Goal: Task Accomplishment & Management: Manage account settings

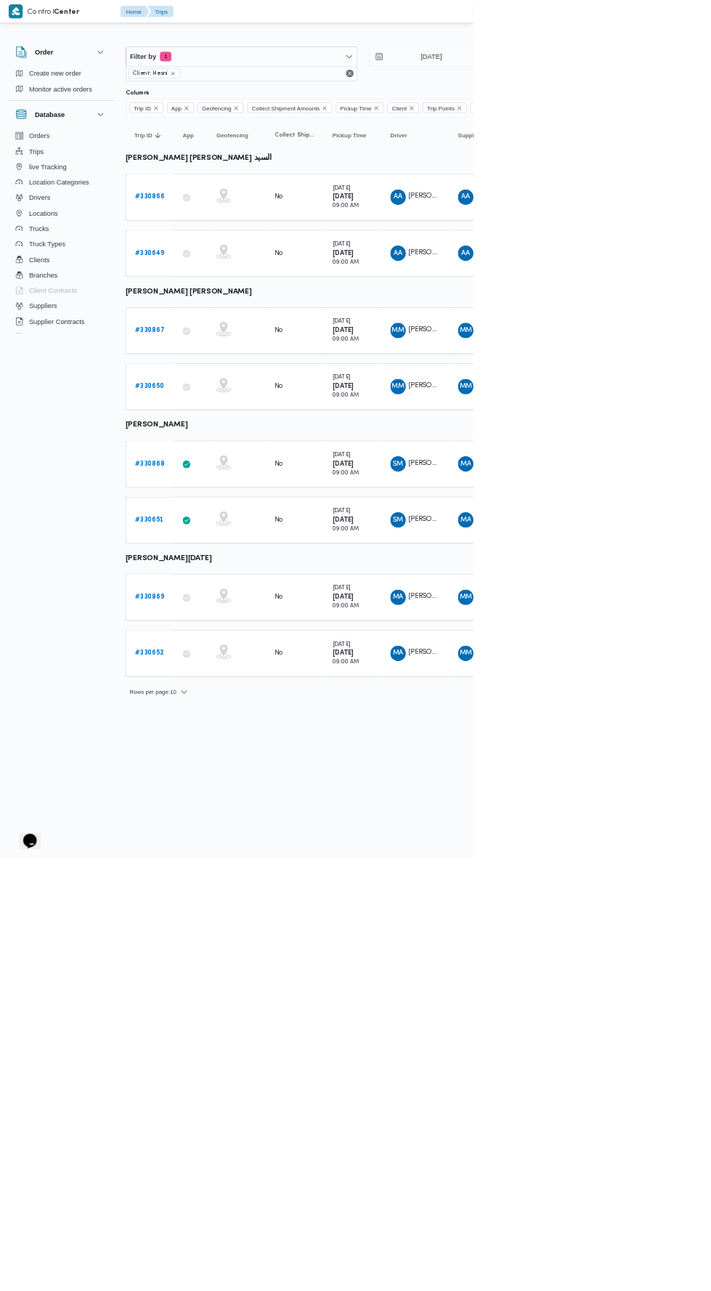
click at [222, 893] on b "# 330869" at bounding box center [225, 897] width 44 height 9
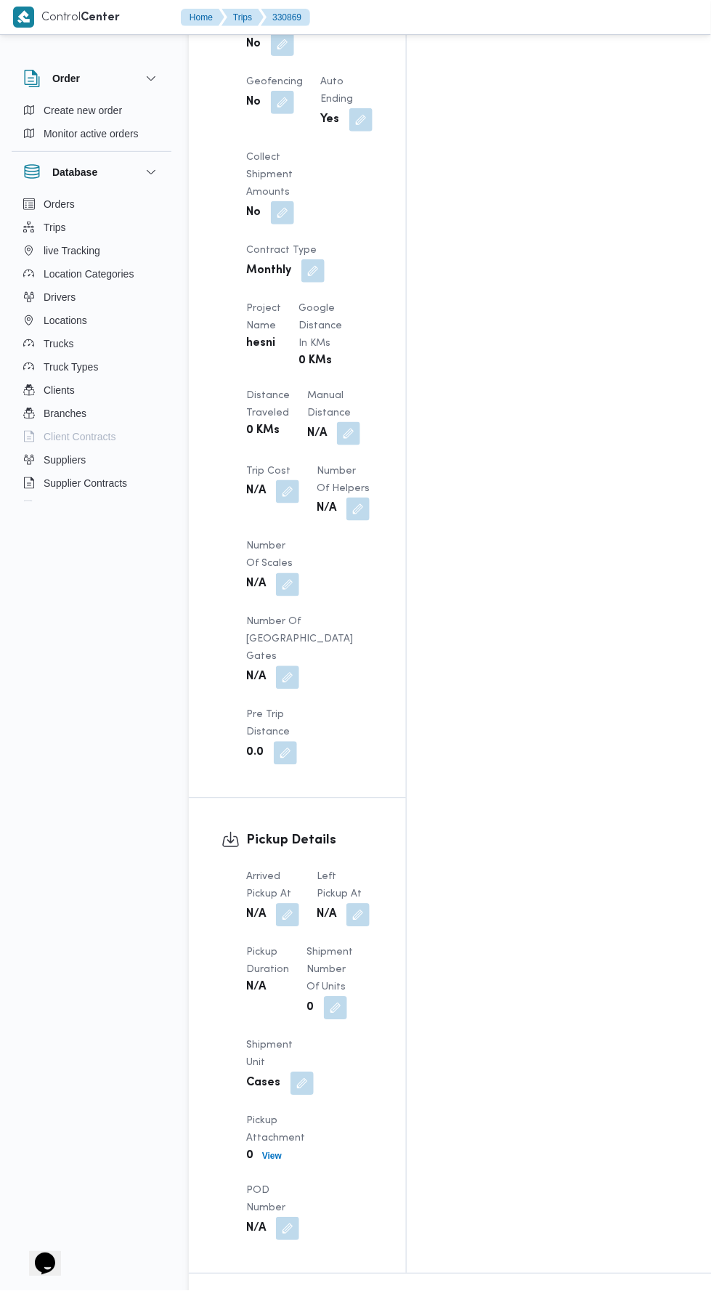
scroll to position [1130, 0]
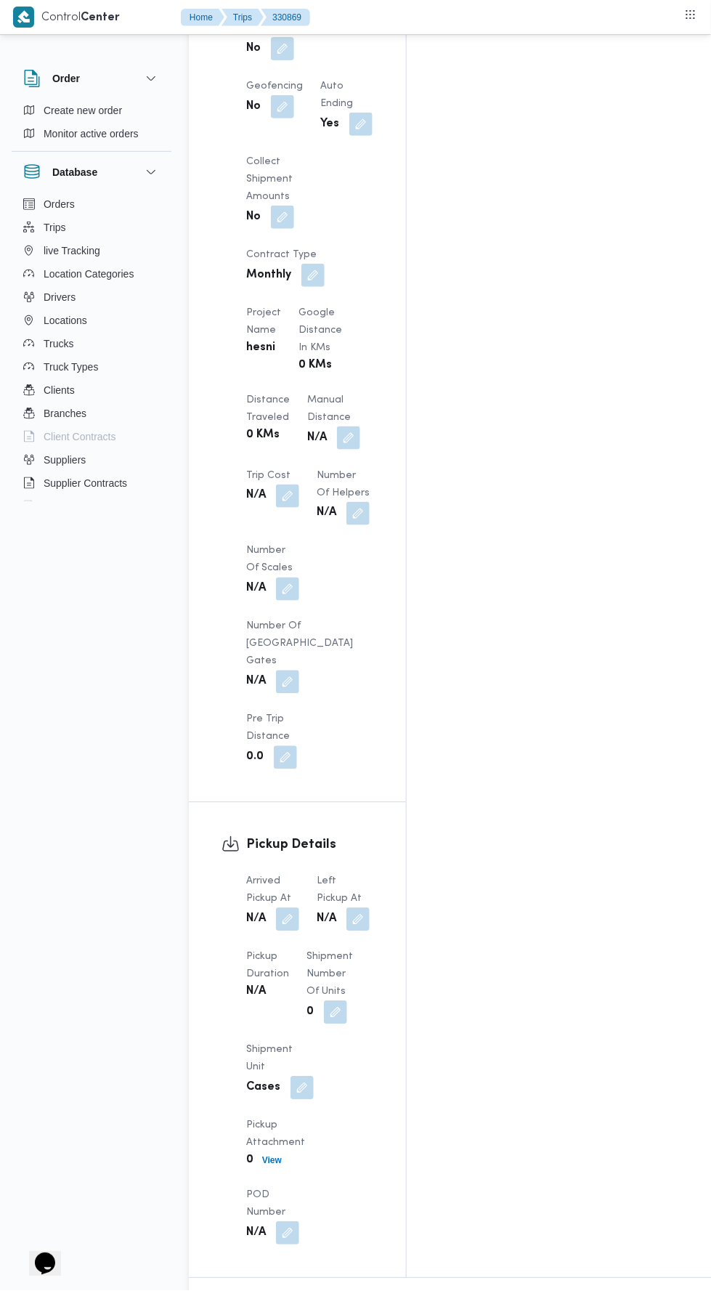
click at [288, 908] on button "button" at bounding box center [287, 919] width 23 height 23
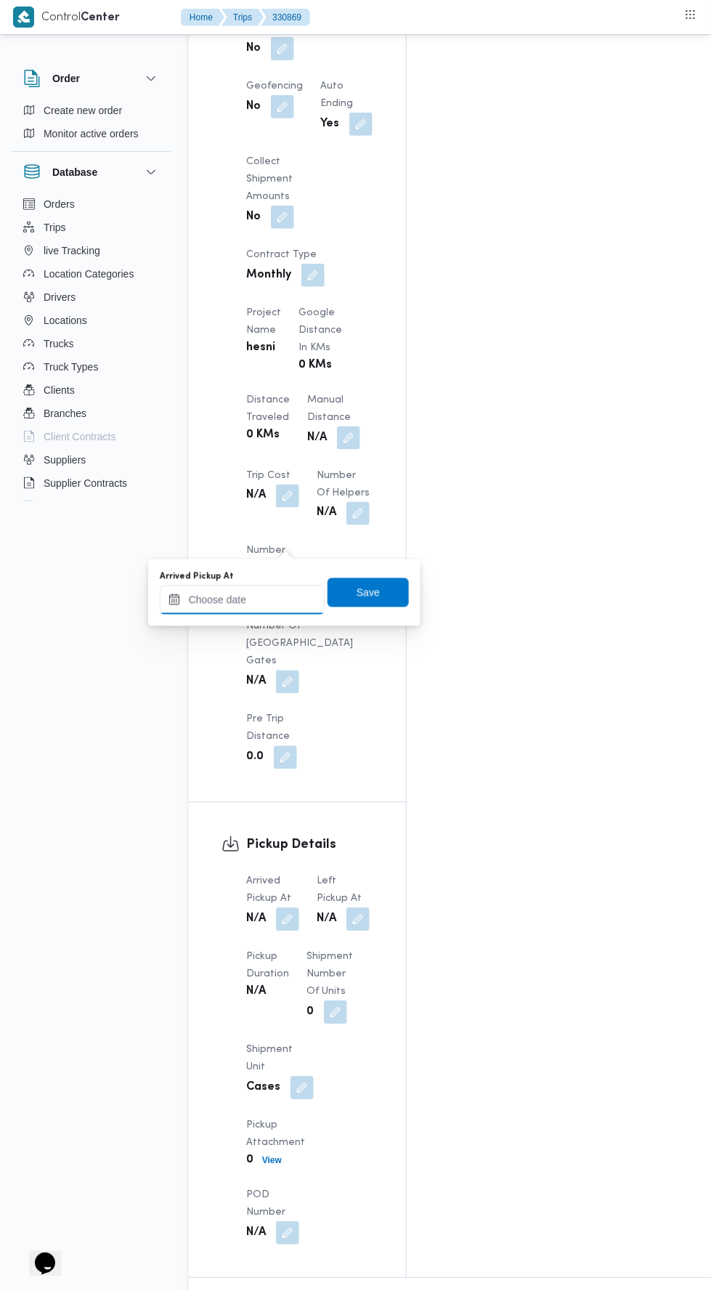
click at [262, 597] on input "Arrived Pickup At" at bounding box center [242, 599] width 165 height 29
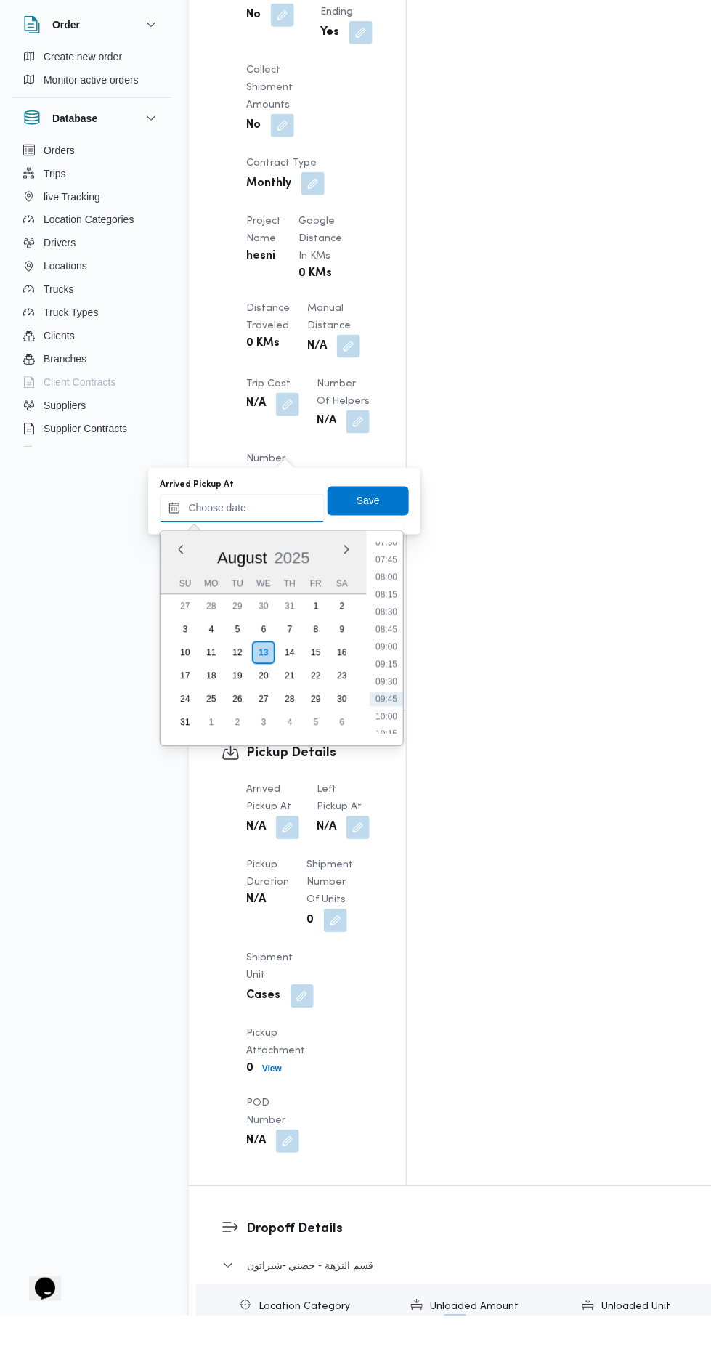
scroll to position [523, 0]
click at [389, 654] on li "08:15" at bounding box center [386, 656] width 33 height 15
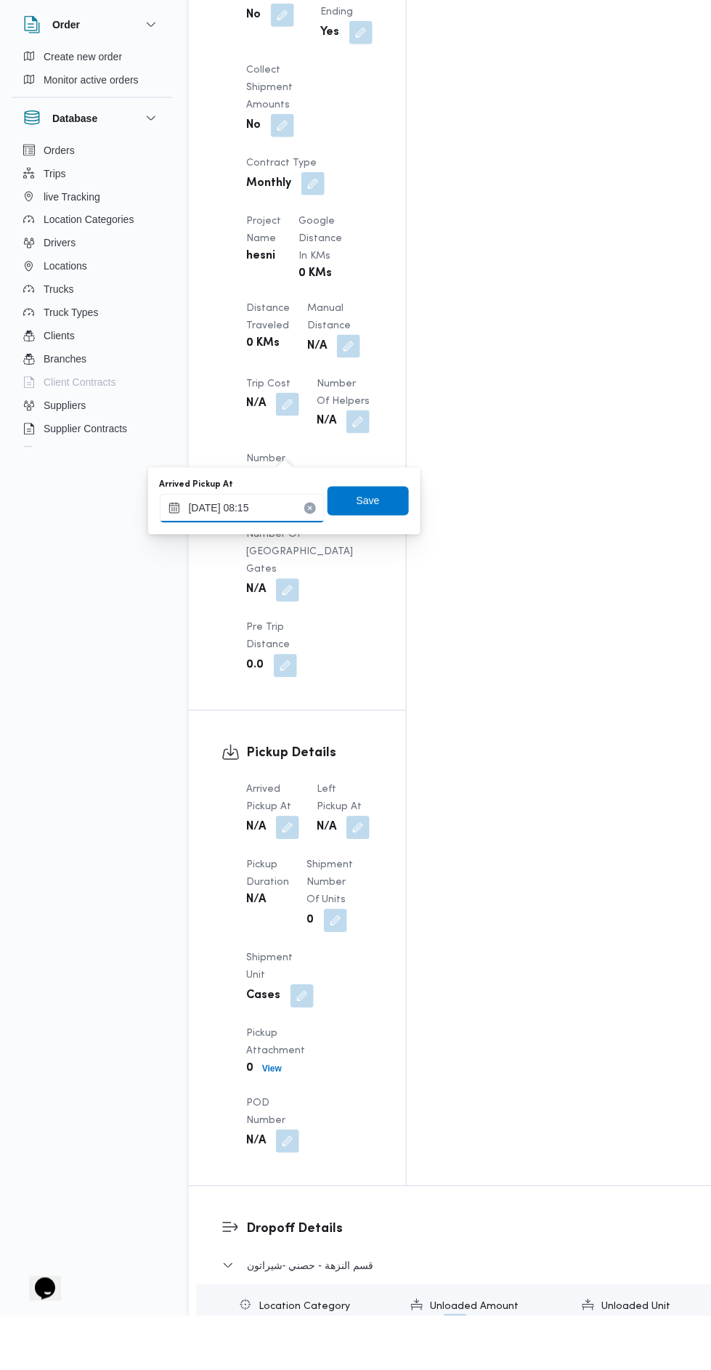
click at [277, 562] on input "13/08/2025 08:15" at bounding box center [242, 562] width 165 height 29
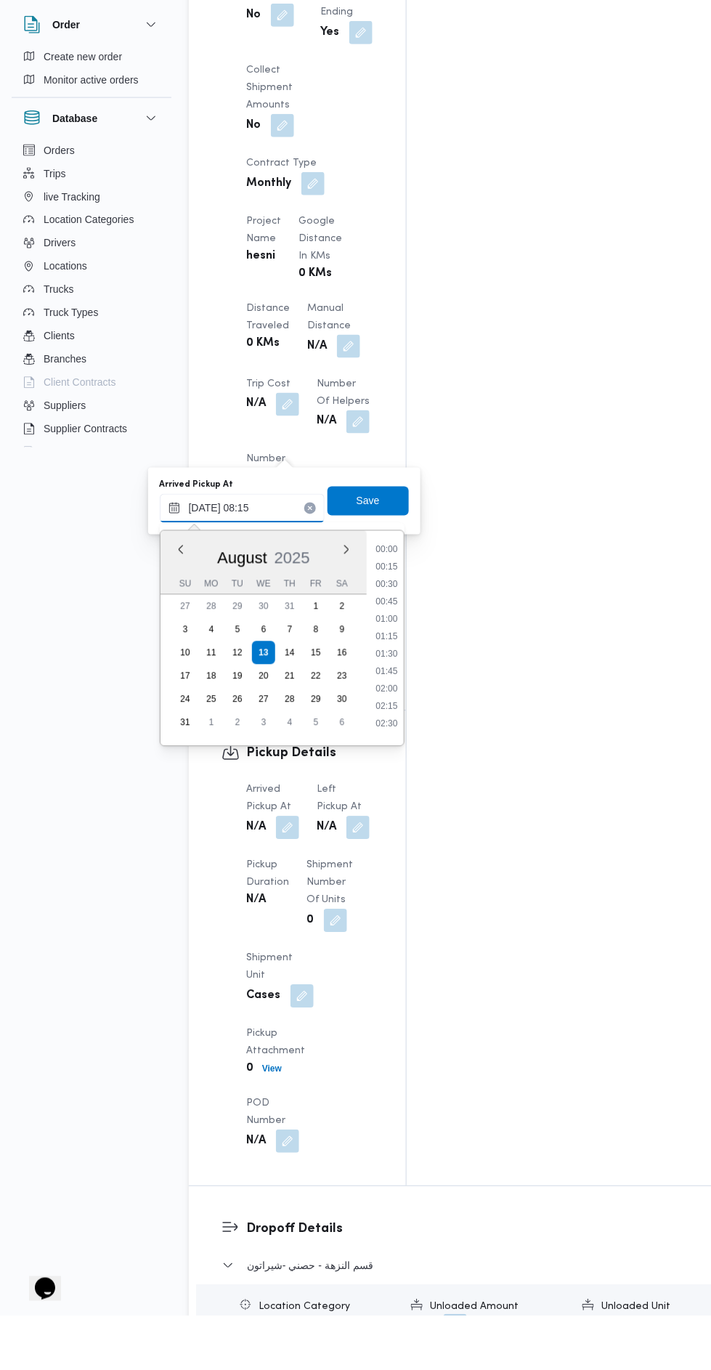
scroll to position [475, 0]
click at [384, 772] on li "09:15" at bounding box center [386, 773] width 33 height 15
type input "13/08/2025 09:15"
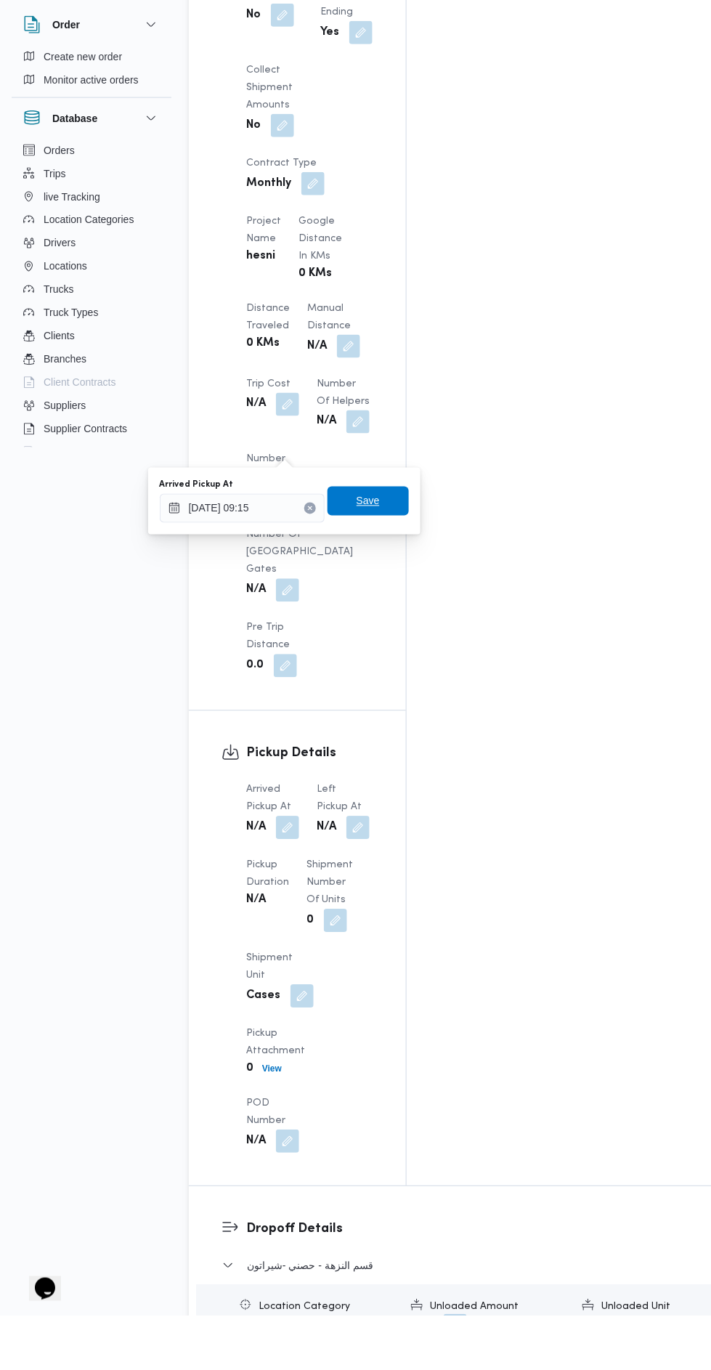
click at [370, 554] on span "Save" at bounding box center [368, 554] width 23 height 17
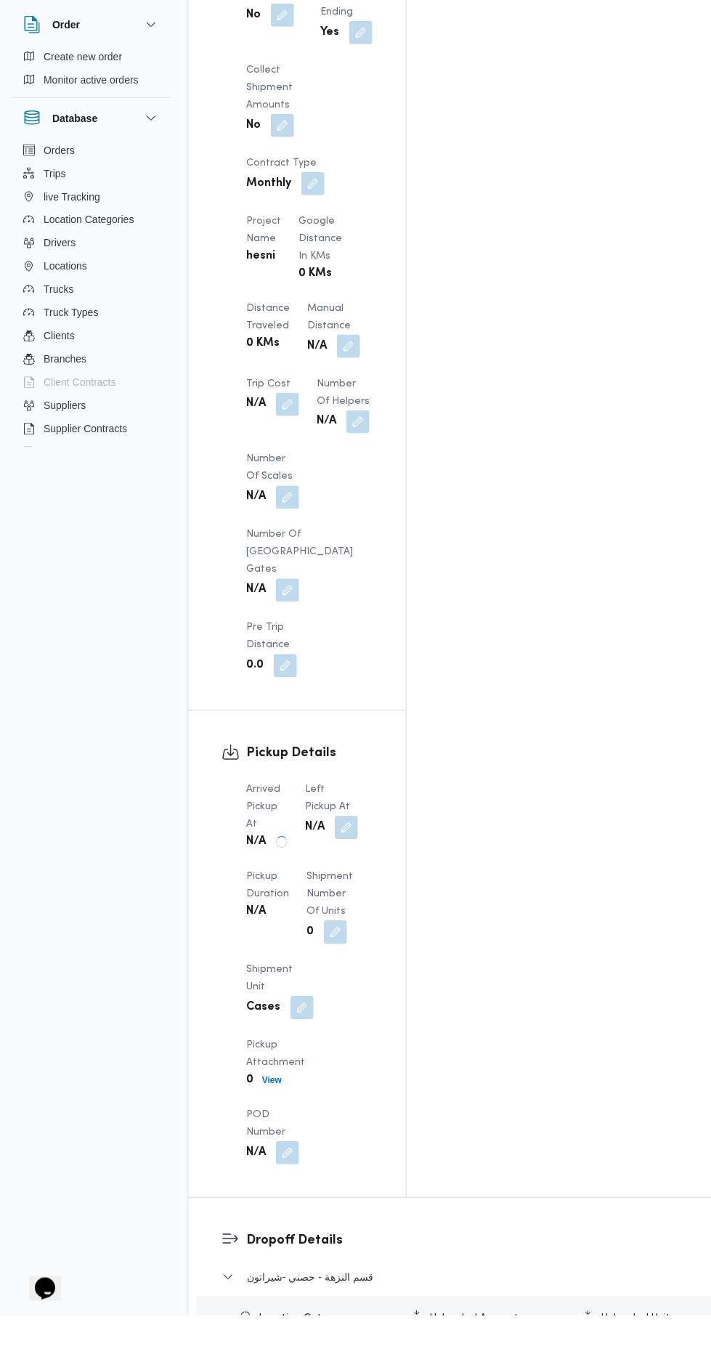
scroll to position [1167, 0]
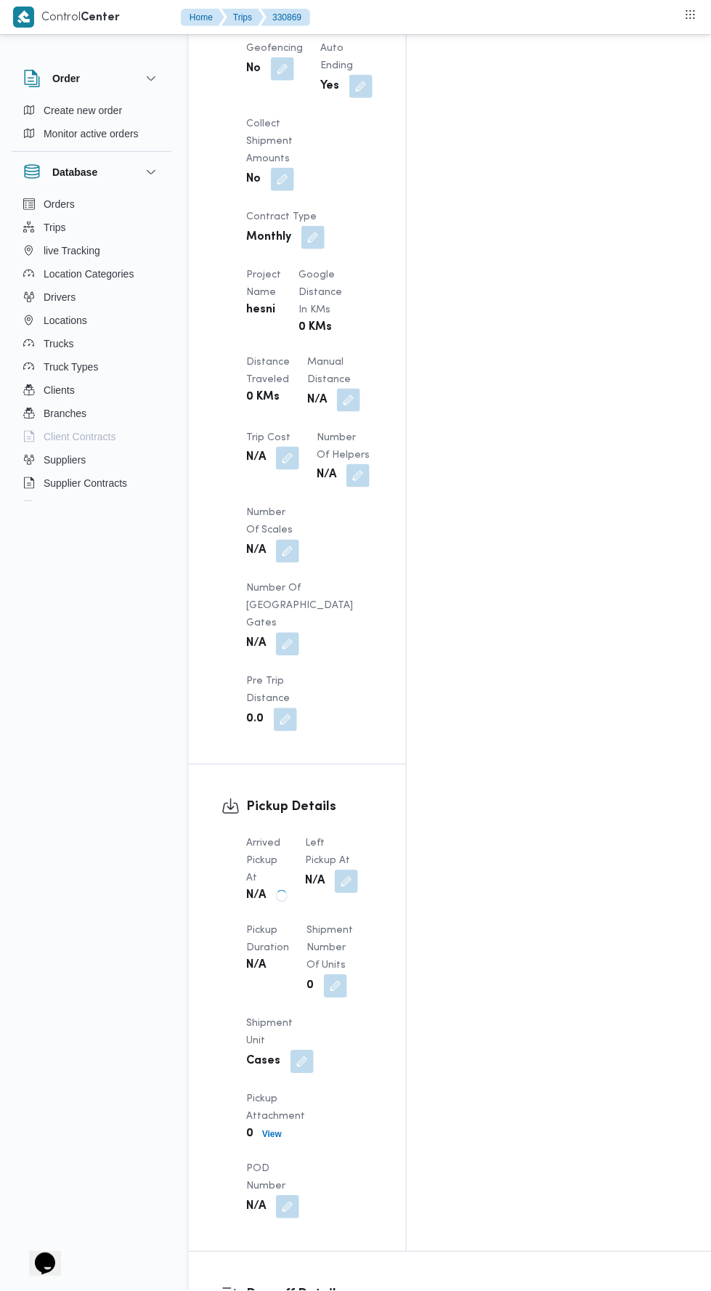
click at [358, 835] on dt "Left Pickup At" at bounding box center [331, 852] width 53 height 35
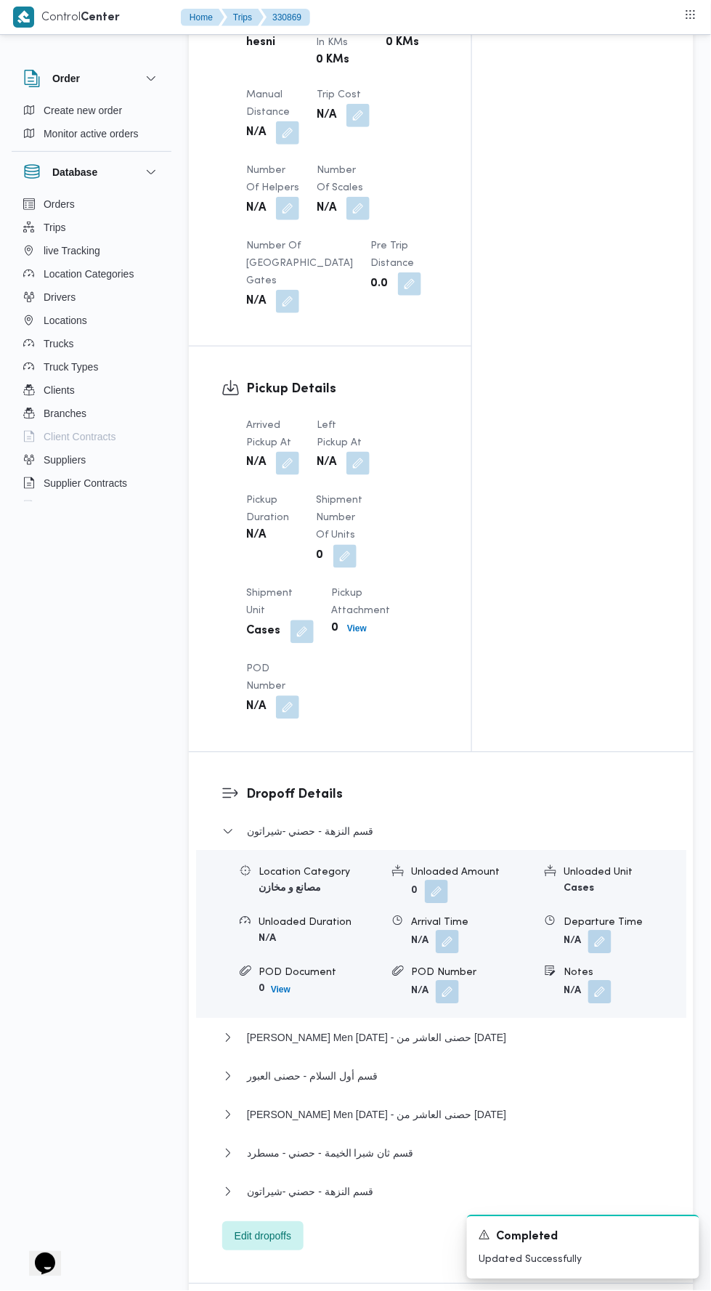
click at [360, 475] on button "button" at bounding box center [357, 463] width 23 height 23
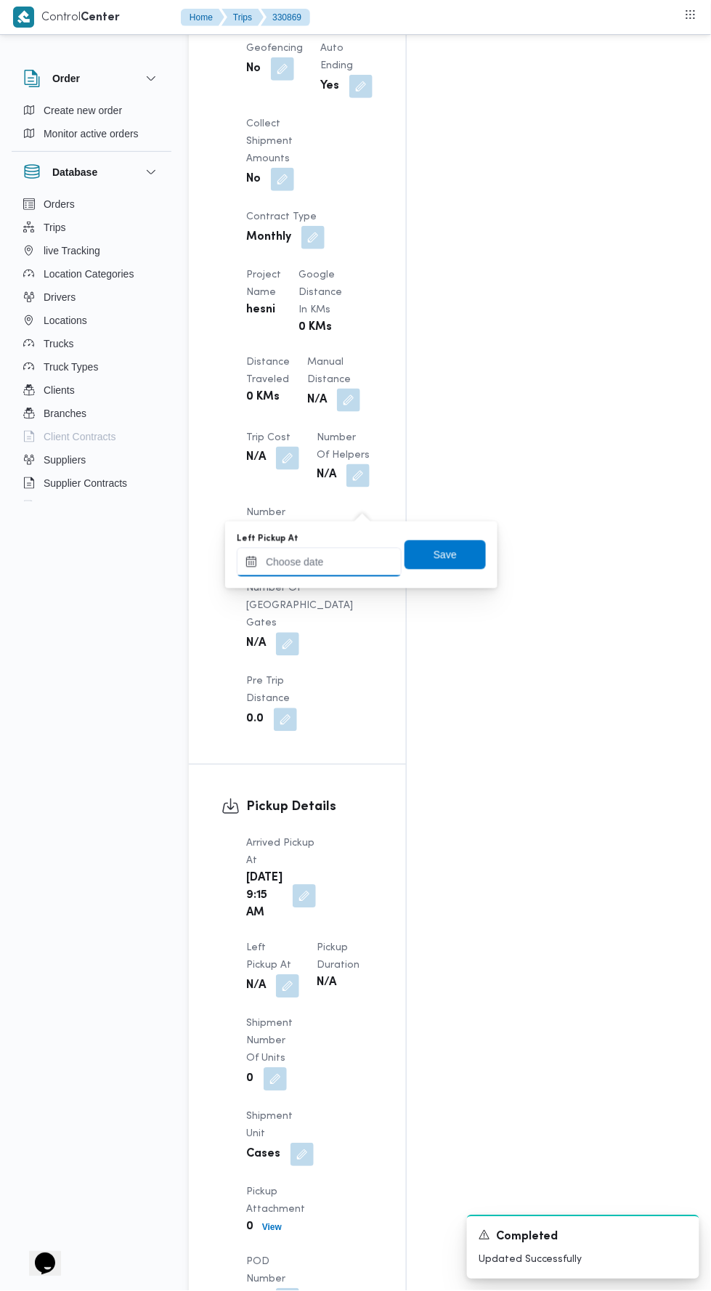
click at [352, 561] on input "Left Pickup At" at bounding box center [319, 562] width 165 height 29
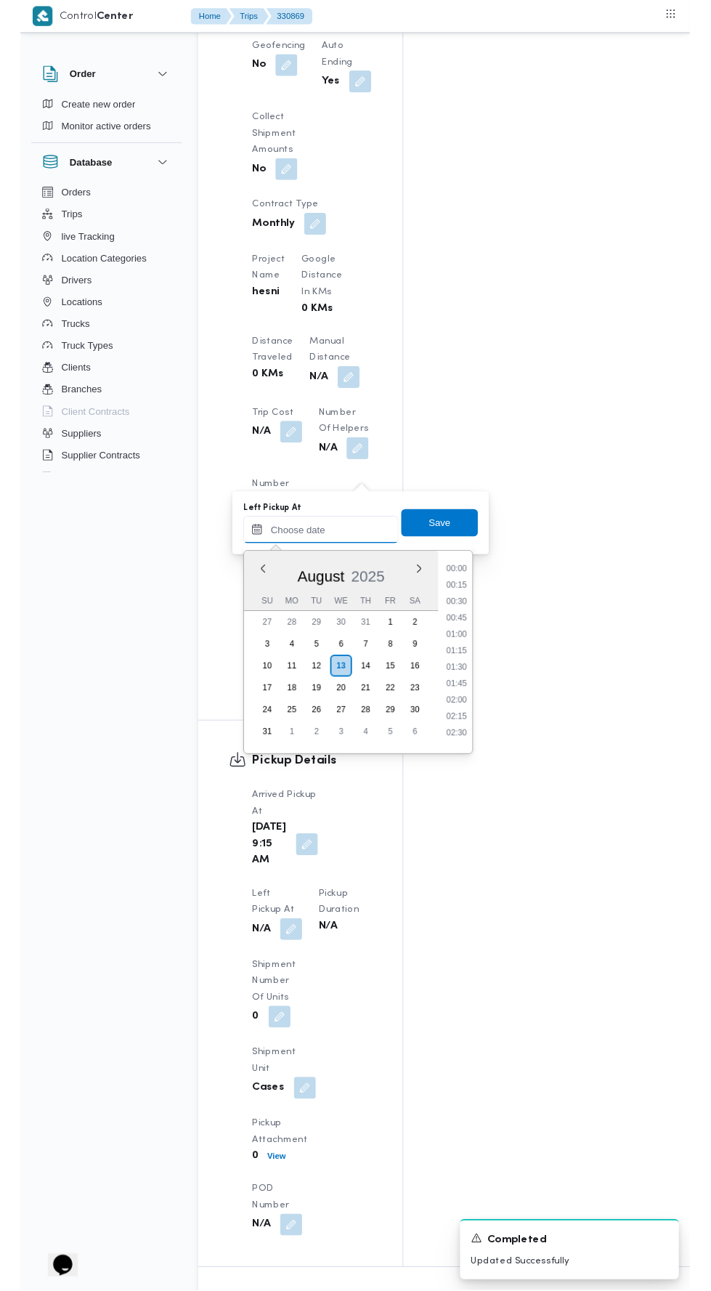
scroll to position [580, 0]
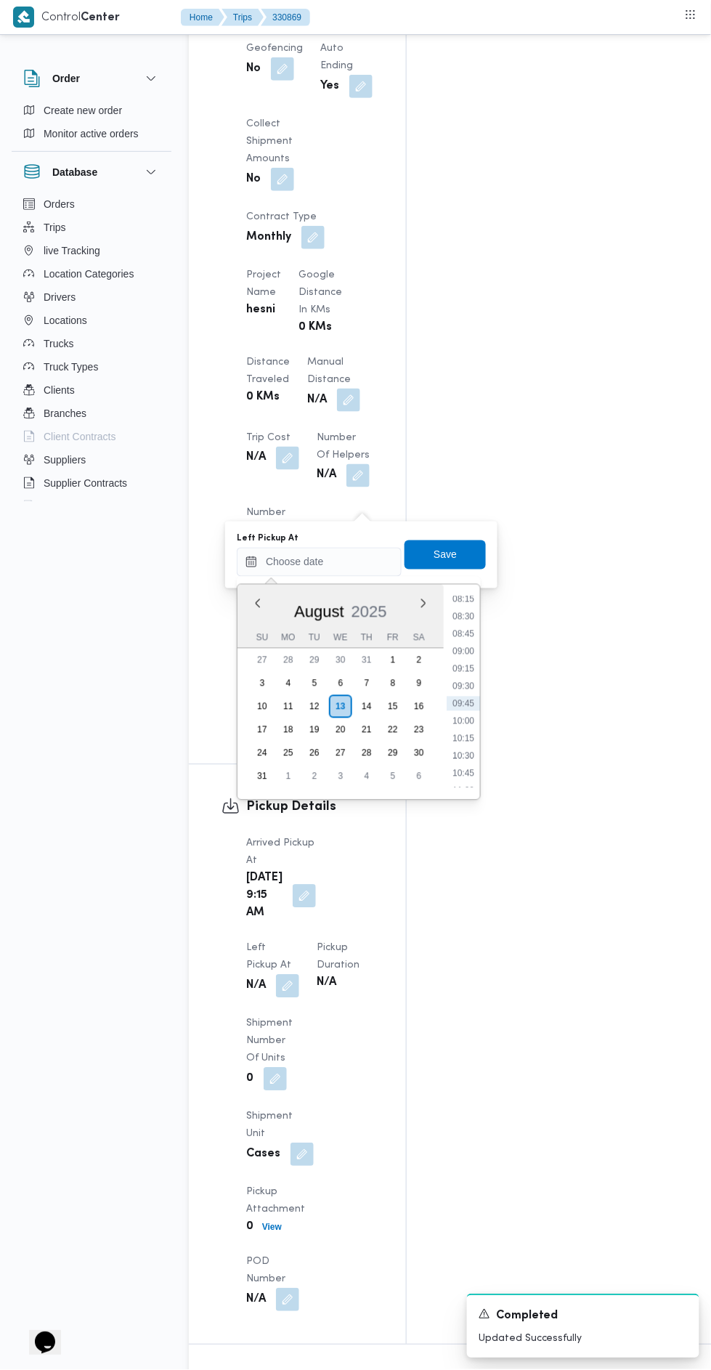
click at [463, 755] on li "10:30" at bounding box center [463, 756] width 33 height 15
type input "13/08/2025 10:30"
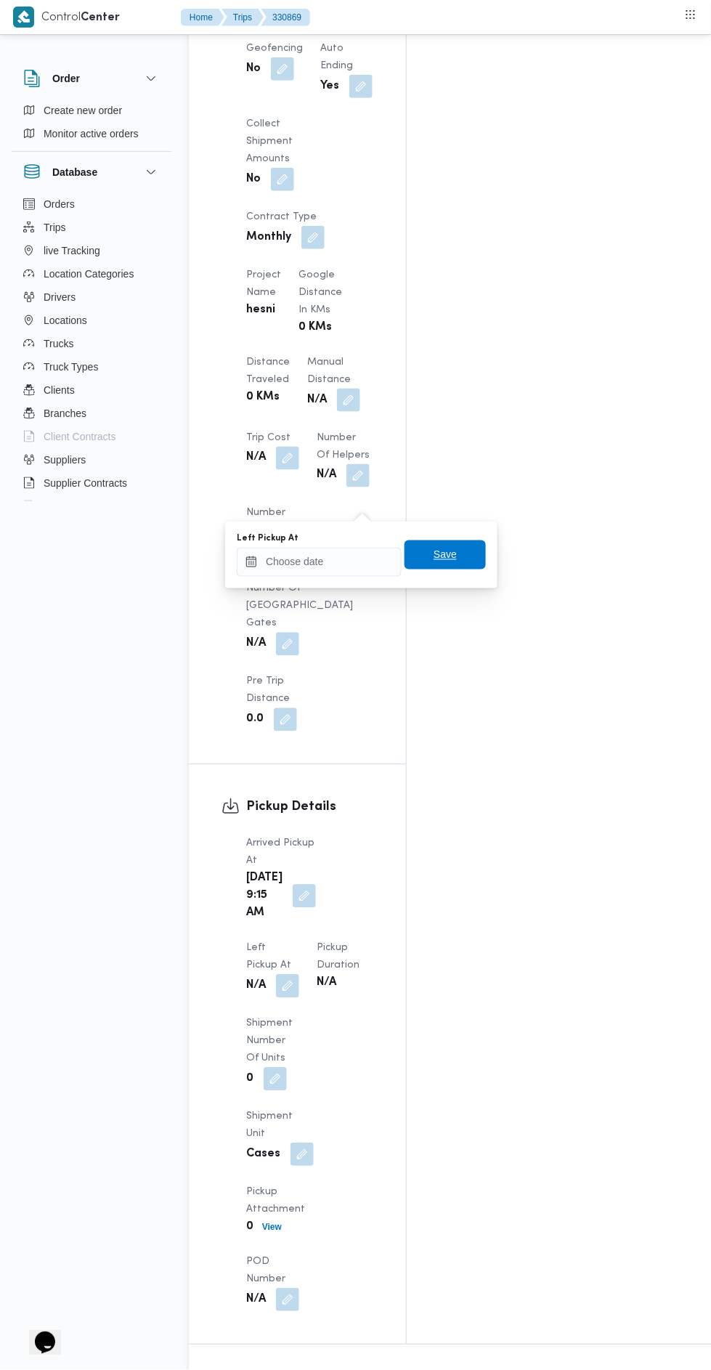
click at [460, 548] on span "Save" at bounding box center [445, 554] width 81 height 29
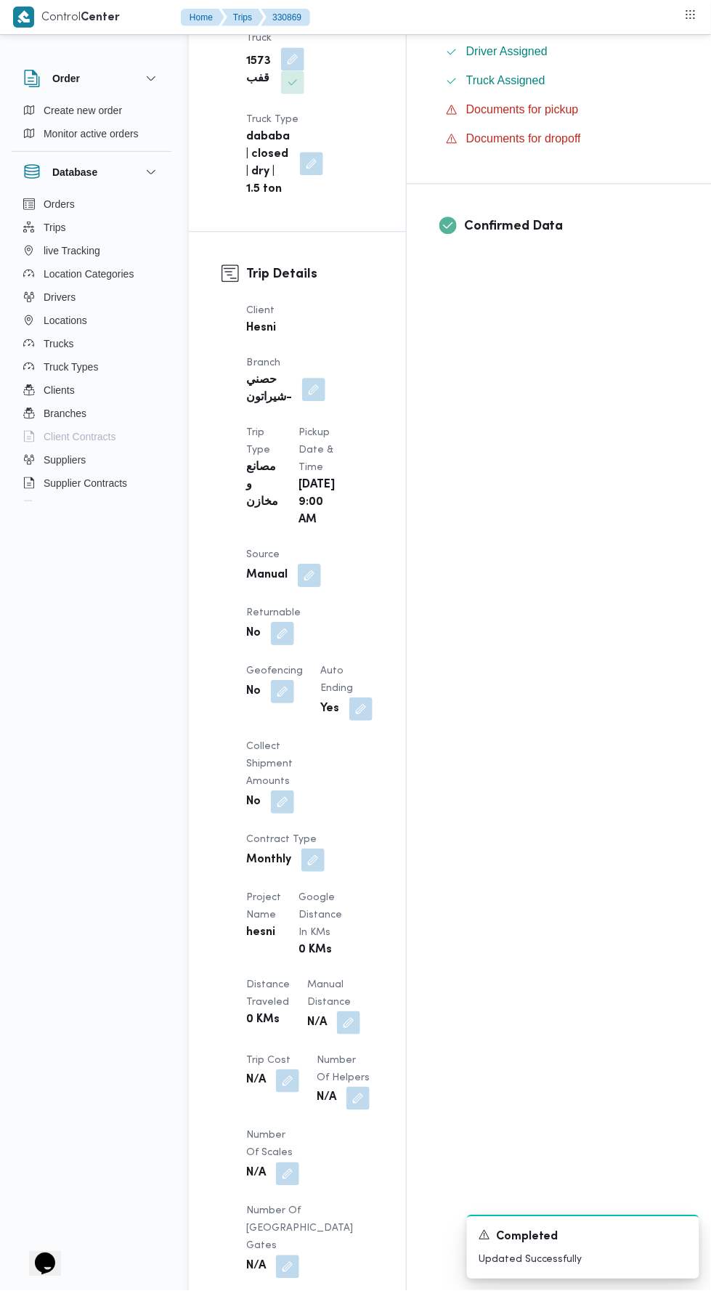
scroll to position [1278, 0]
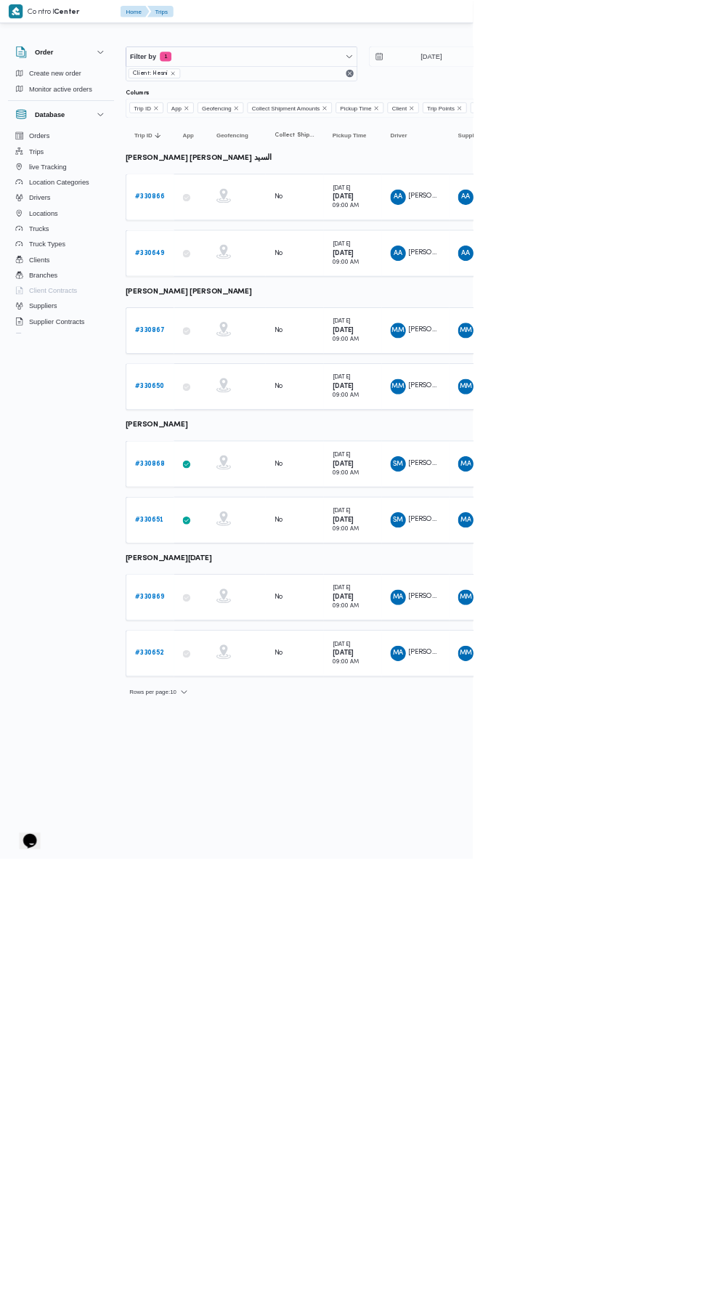
click at [233, 492] on b "# 330867" at bounding box center [225, 496] width 45 height 9
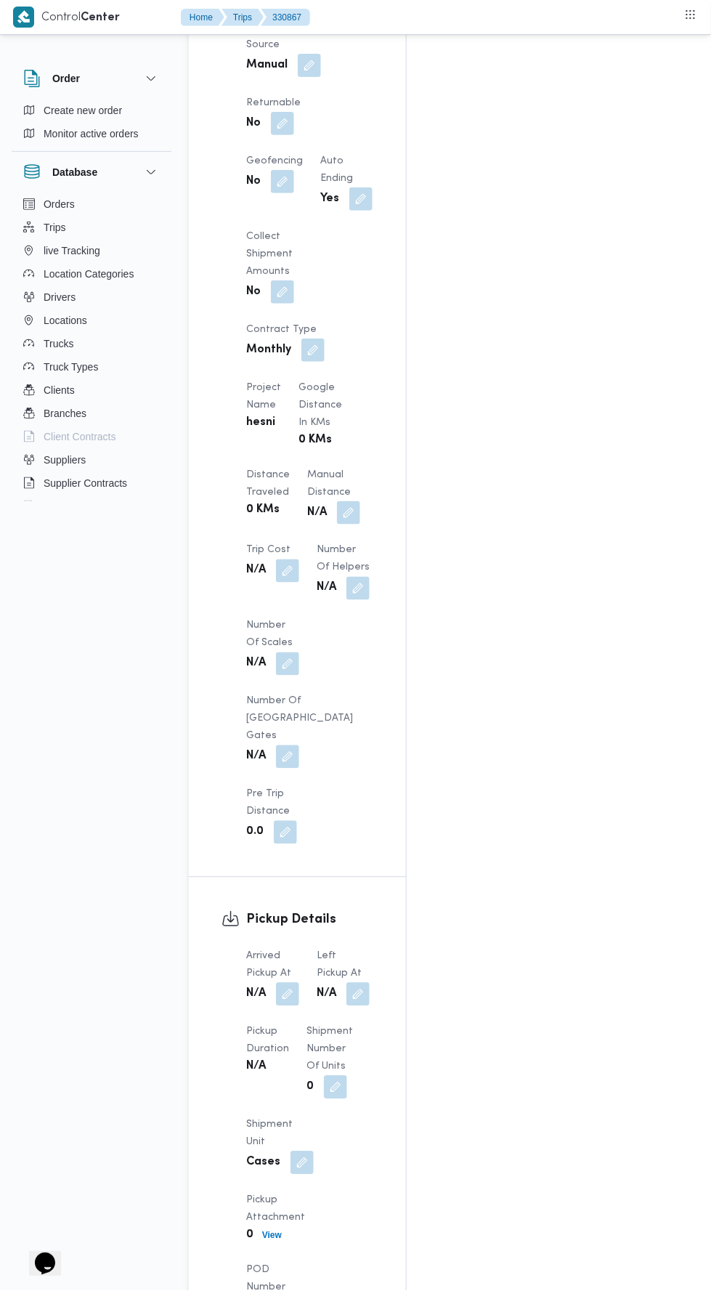
scroll to position [1089, 0]
click at [295, 984] on button "button" at bounding box center [287, 995] width 23 height 23
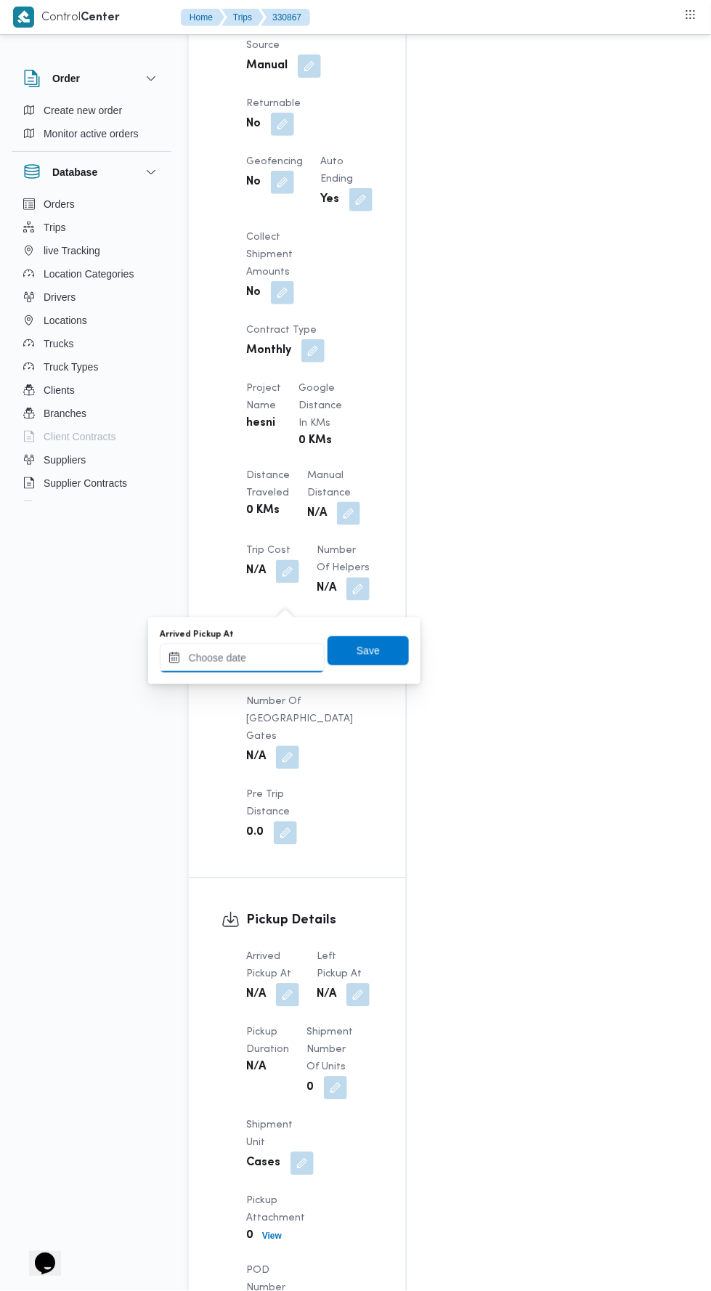
click at [282, 657] on input "Arrived Pickup At" at bounding box center [242, 658] width 165 height 29
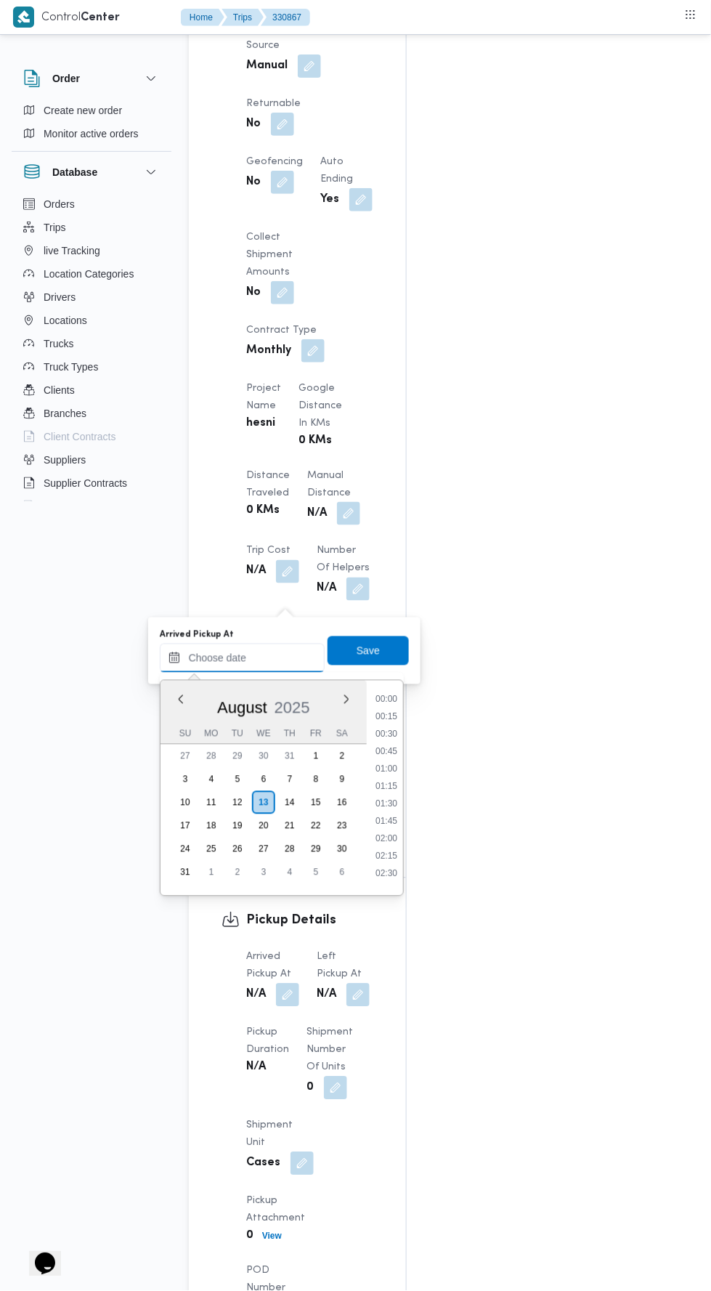
scroll to position [580, 0]
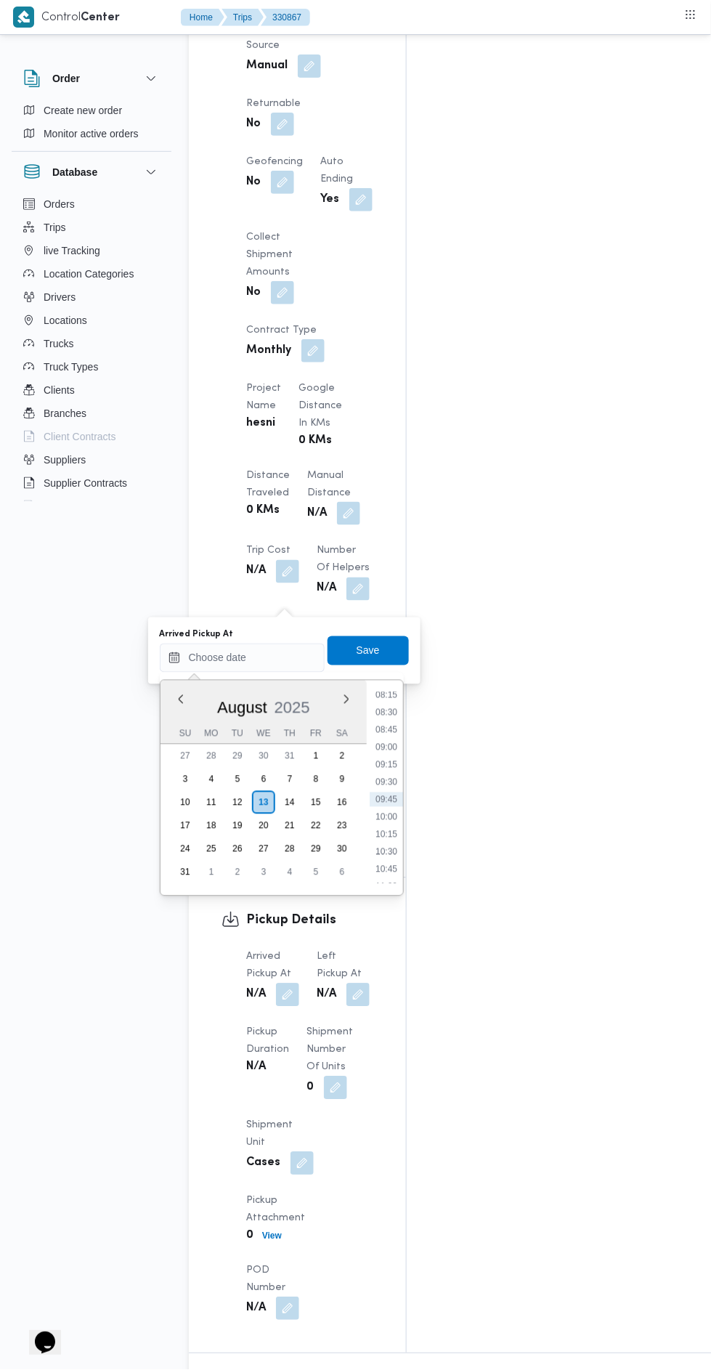
click at [383, 746] on li "09:00" at bounding box center [386, 747] width 33 height 15
type input "13/08/2025 09:00"
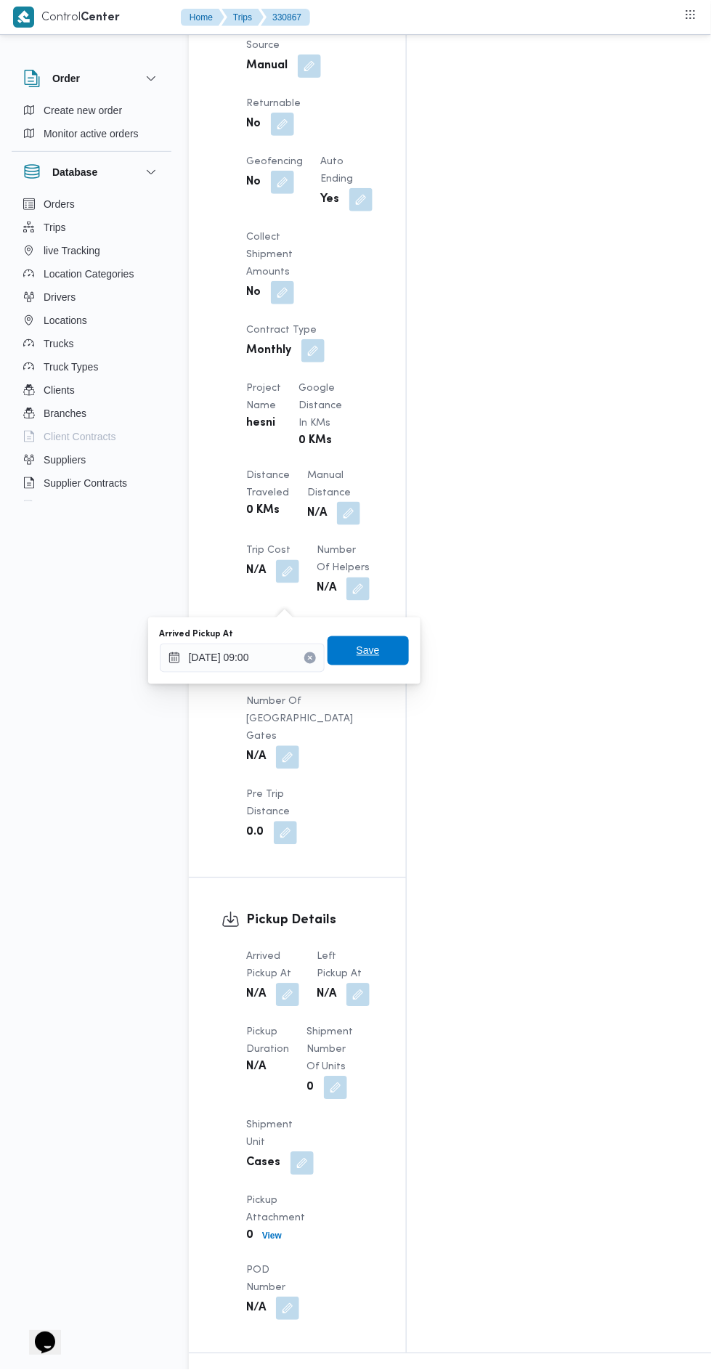
click at [386, 660] on span "Save" at bounding box center [368, 650] width 81 height 29
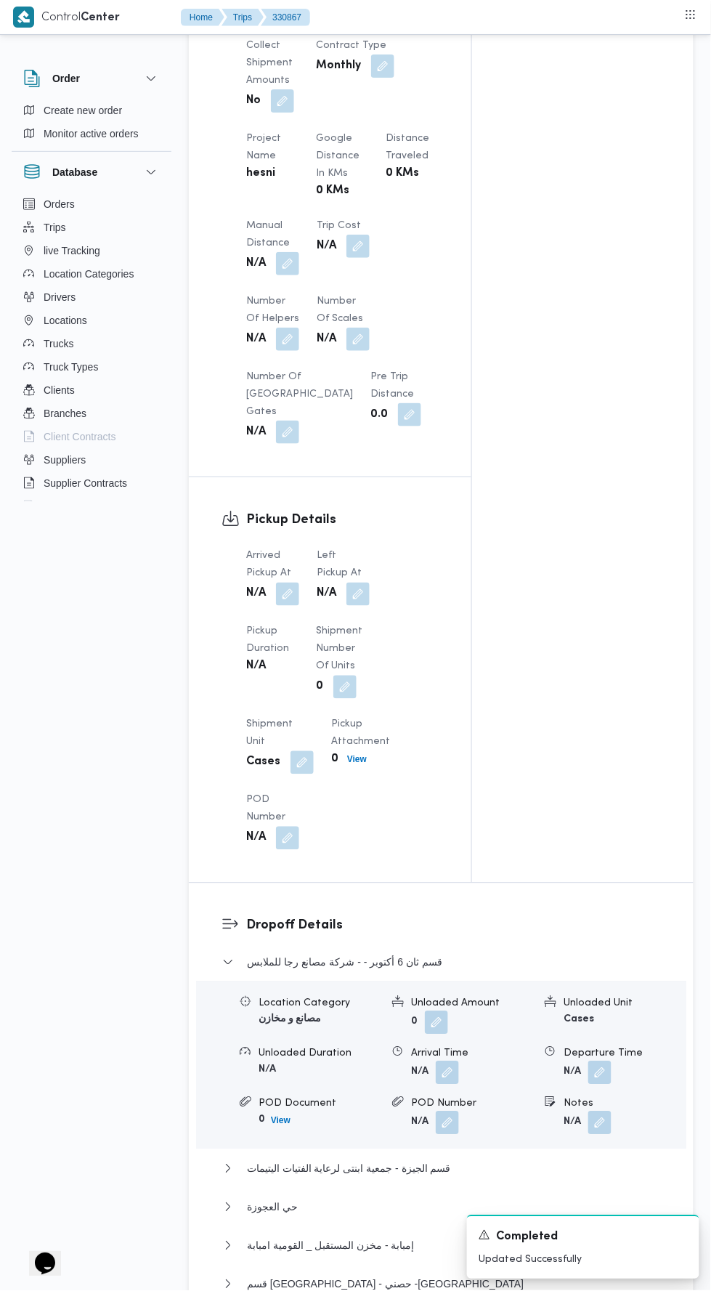
click at [366, 599] on button "button" at bounding box center [357, 594] width 23 height 23
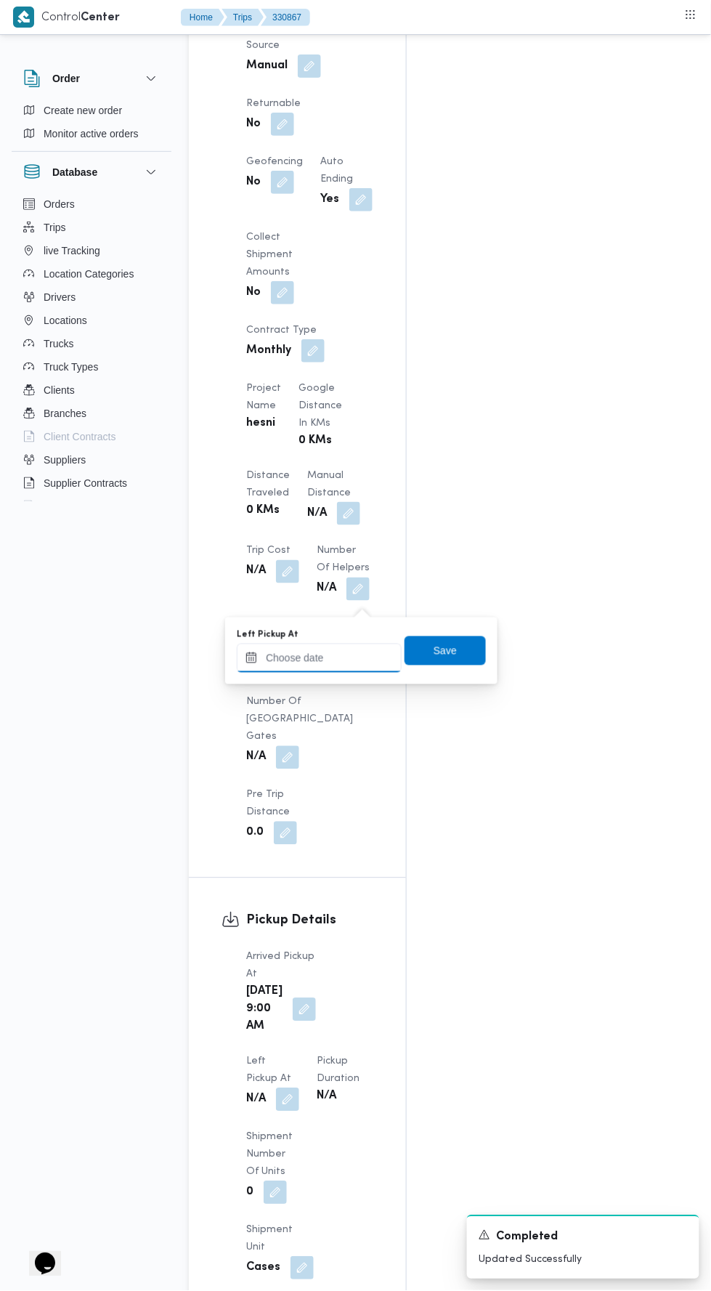
click at [358, 652] on input "Left Pickup At" at bounding box center [319, 658] width 165 height 29
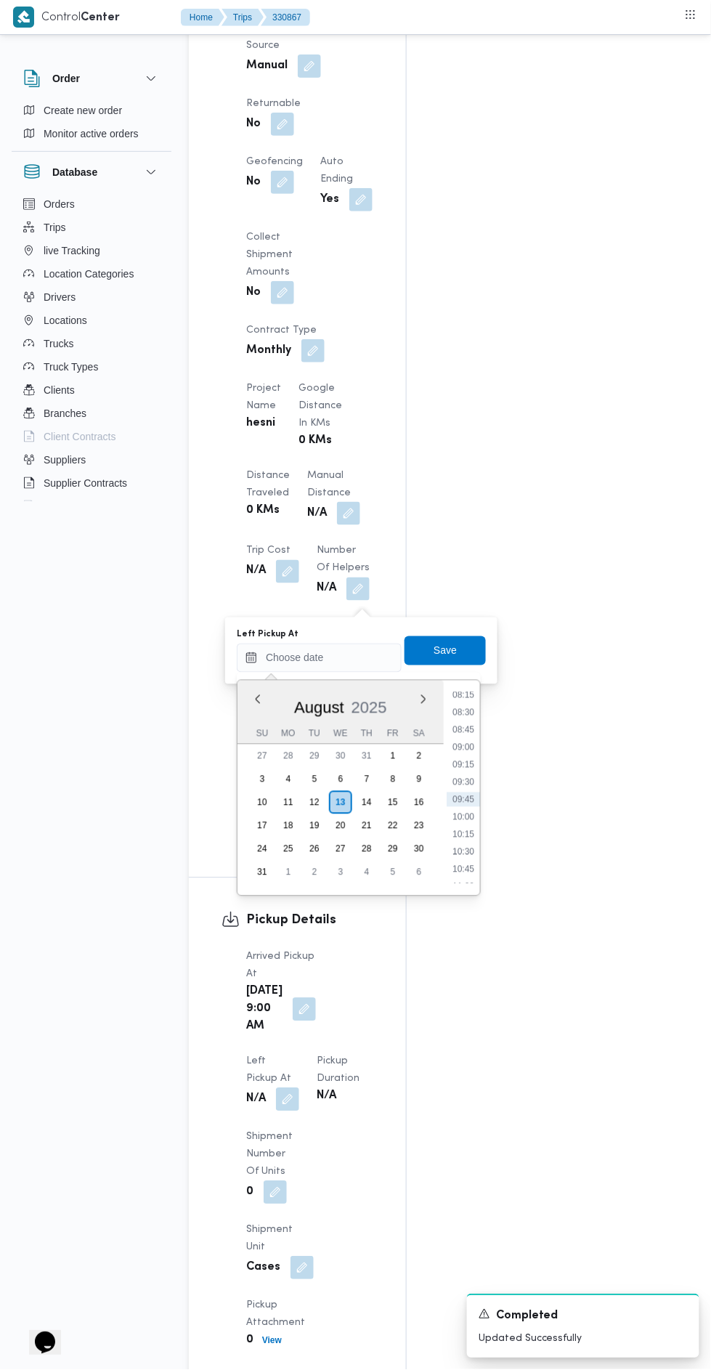
click at [453, 798] on li "09:45" at bounding box center [463, 799] width 33 height 15
type input "13/08/2025 09:45"
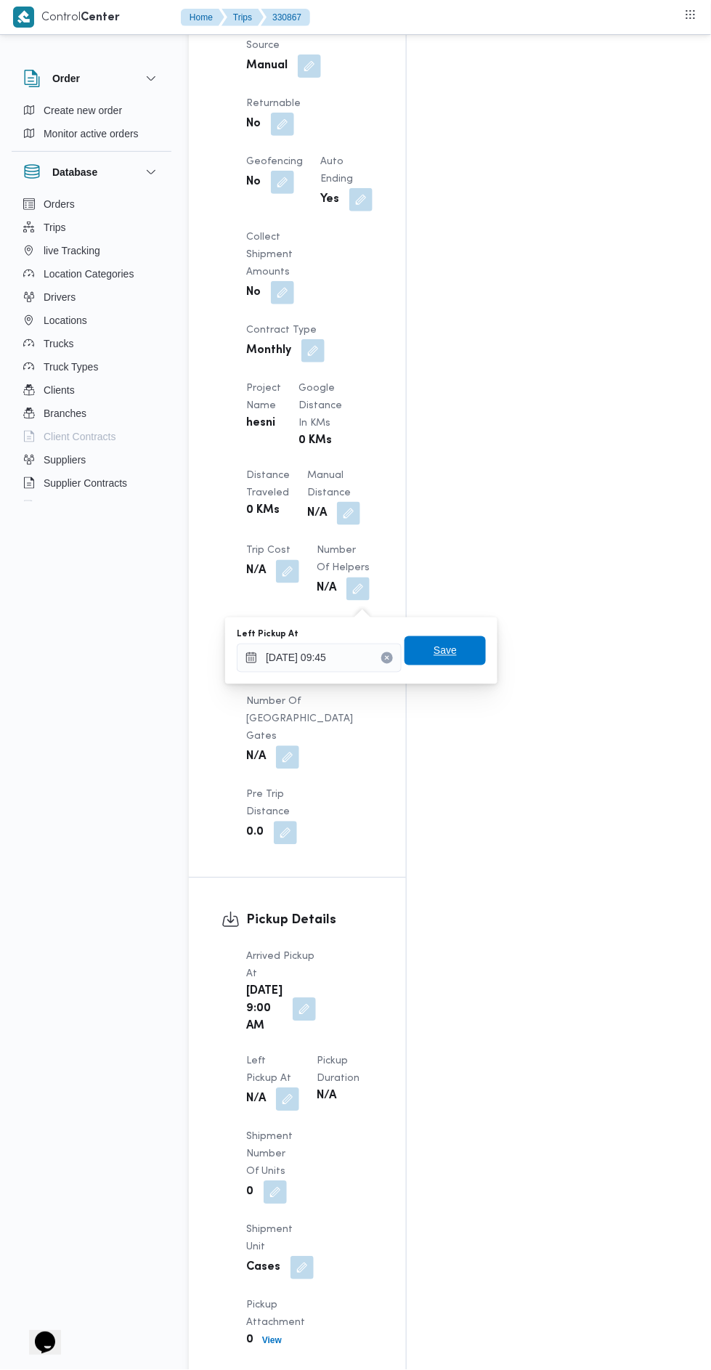
click at [461, 649] on span "Save" at bounding box center [445, 650] width 81 height 29
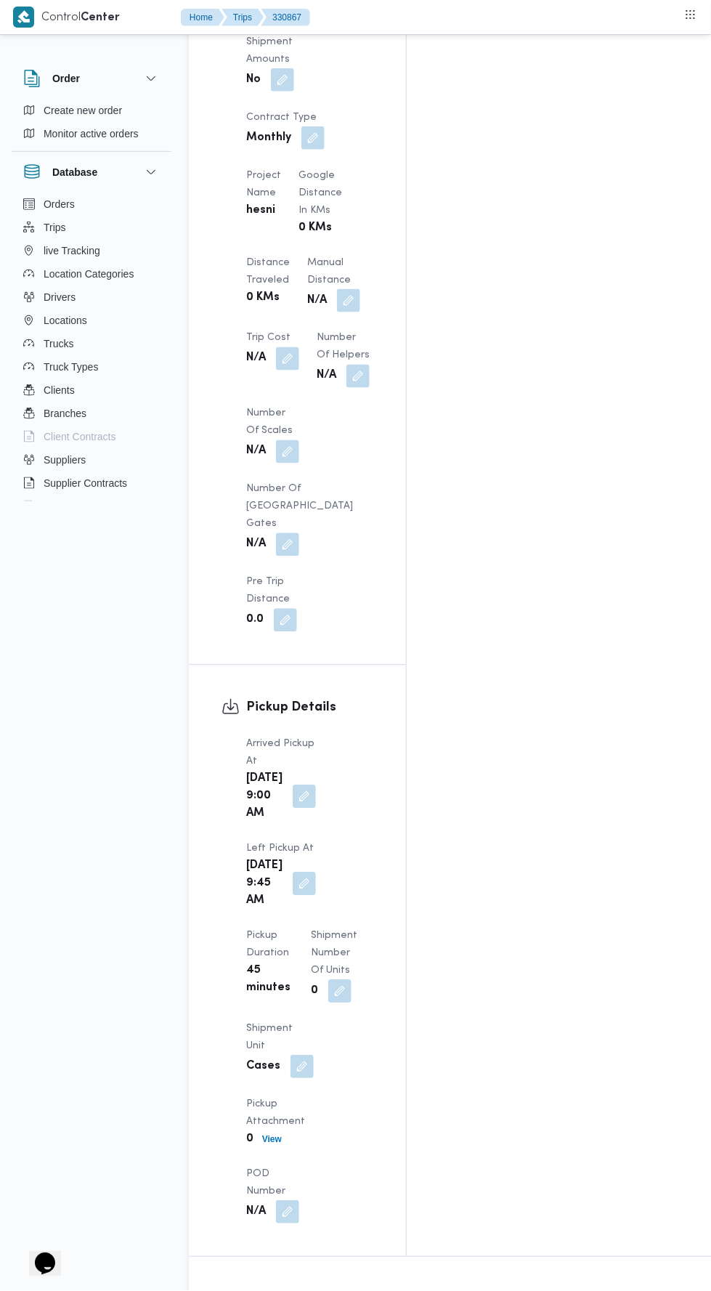
scroll to position [1323, 0]
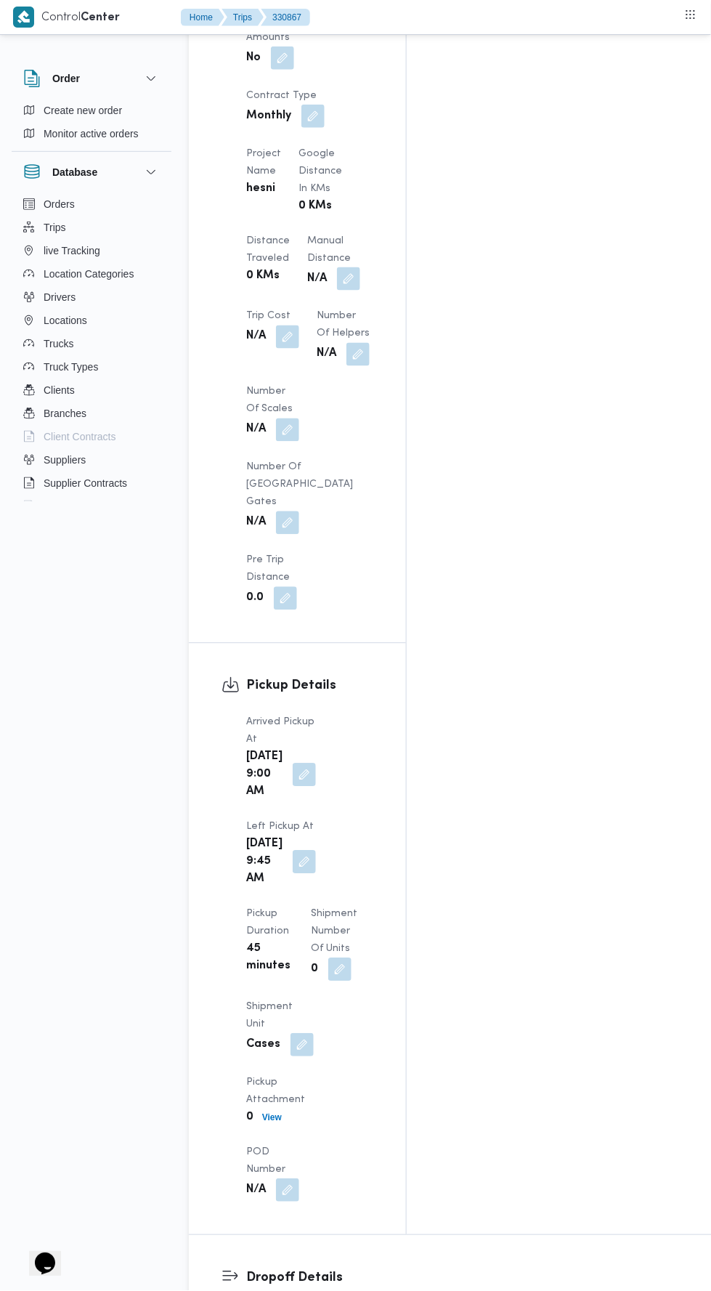
click at [316, 851] on button "button" at bounding box center [304, 862] width 23 height 23
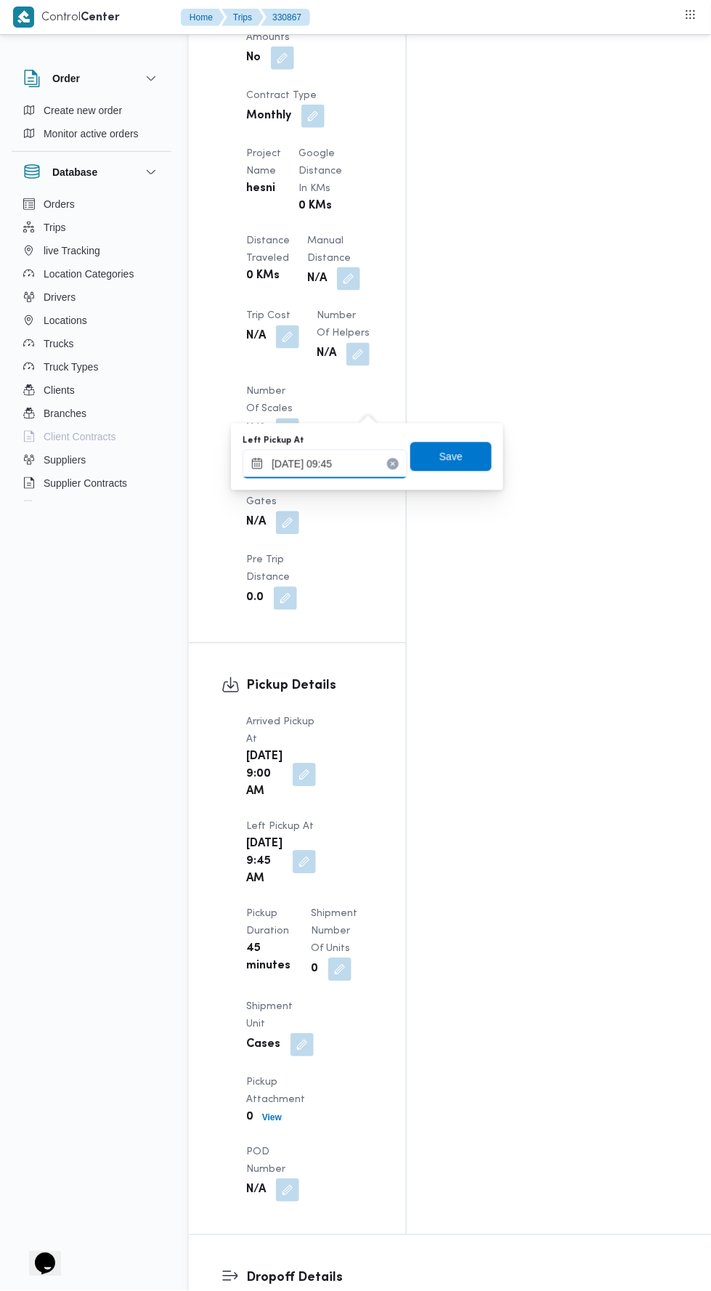
click at [374, 459] on input "13/08/2025 09:45" at bounding box center [325, 464] width 165 height 29
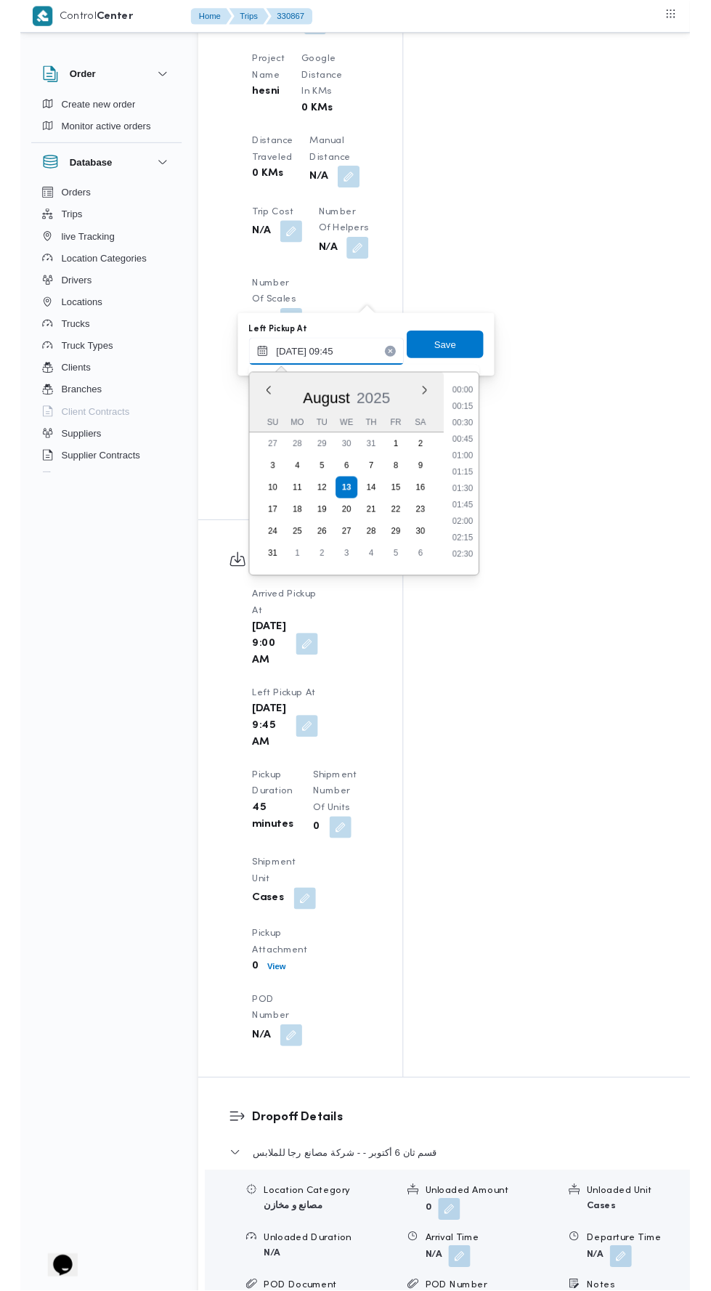
scroll to position [580, 0]
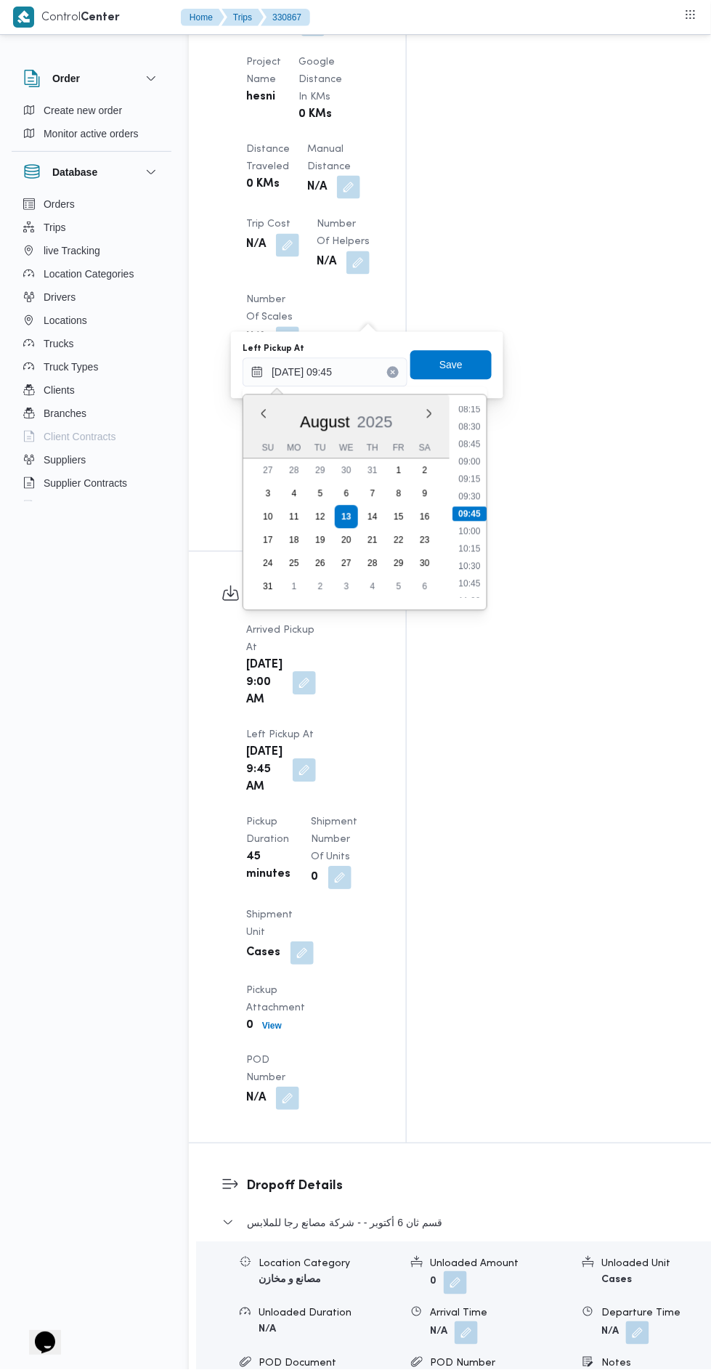
click at [478, 532] on li "10:00" at bounding box center [469, 531] width 33 height 15
type input "13/08/2025 09:45"
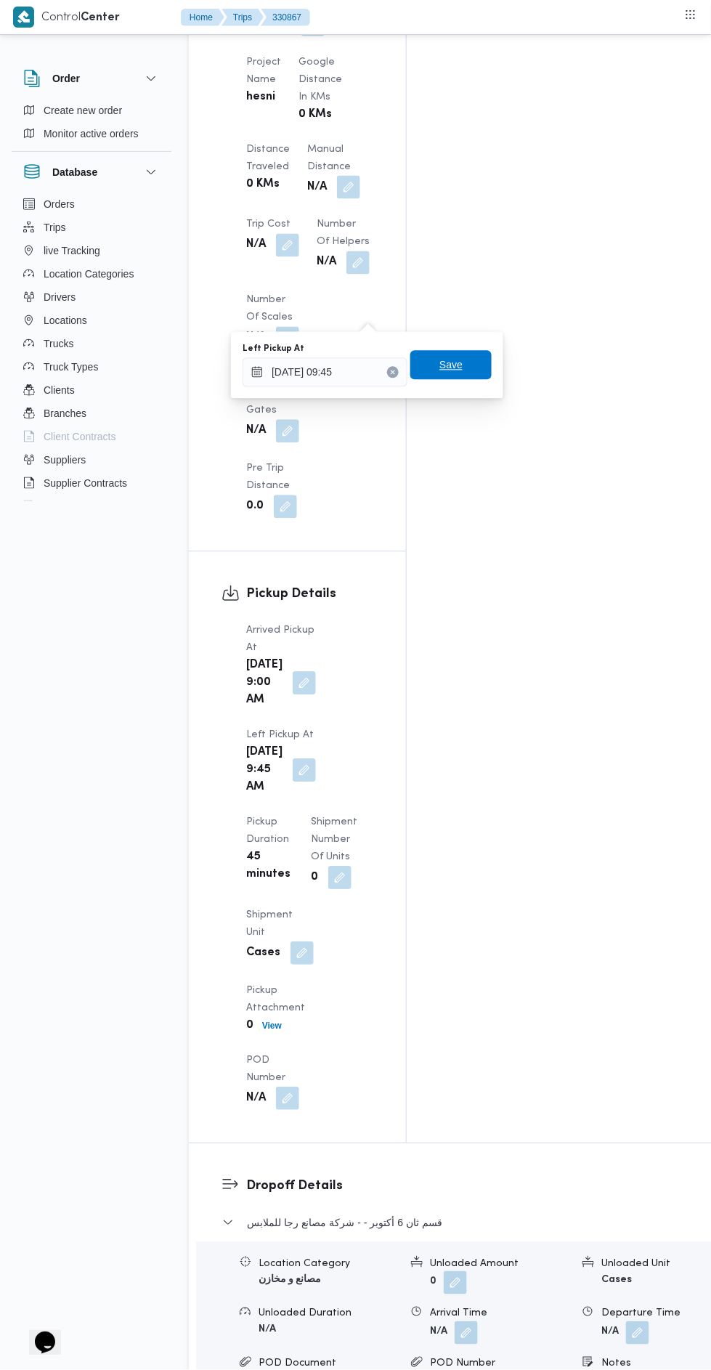
click at [471, 373] on span "Save" at bounding box center [450, 365] width 81 height 29
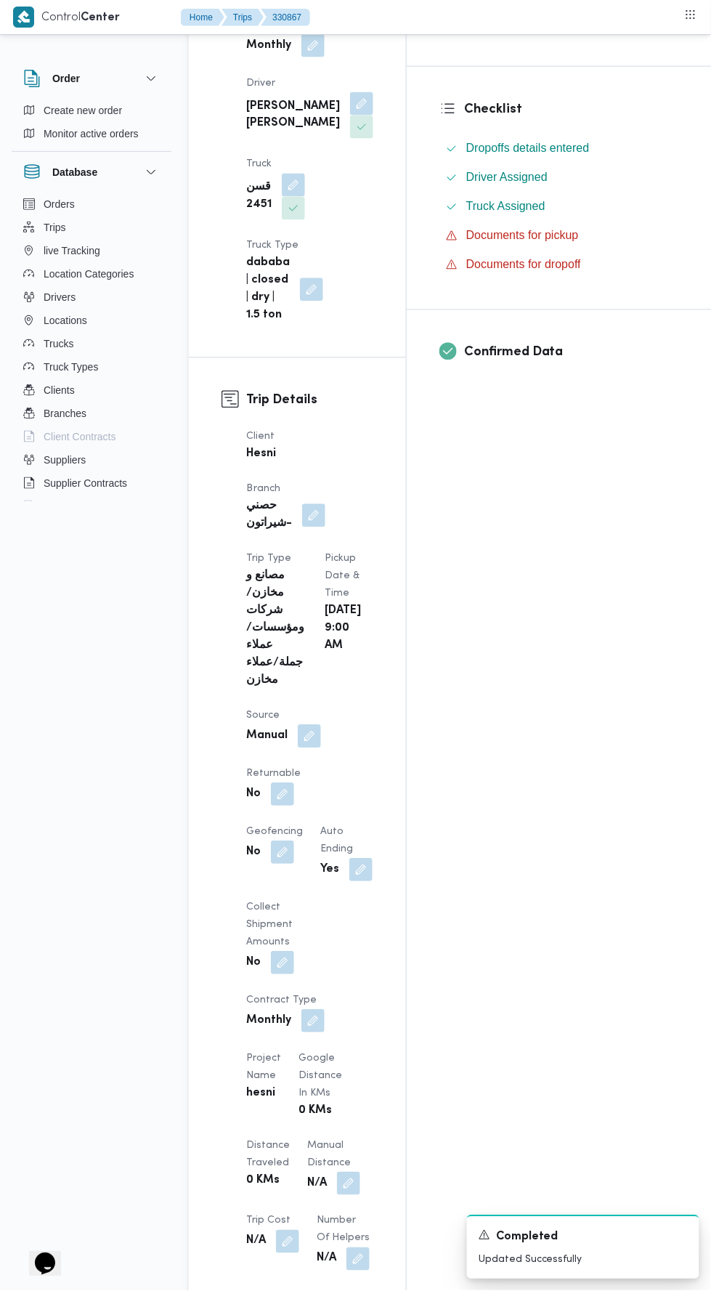
scroll to position [0, 0]
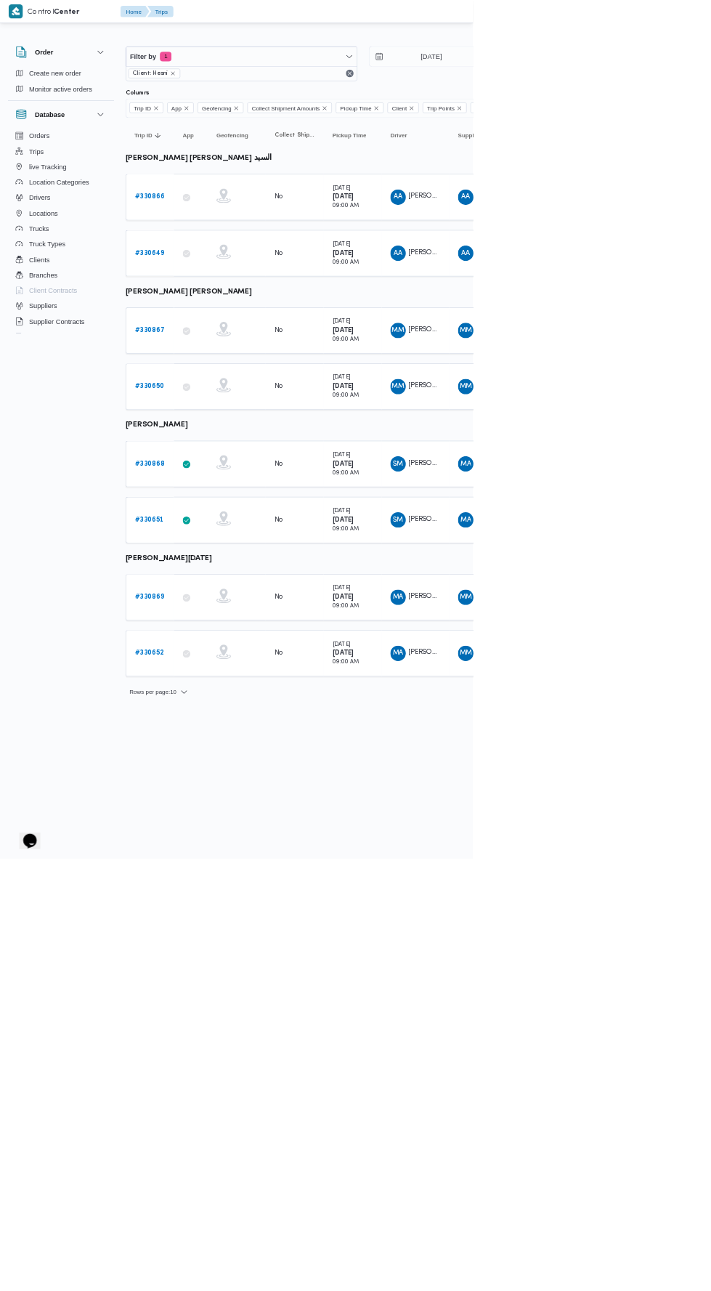
click at [220, 293] on b "# 330866" at bounding box center [225, 295] width 45 height 9
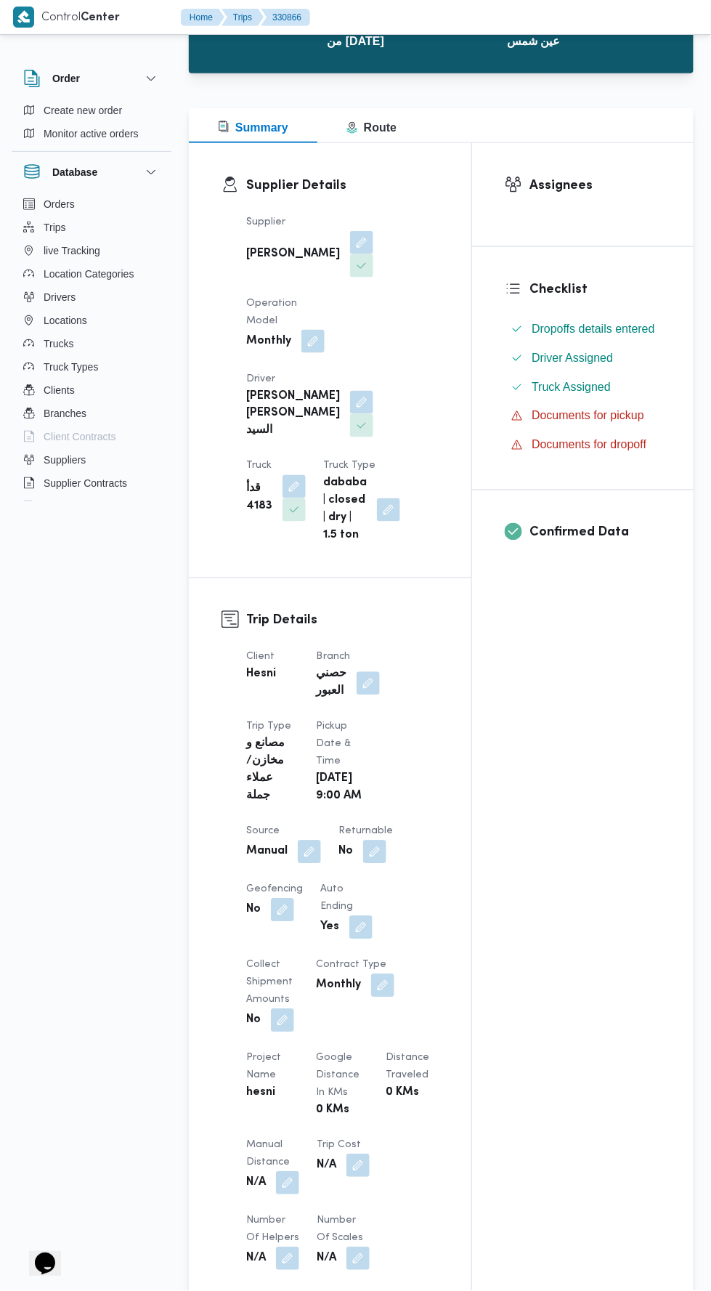
scroll to position [948, 0]
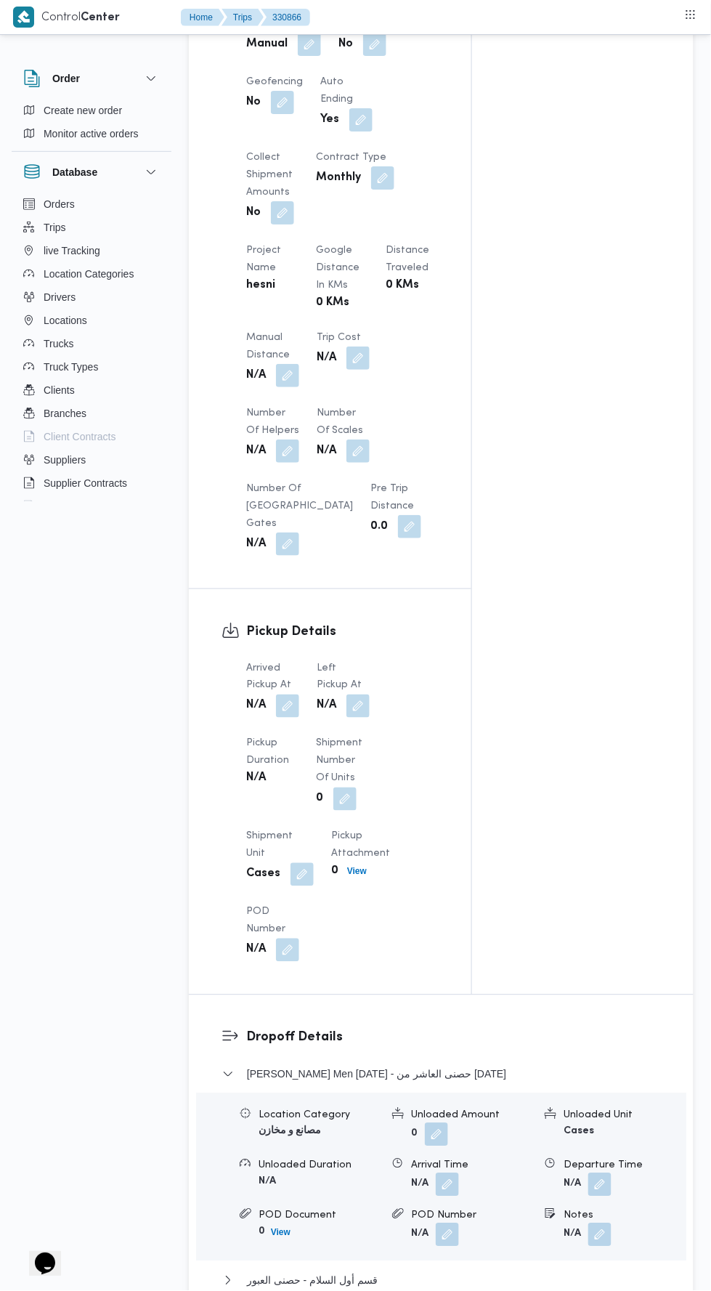
click at [298, 718] on button "button" at bounding box center [287, 705] width 23 height 23
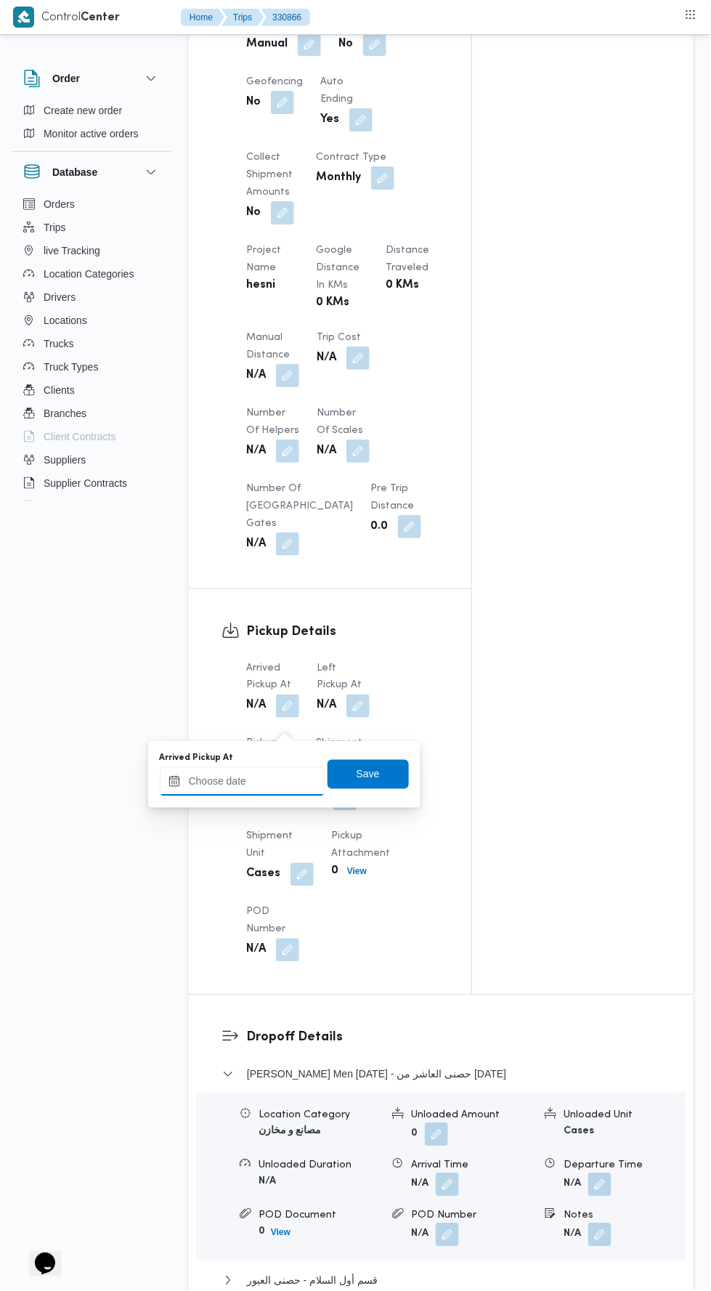
click at [285, 777] on input "Arrived Pickup At" at bounding box center [242, 781] width 165 height 29
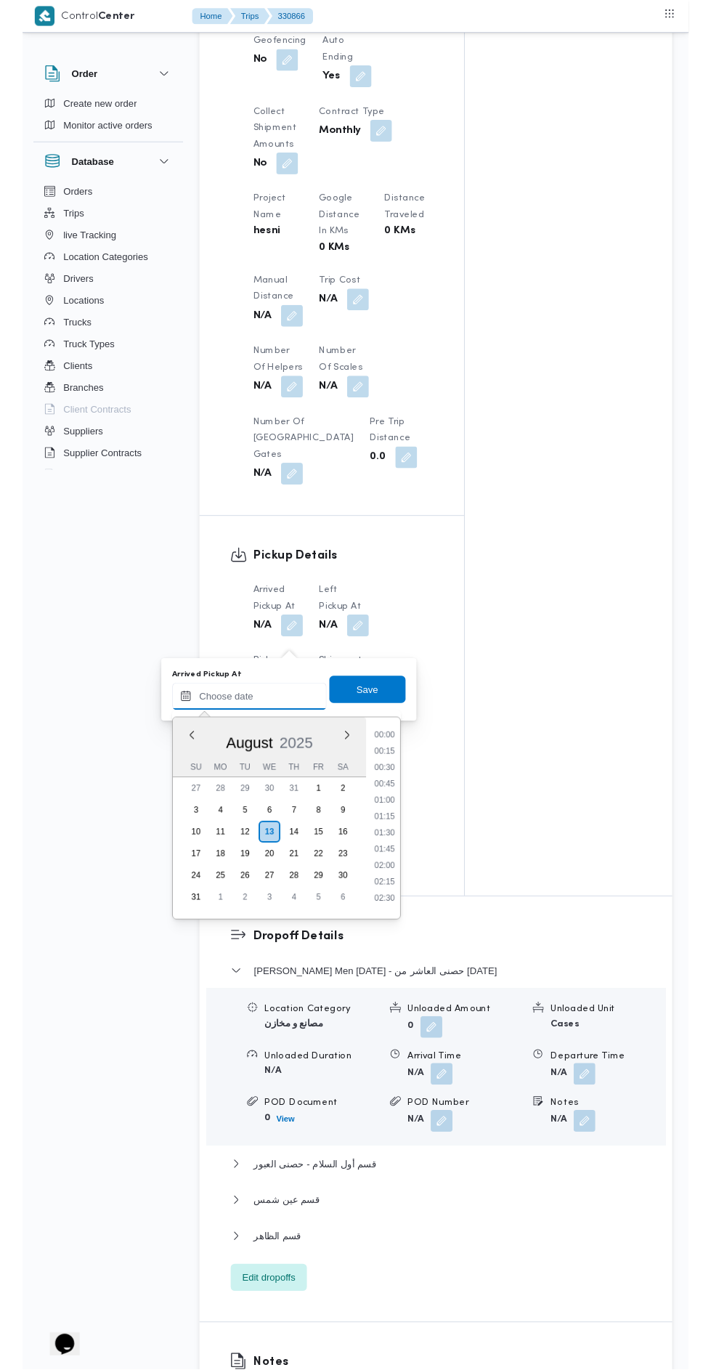
scroll to position [0, 0]
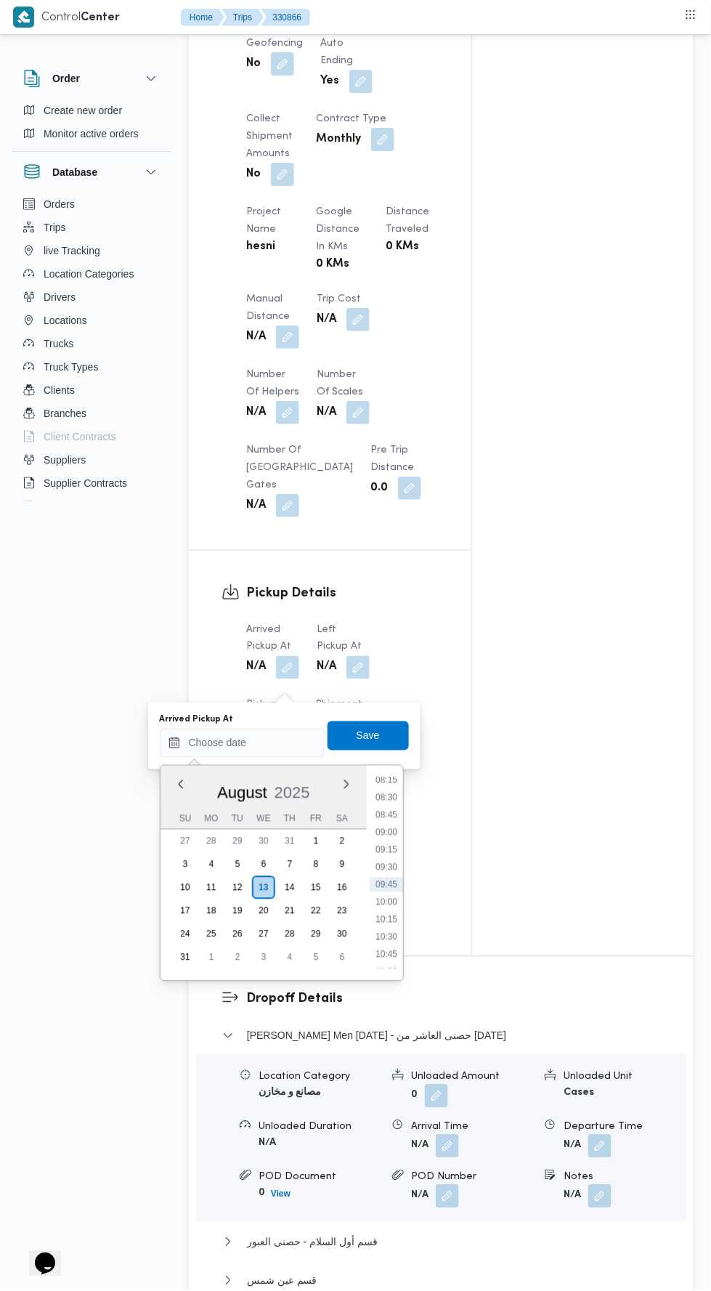
click at [386, 843] on li "09:15" at bounding box center [386, 850] width 33 height 15
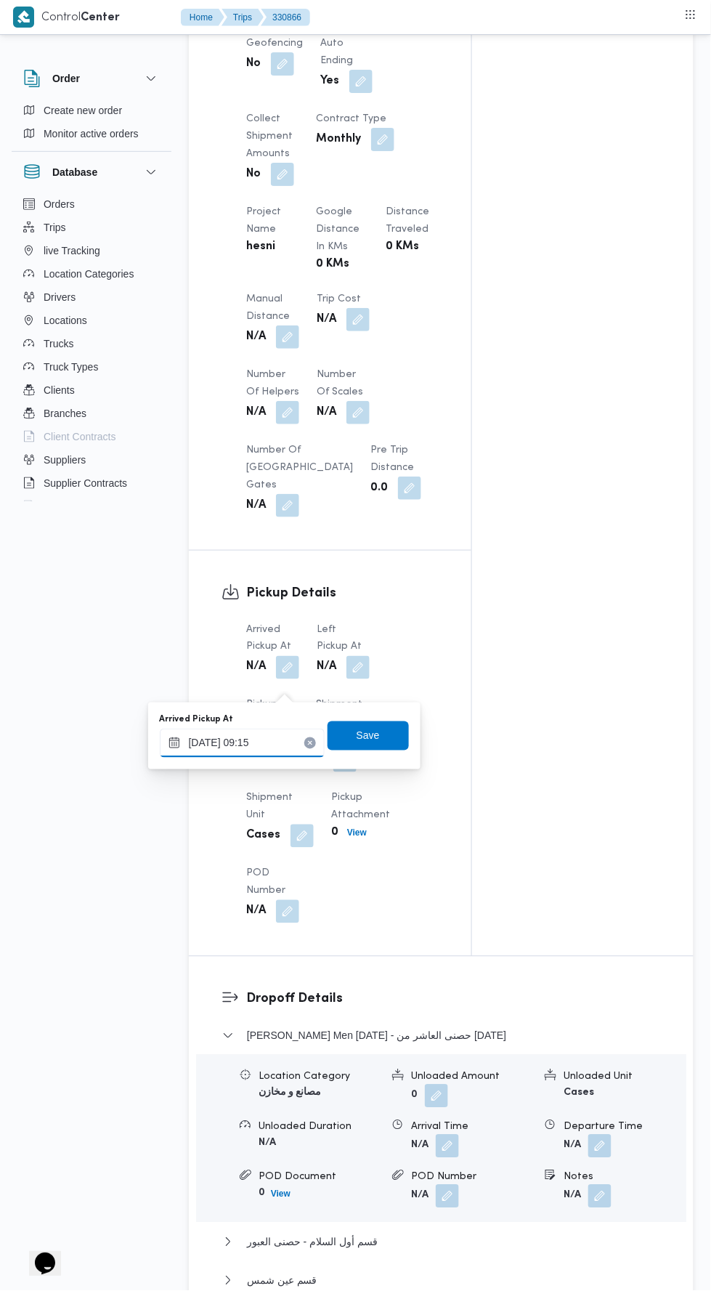
click at [301, 745] on input "13/08/2025 09:15" at bounding box center [242, 743] width 165 height 29
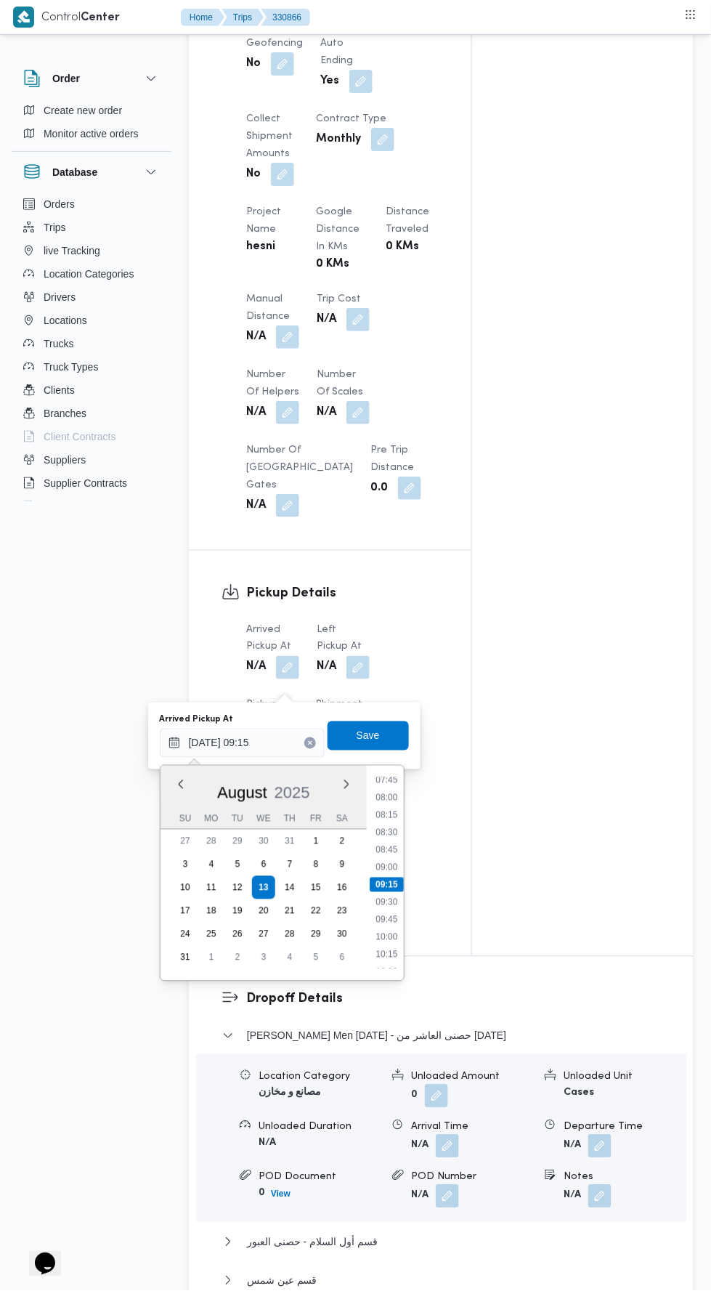
click at [391, 870] on li "09:00" at bounding box center [386, 867] width 33 height 15
type input "13/08/2025 09:00"
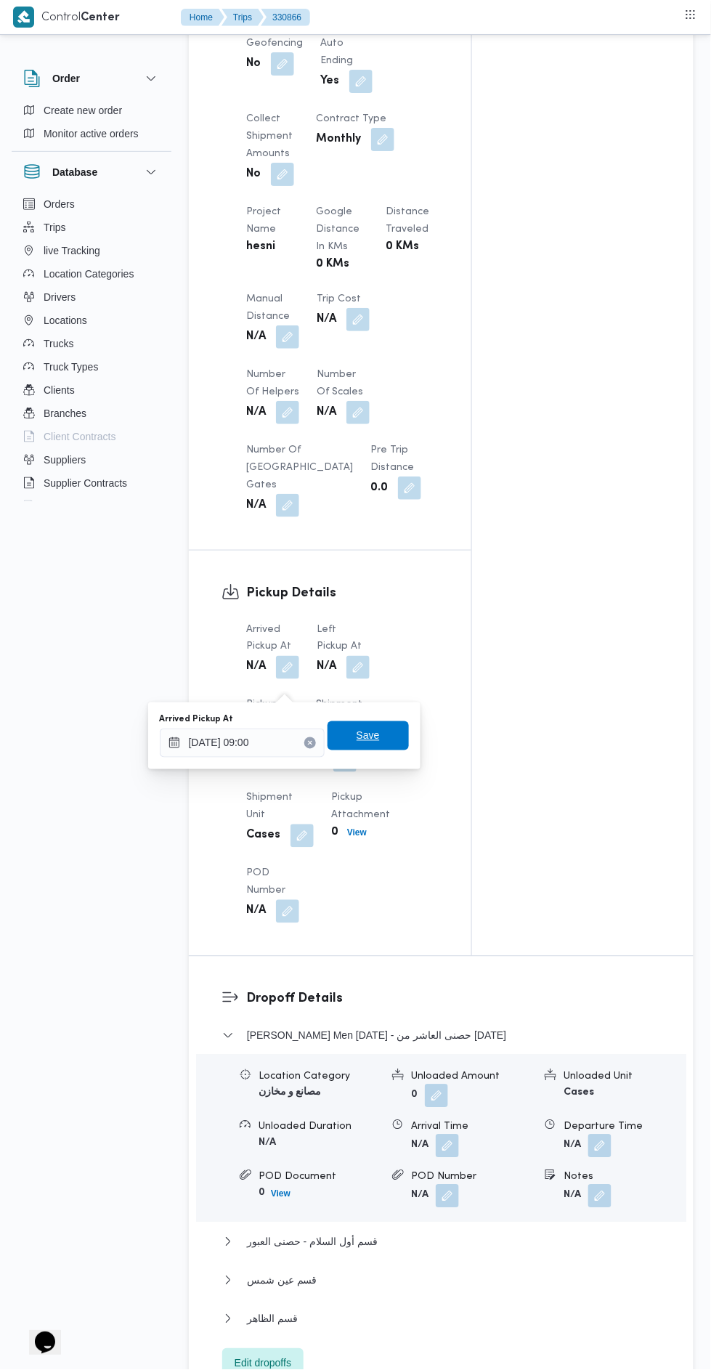
click at [386, 737] on span "Save" at bounding box center [368, 735] width 81 height 29
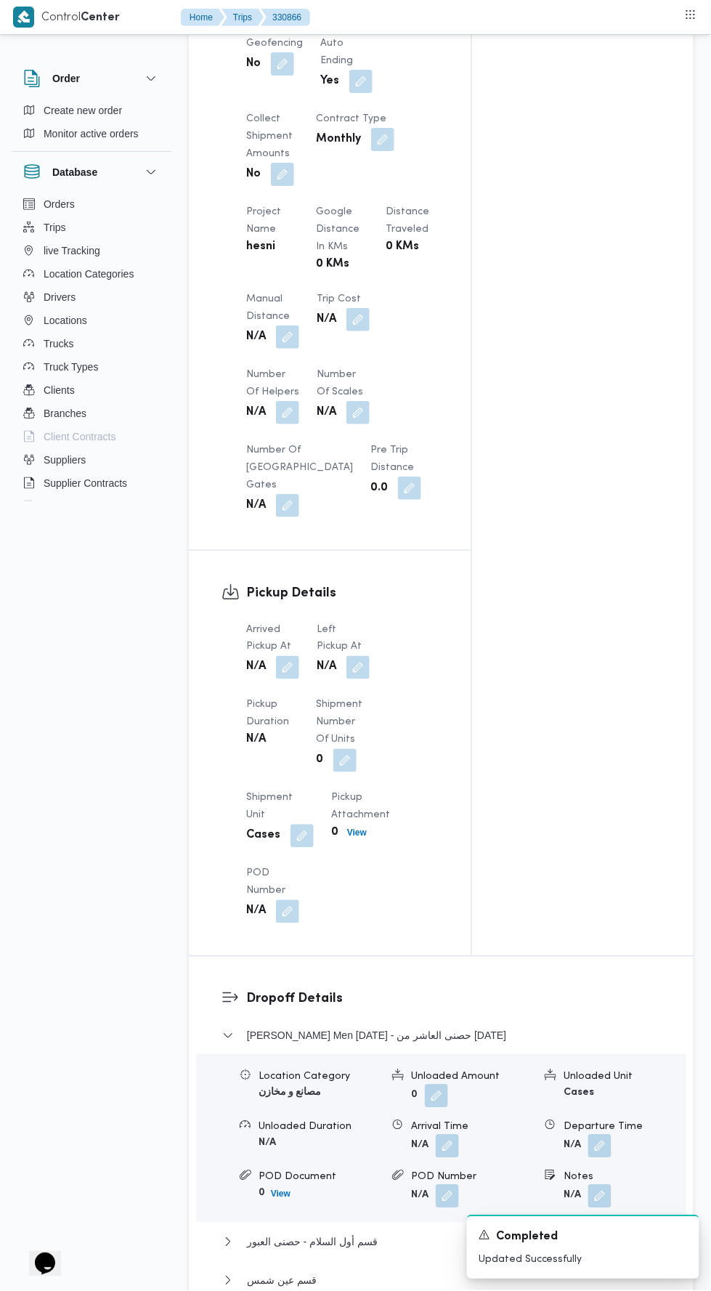
click at [362, 679] on button "button" at bounding box center [357, 667] width 23 height 23
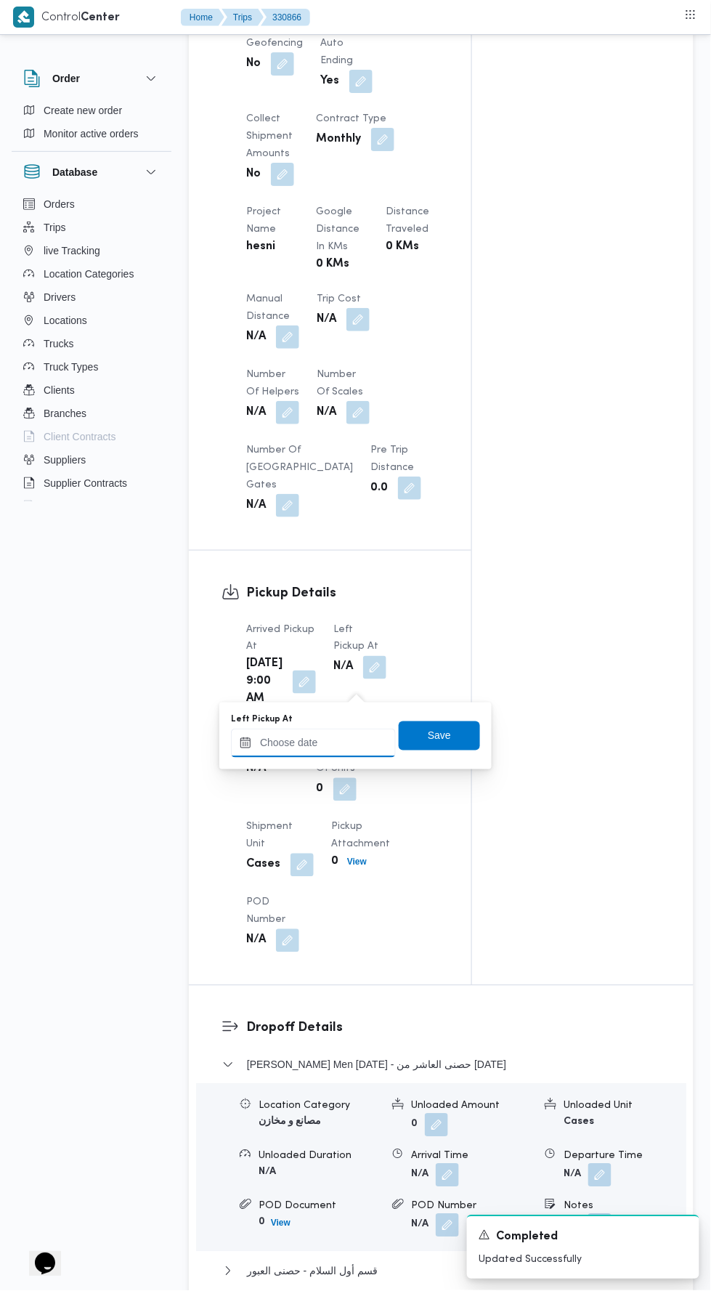
click at [367, 739] on input "Left Pickup At" at bounding box center [313, 743] width 165 height 29
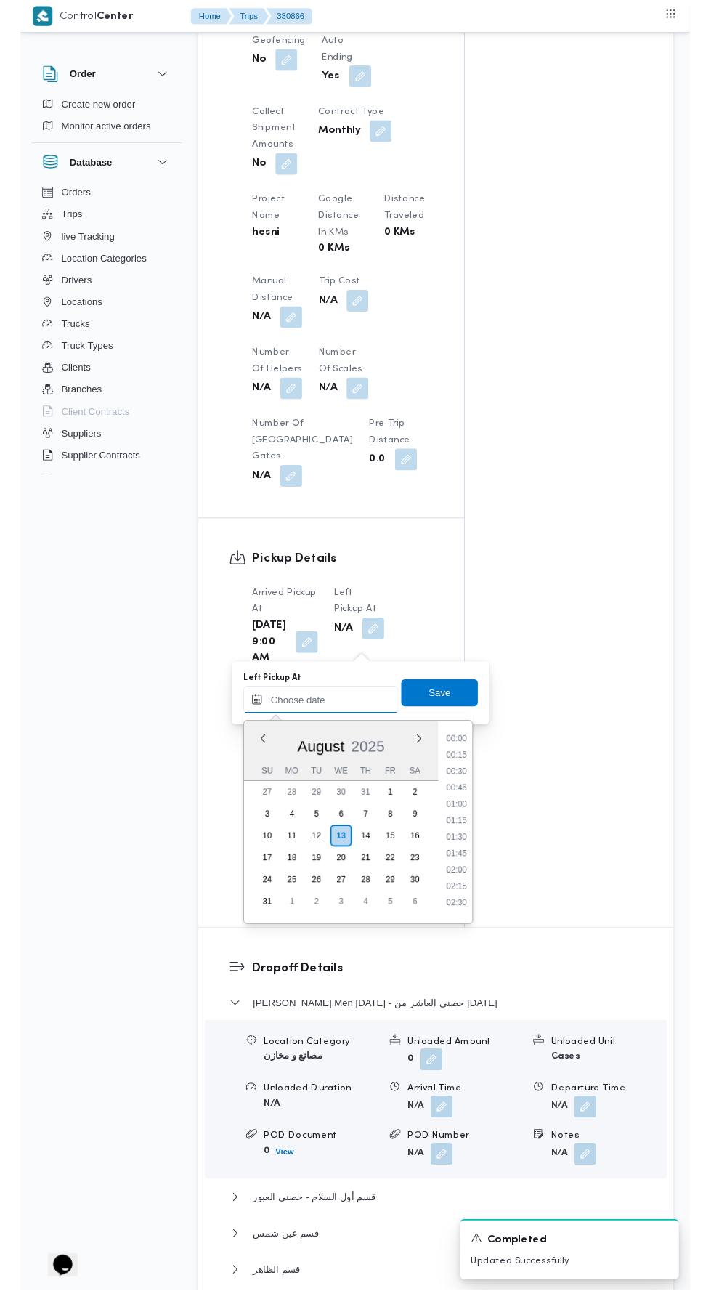
scroll to position [580, 0]
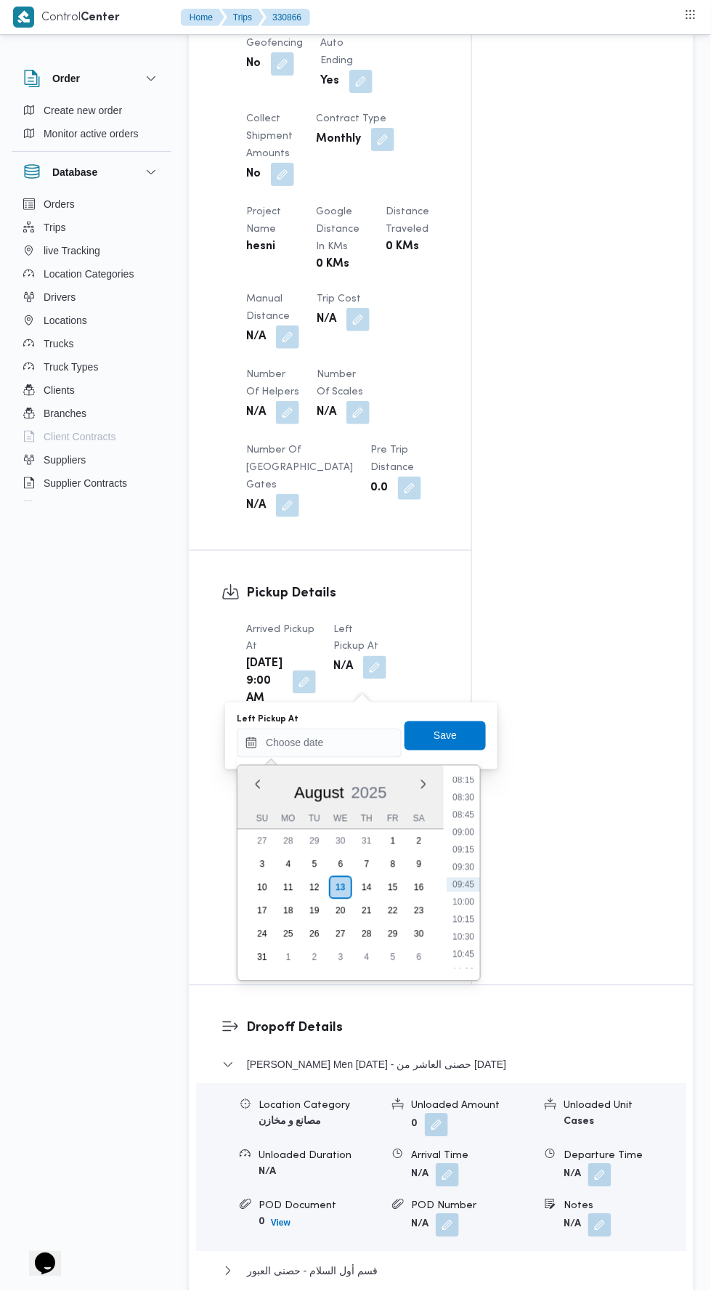
click at [463, 901] on li "10:00" at bounding box center [463, 902] width 33 height 15
type input "13/08/2025 10:00"
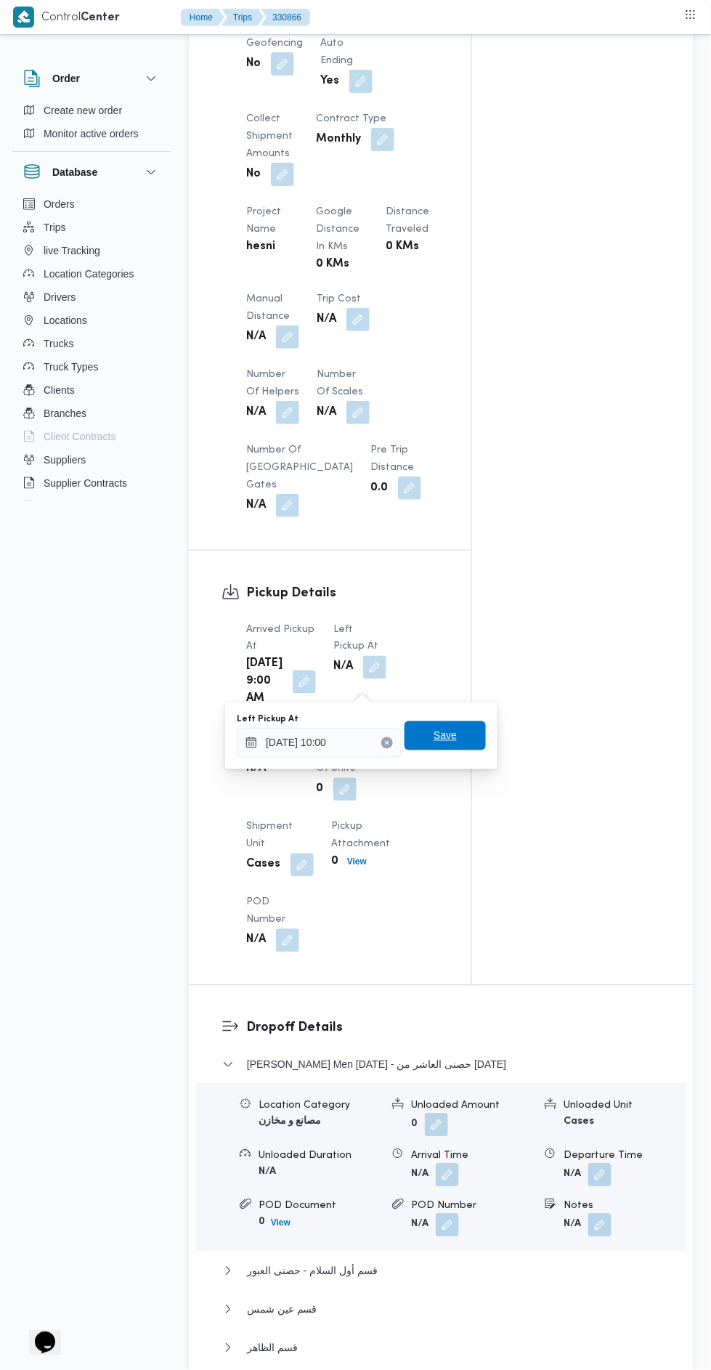
click at [457, 742] on span "Save" at bounding box center [445, 735] width 23 height 17
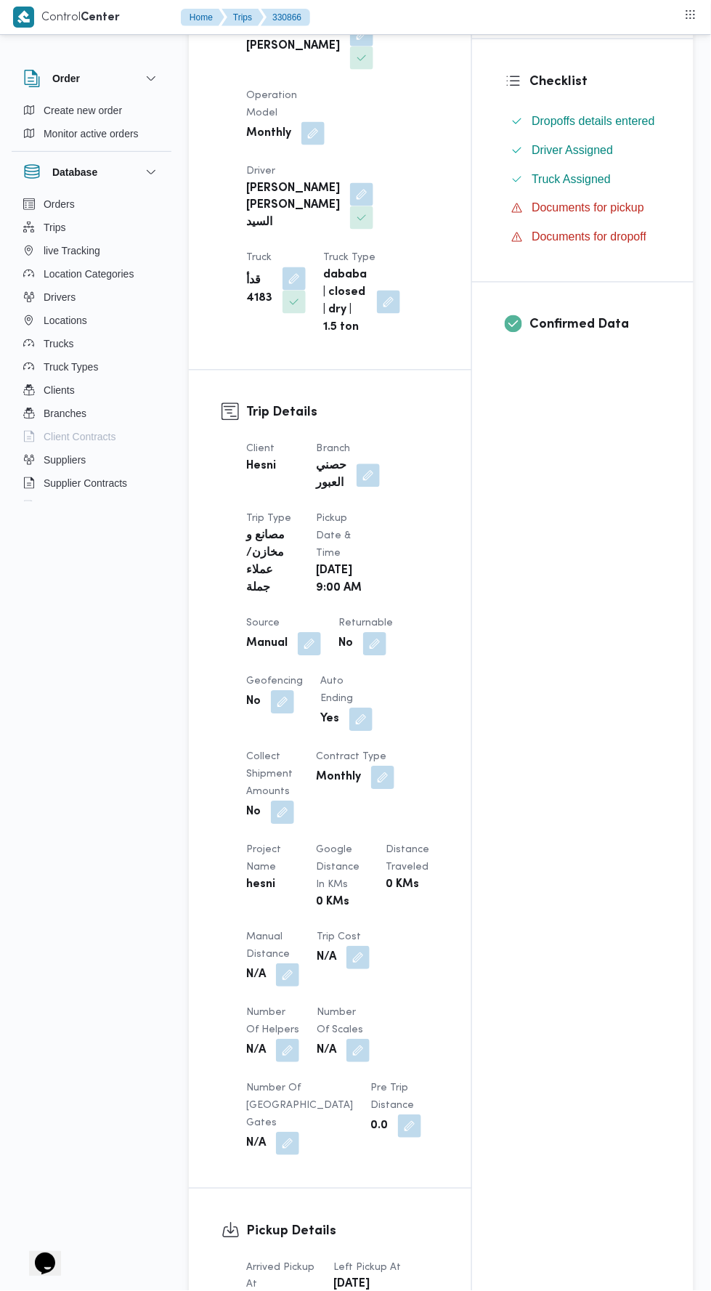
scroll to position [0, 0]
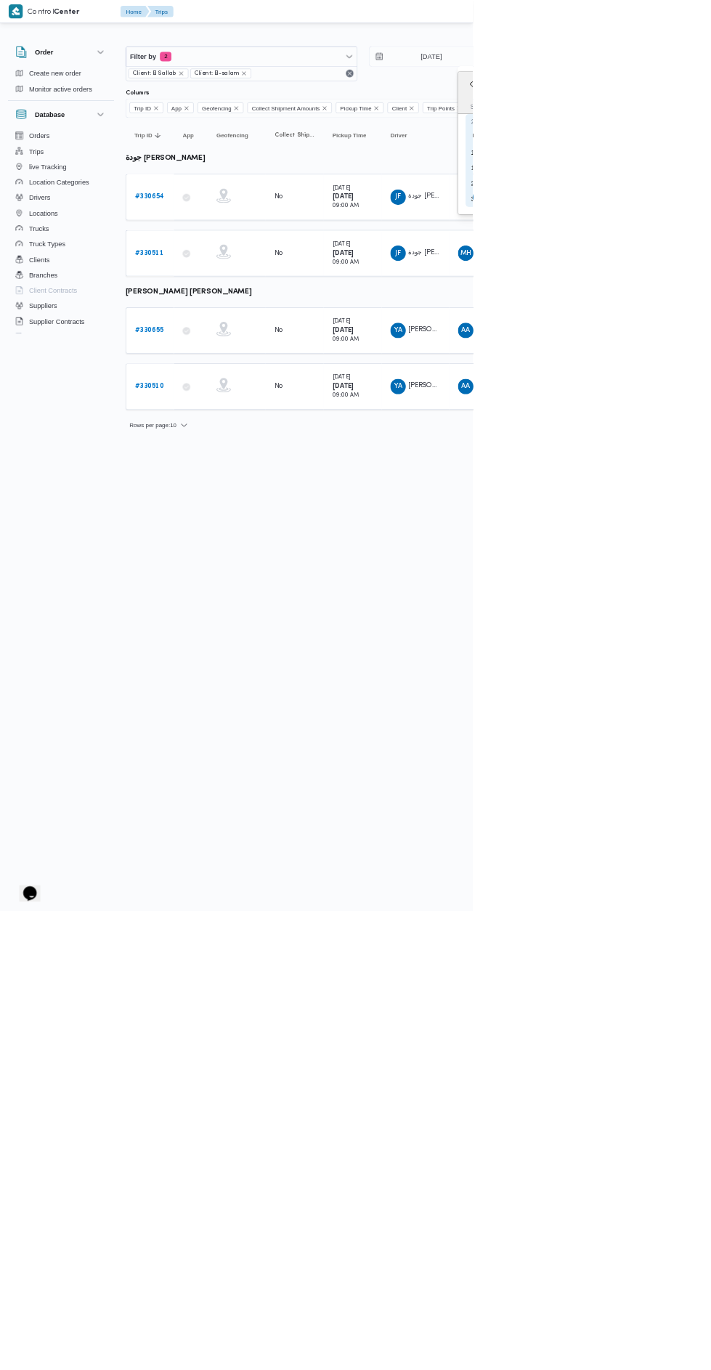
type input "[DATE]"
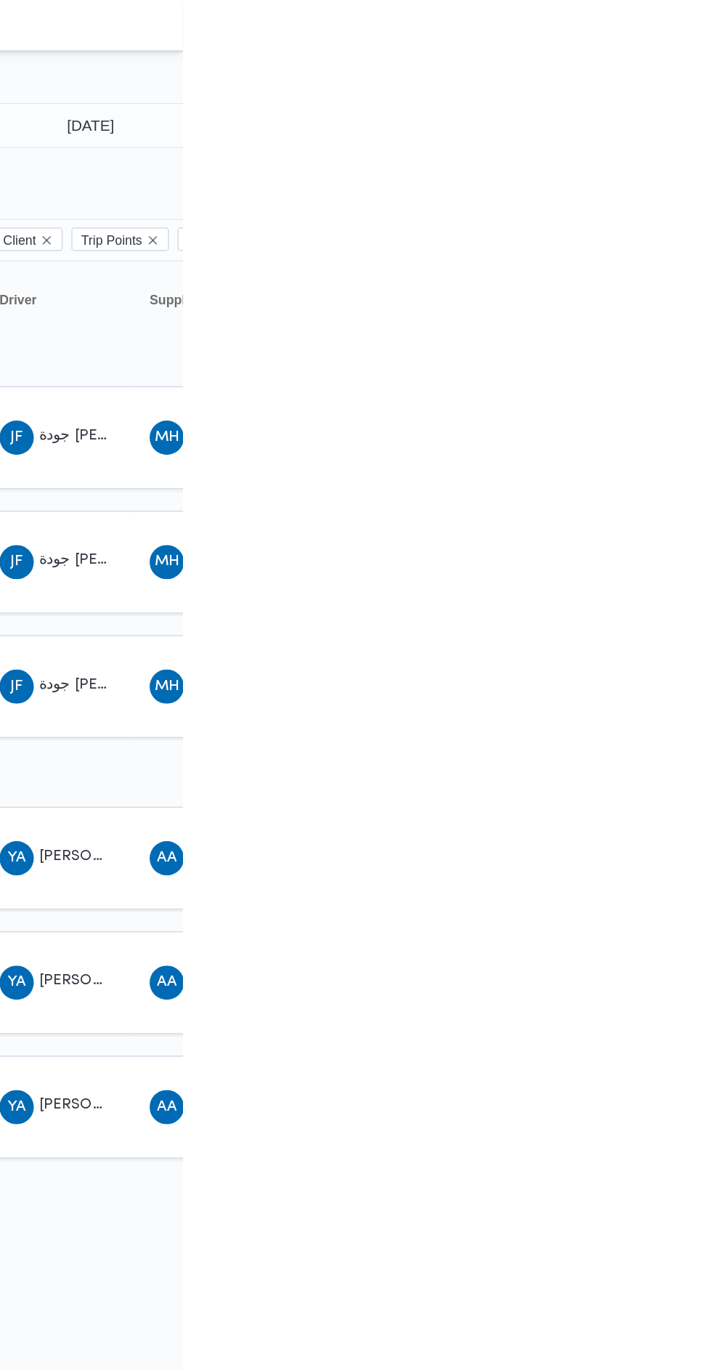
click at [652, 346] on td "Driver JF جودة فوزي محمود السيد" at bounding box center [625, 381] width 102 height 70
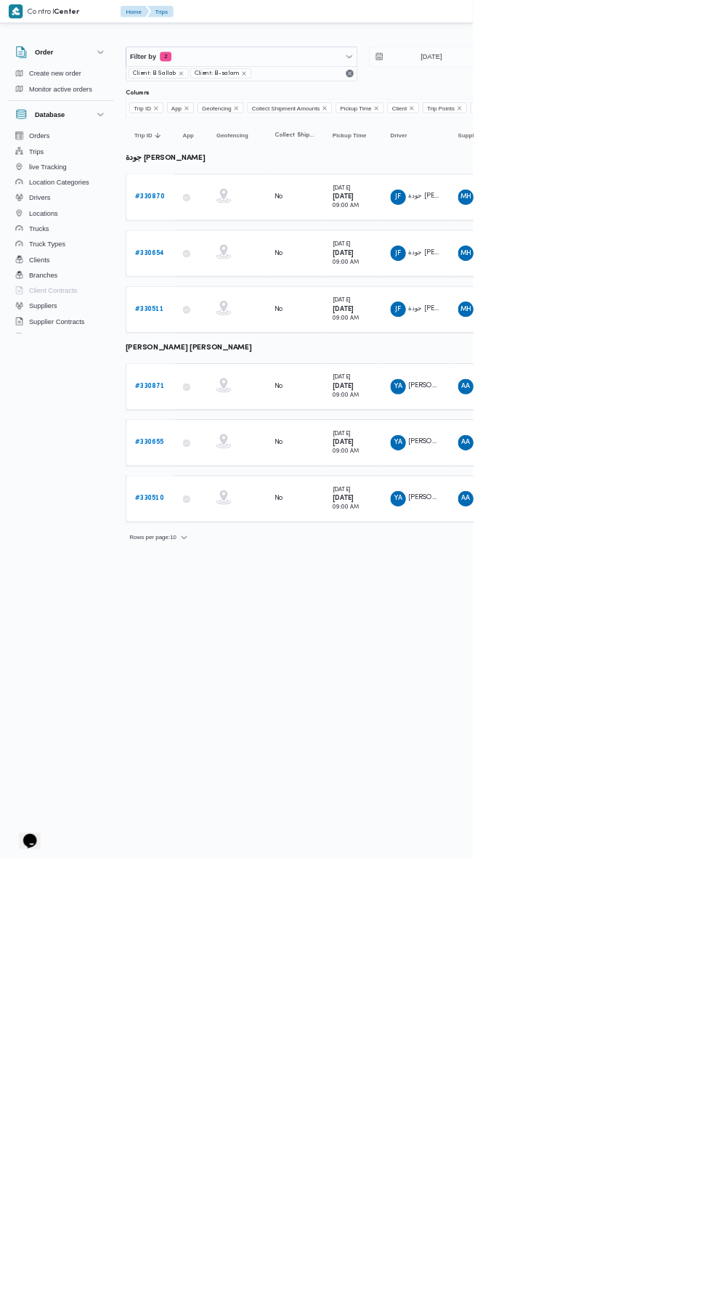
click at [227, 294] on b "# 330870" at bounding box center [225, 295] width 45 height 9
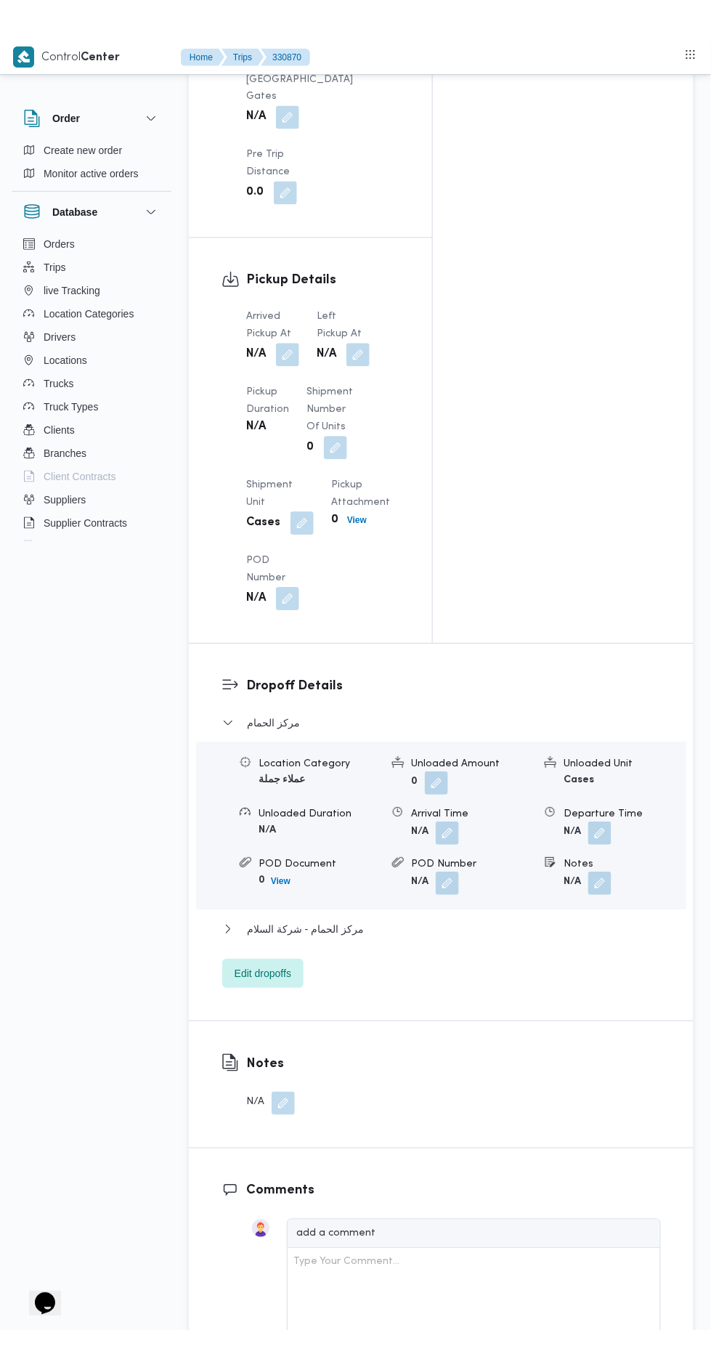
scroll to position [1578, 0]
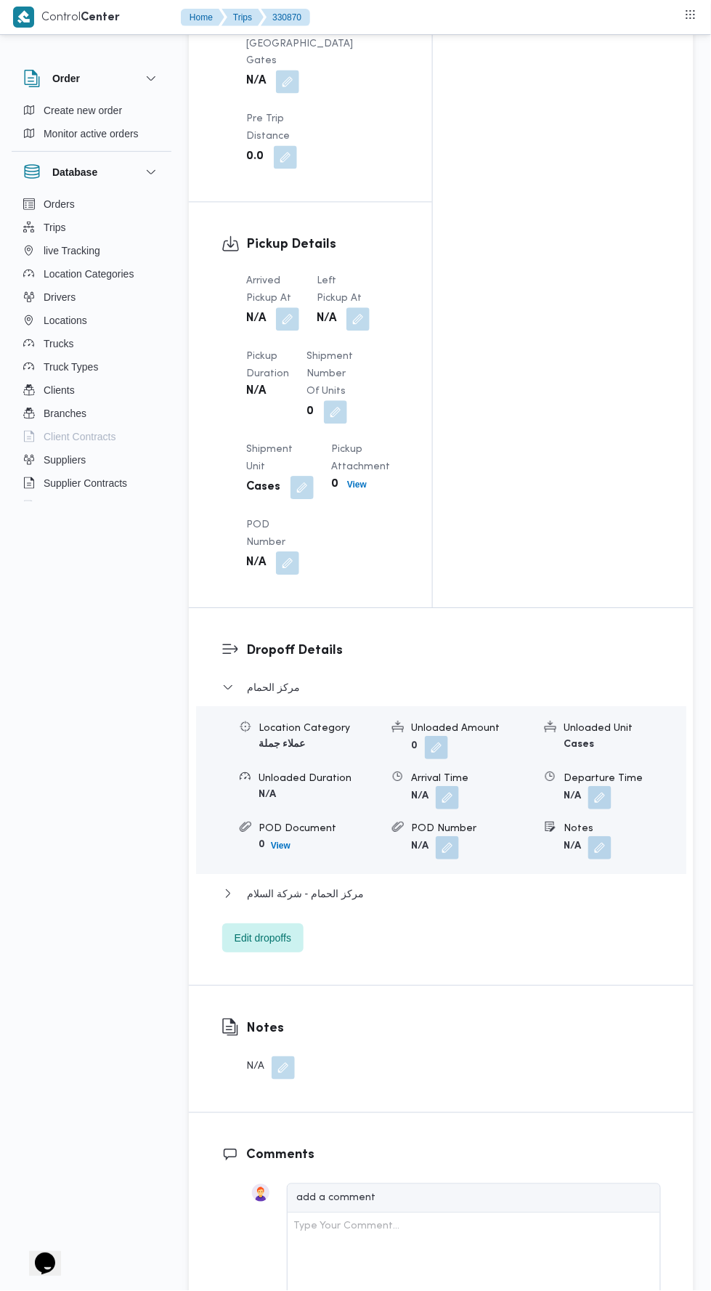
click at [277, 308] on button "button" at bounding box center [287, 319] width 23 height 23
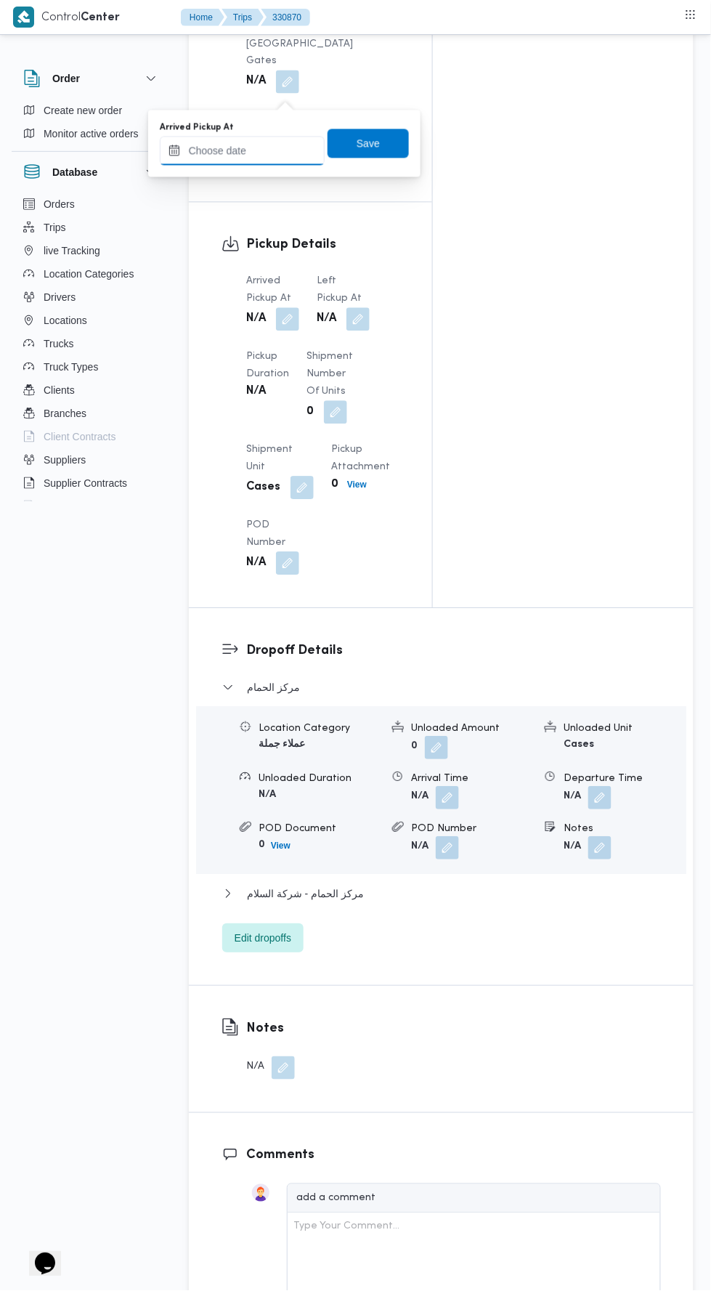
click at [285, 149] on input "Arrived Pickup At" at bounding box center [242, 151] width 165 height 29
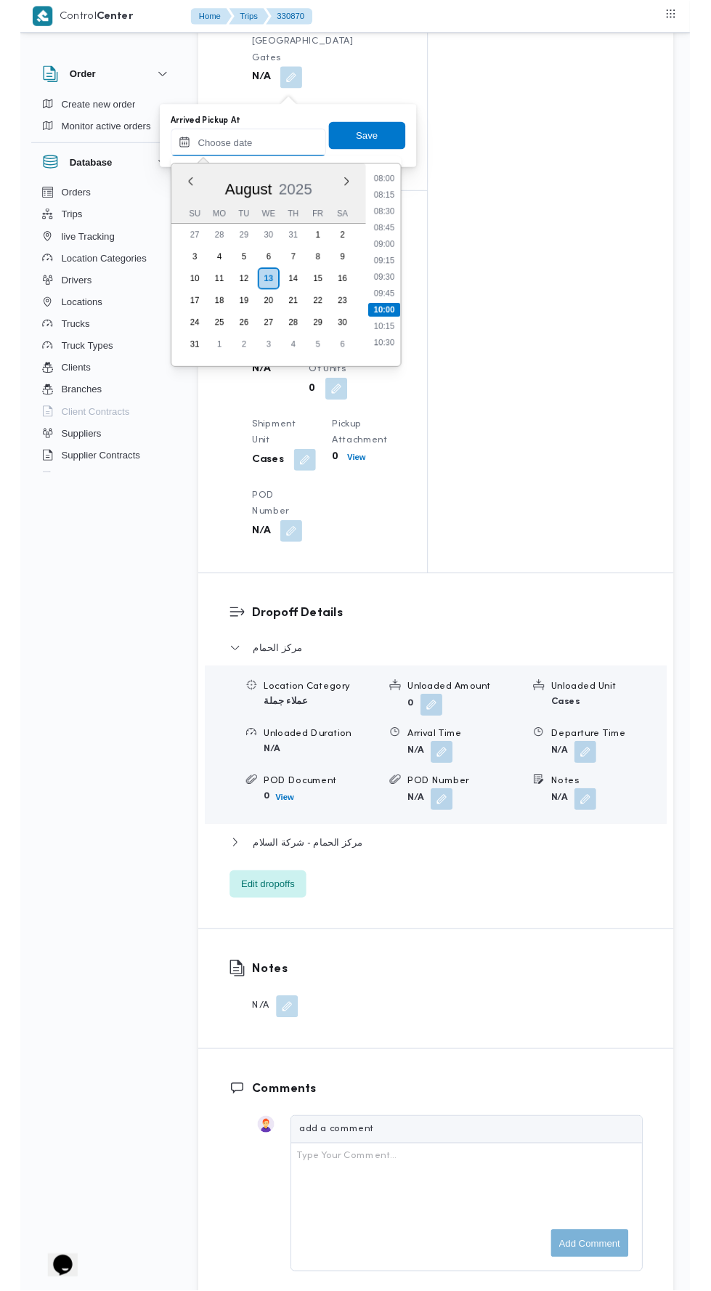
scroll to position [560, 0]
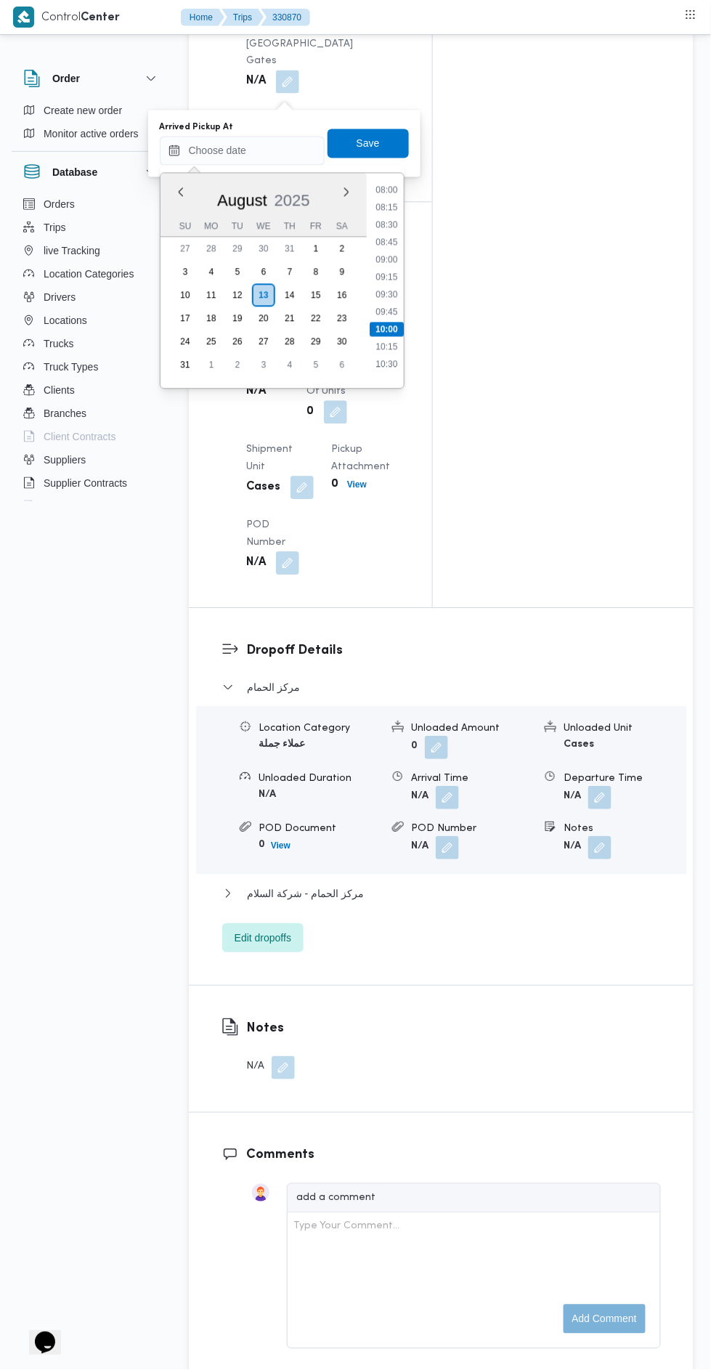
click at [386, 188] on li "08:00" at bounding box center [386, 190] width 33 height 15
type input "13/08/2025 08:00"
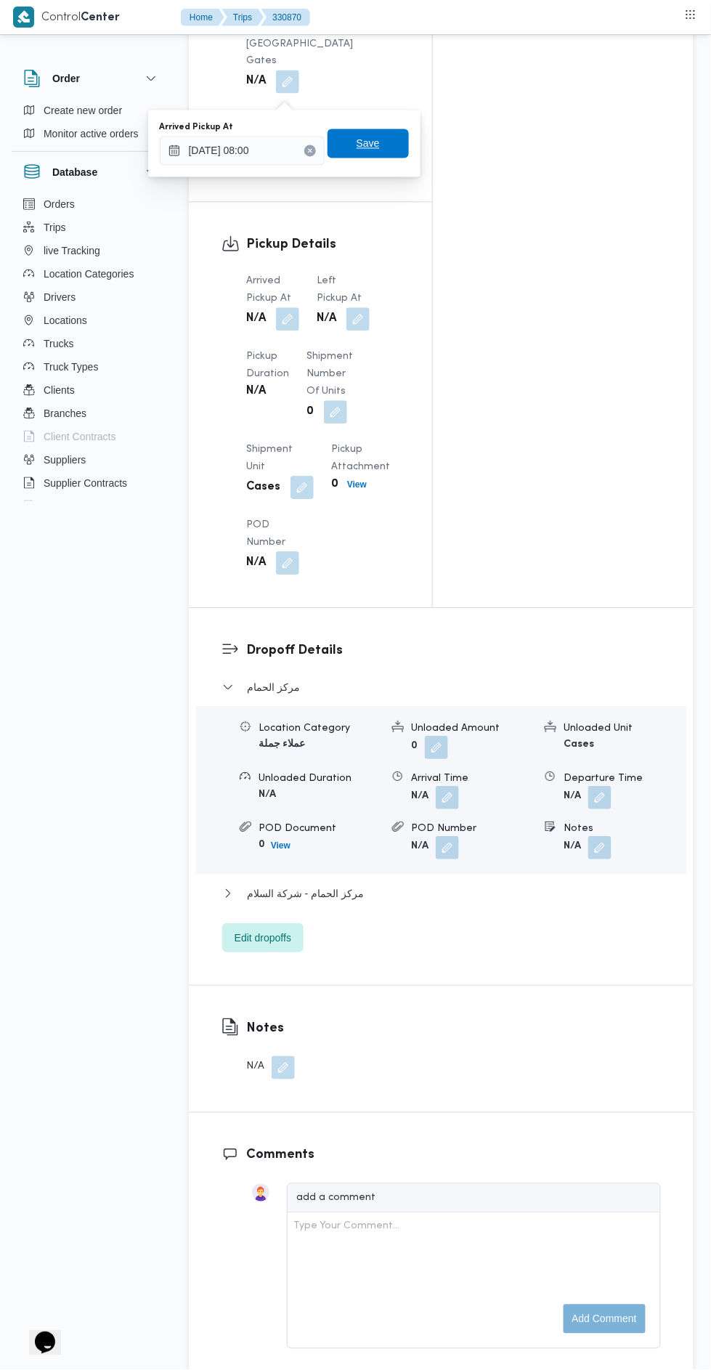
click at [385, 135] on span "Save" at bounding box center [368, 143] width 81 height 29
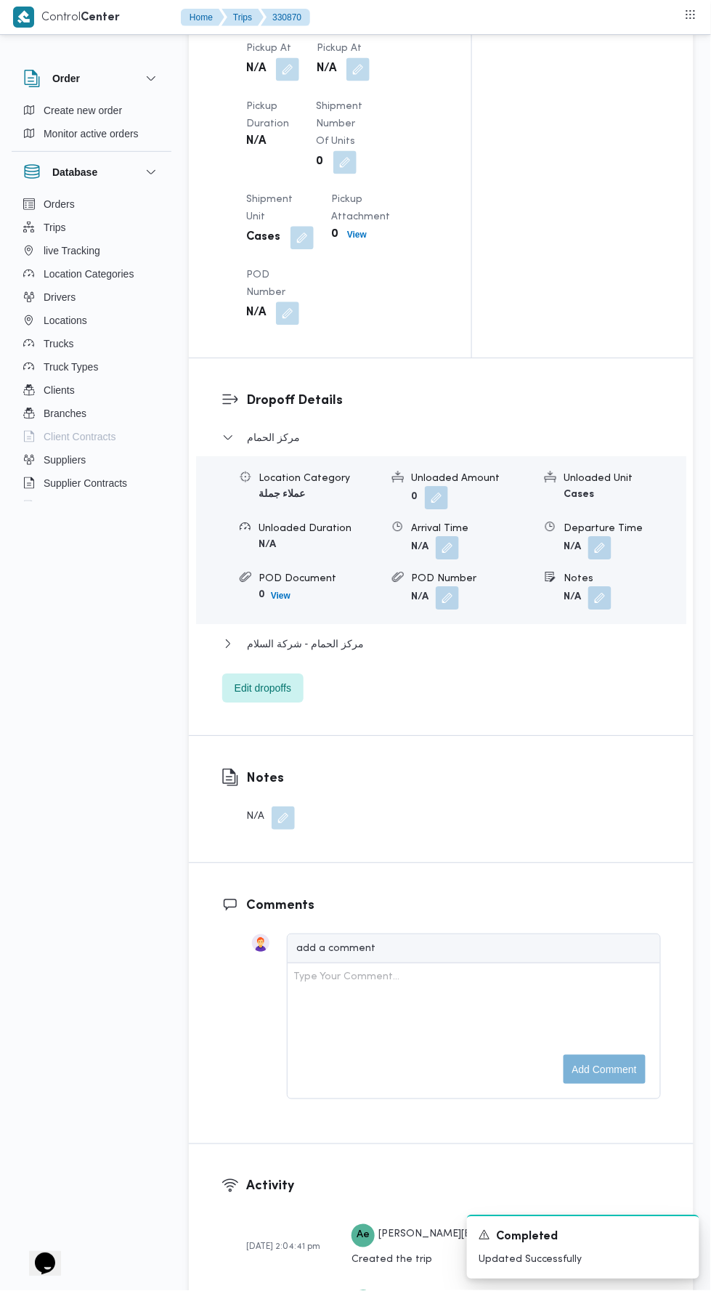
click at [358, 81] on button "button" at bounding box center [357, 69] width 23 height 23
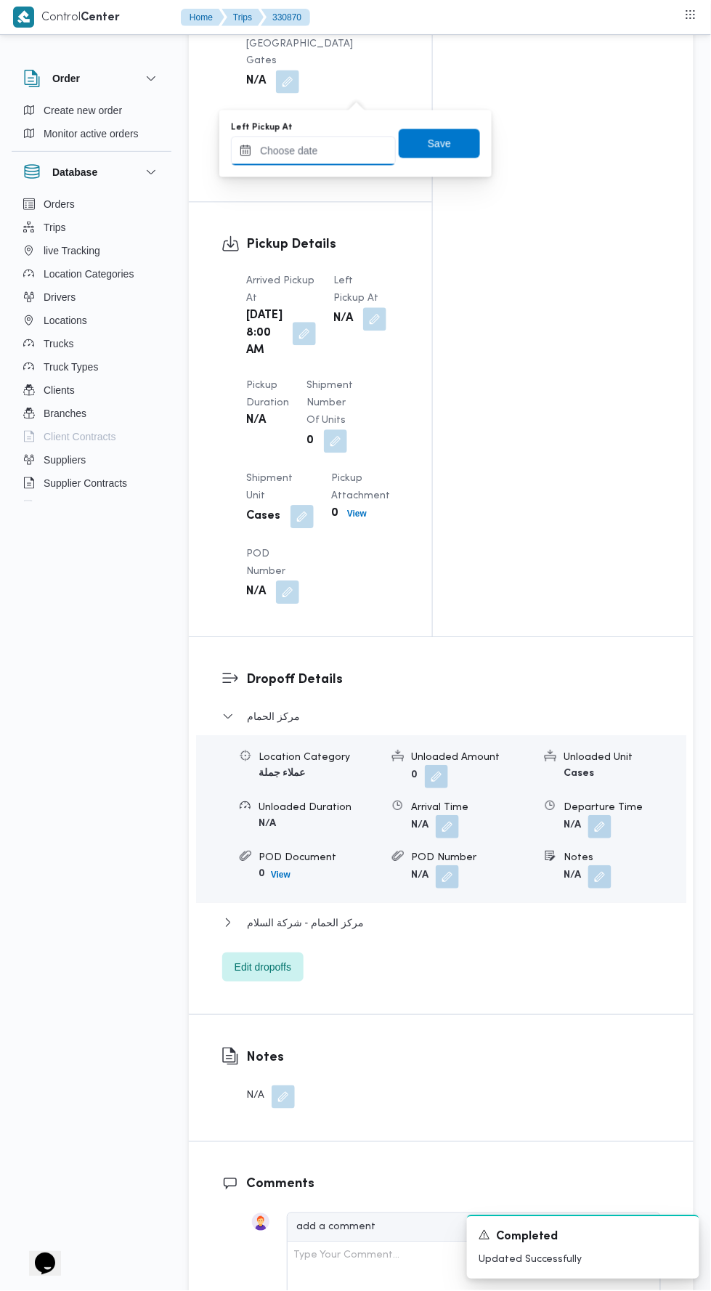
click at [355, 155] on input "Left Pickup At" at bounding box center [313, 151] width 165 height 29
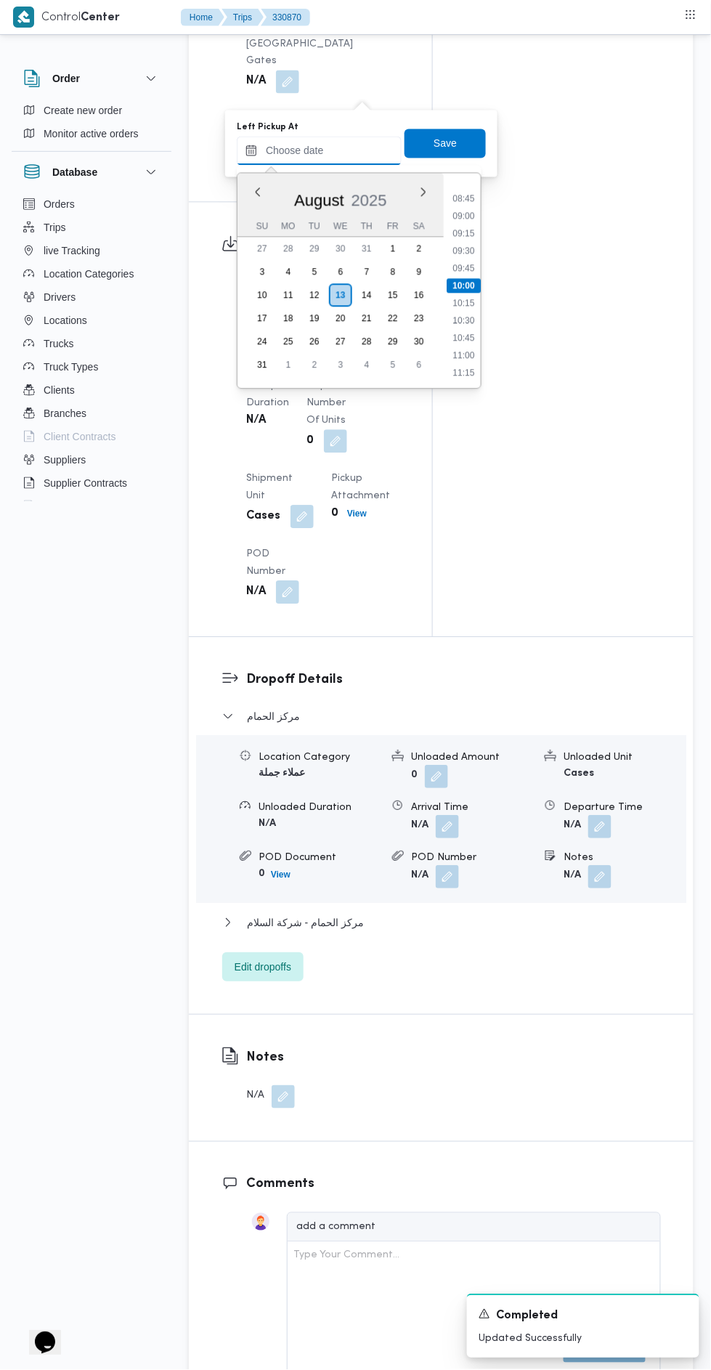
scroll to position [603, 0]
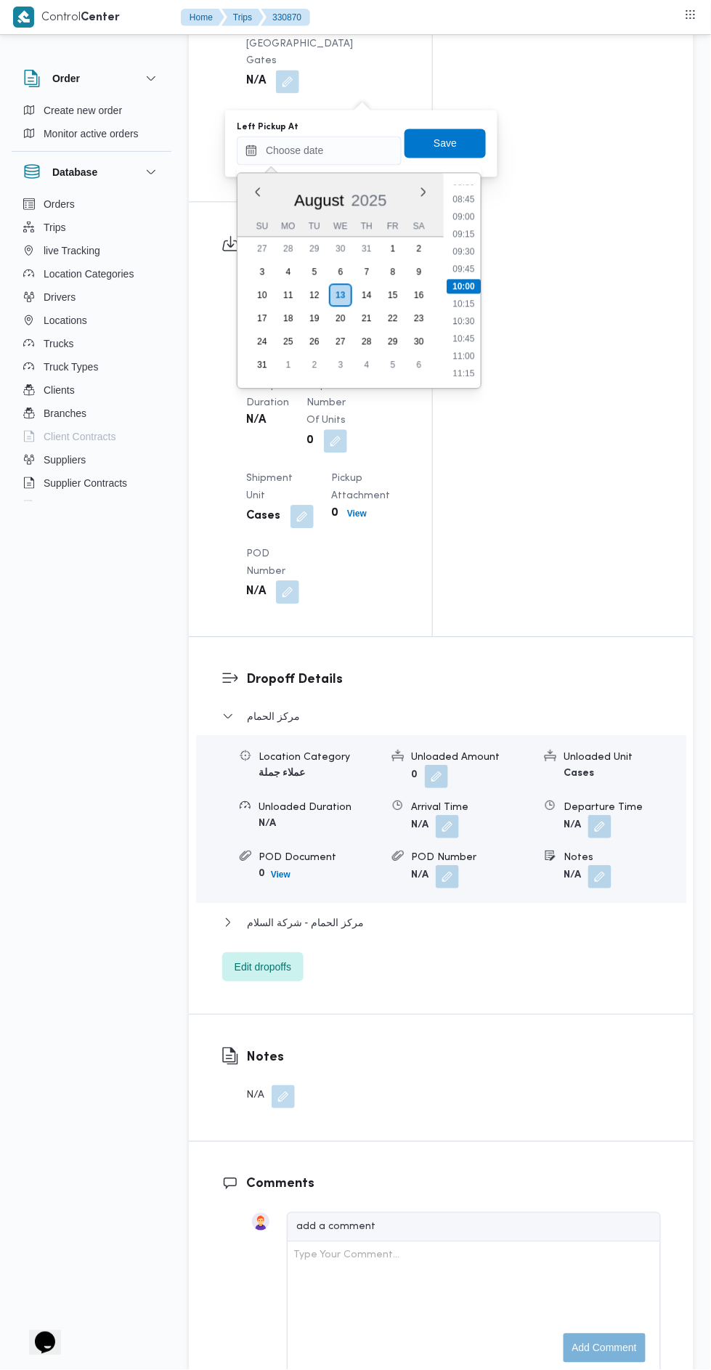
click at [468, 267] on li "09:45" at bounding box center [463, 269] width 33 height 15
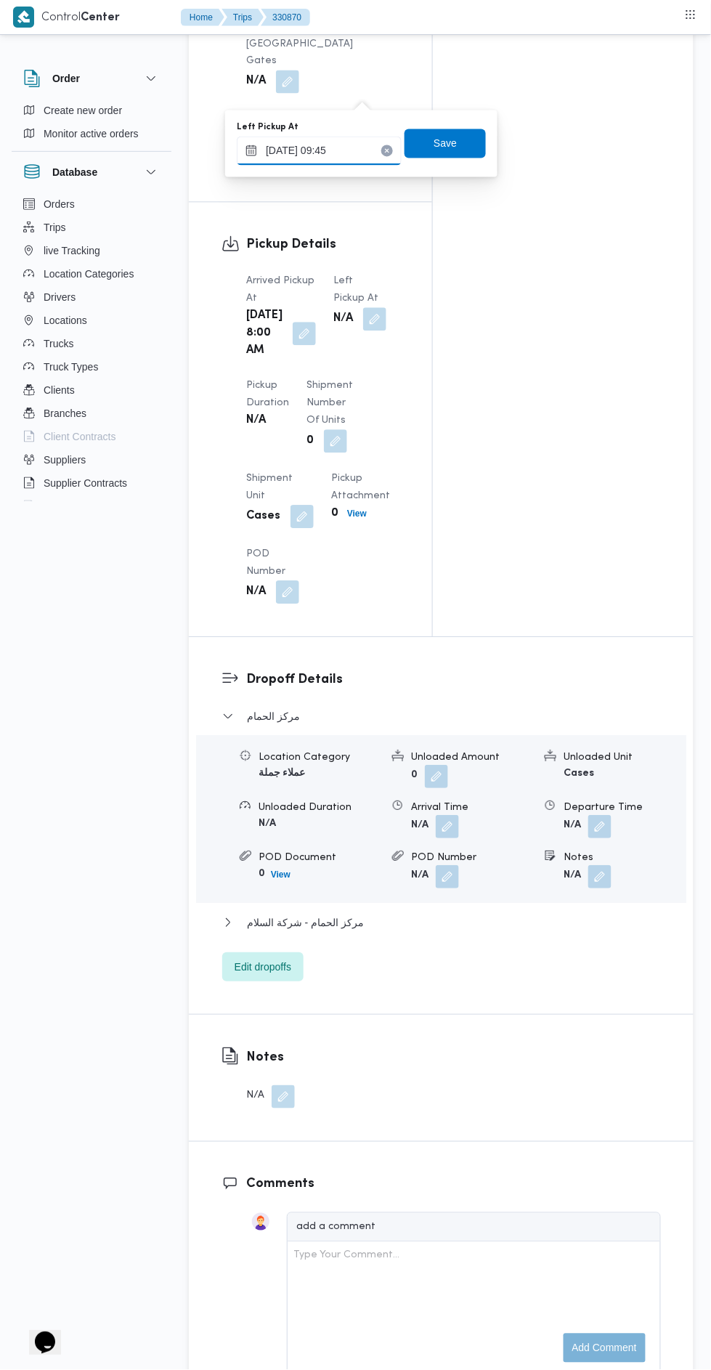
click at [341, 150] on input "13/08/2025 09:45" at bounding box center [319, 151] width 165 height 29
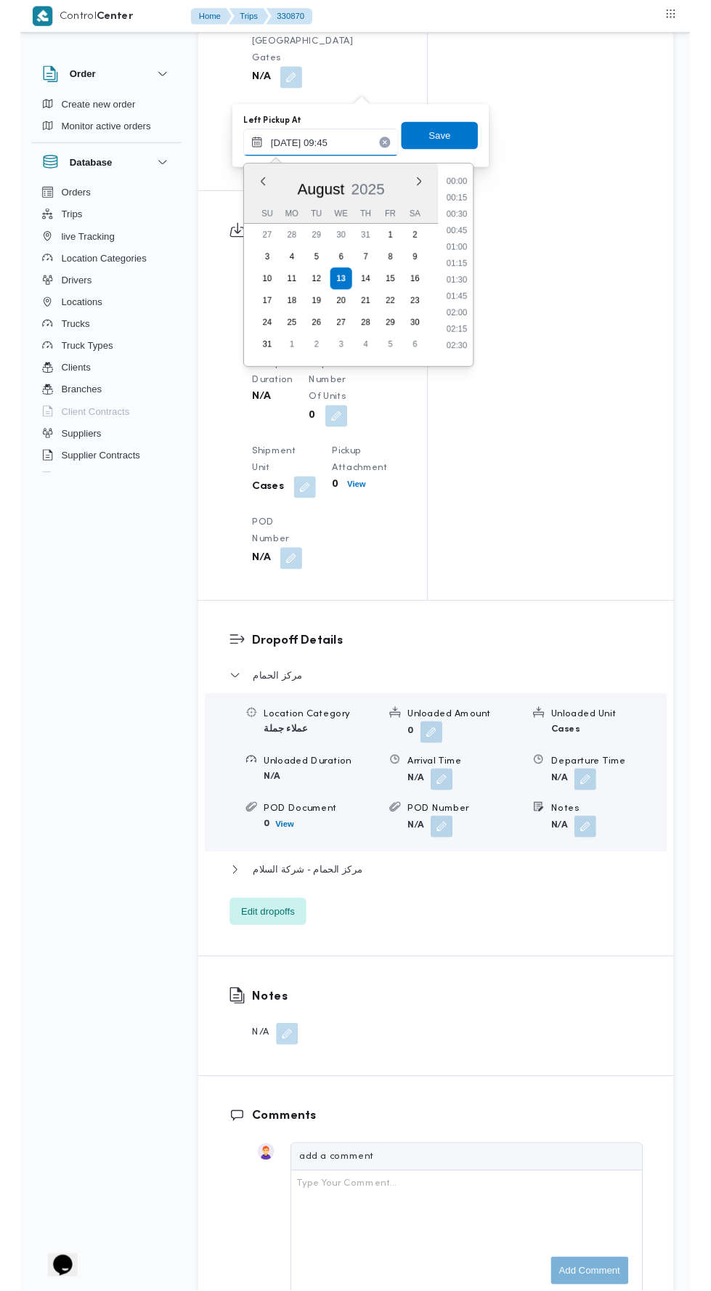
scroll to position [580, 0]
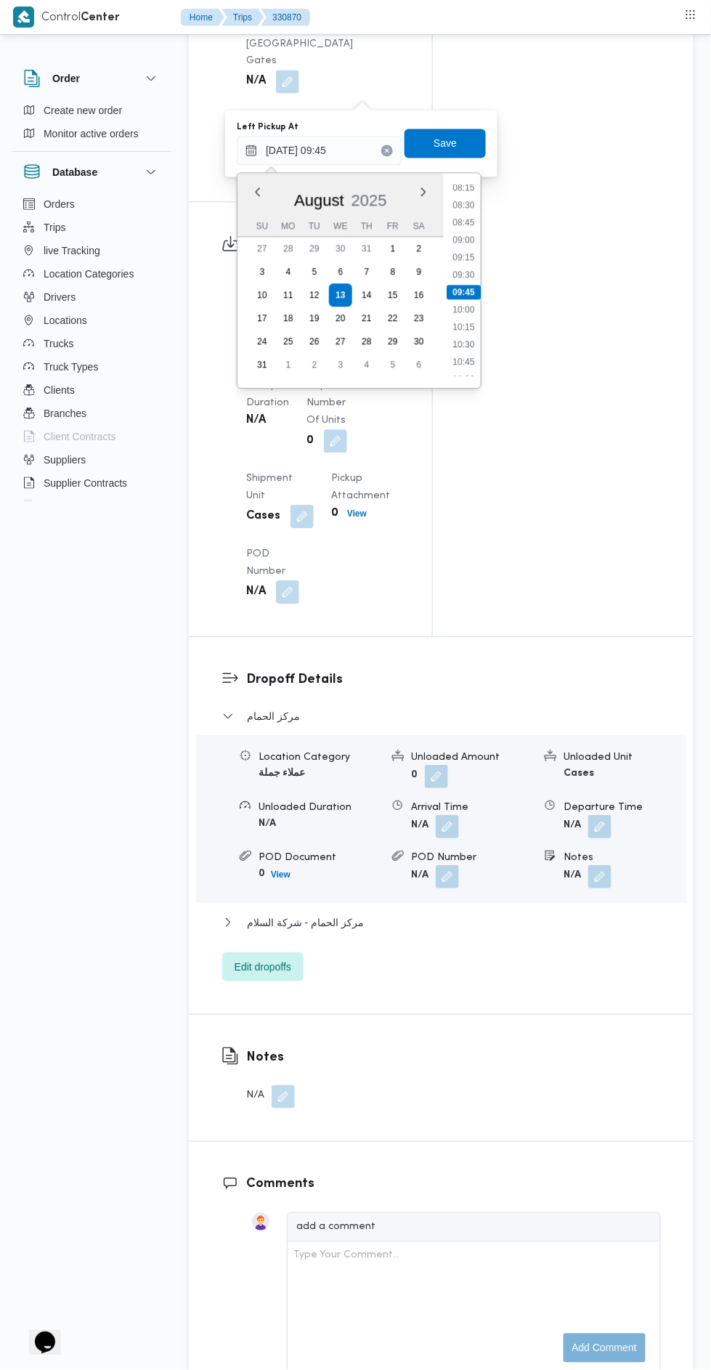
click at [464, 308] on li "10:00" at bounding box center [463, 310] width 33 height 15
type input "13/08/2025 10:00"
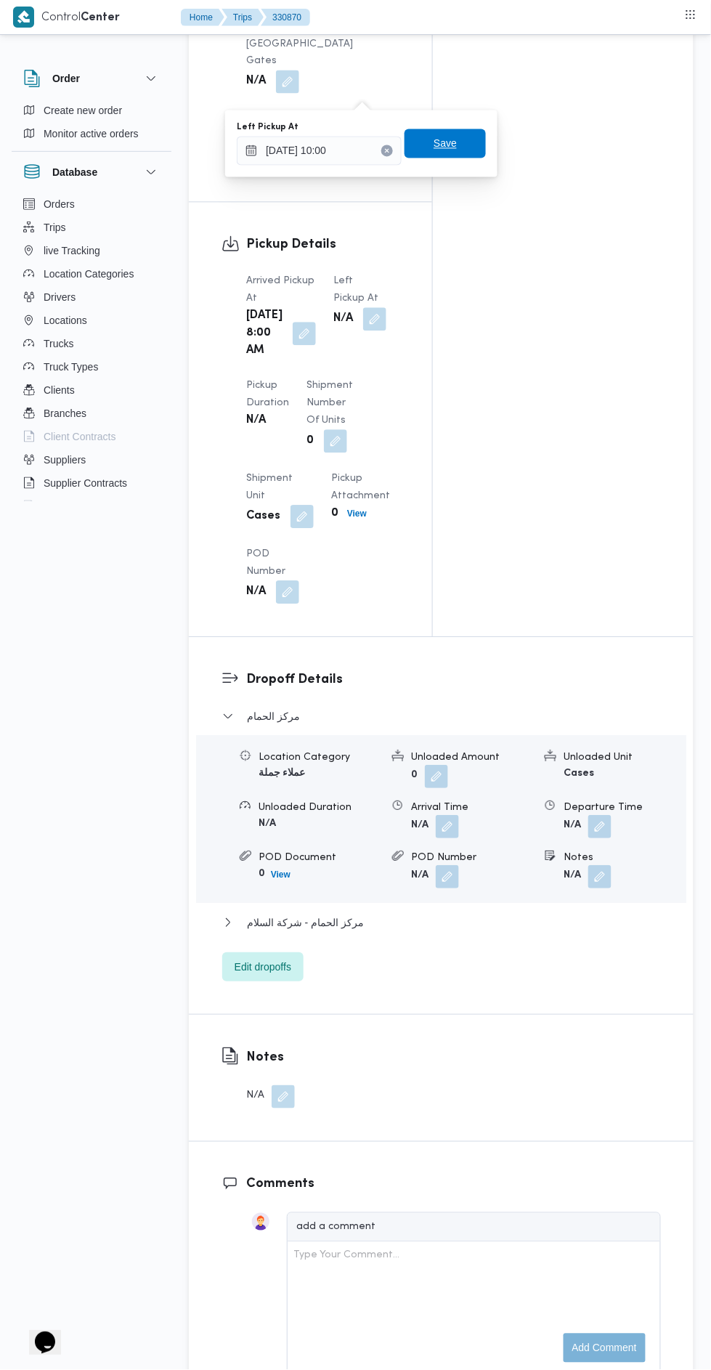
click at [470, 132] on span "Save" at bounding box center [445, 143] width 81 height 29
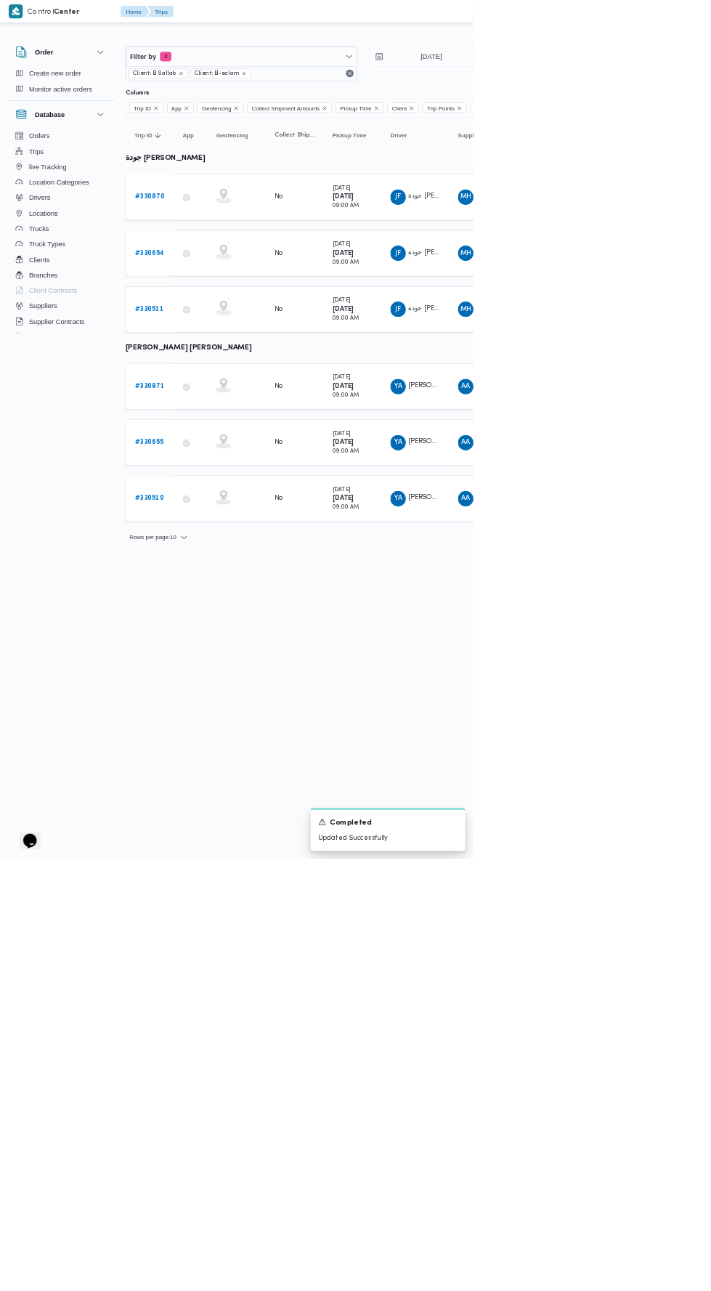
click at [286, 599] on td "App" at bounding box center [287, 581] width 51 height 70
click at [232, 572] on link "# 330871" at bounding box center [225, 580] width 44 height 17
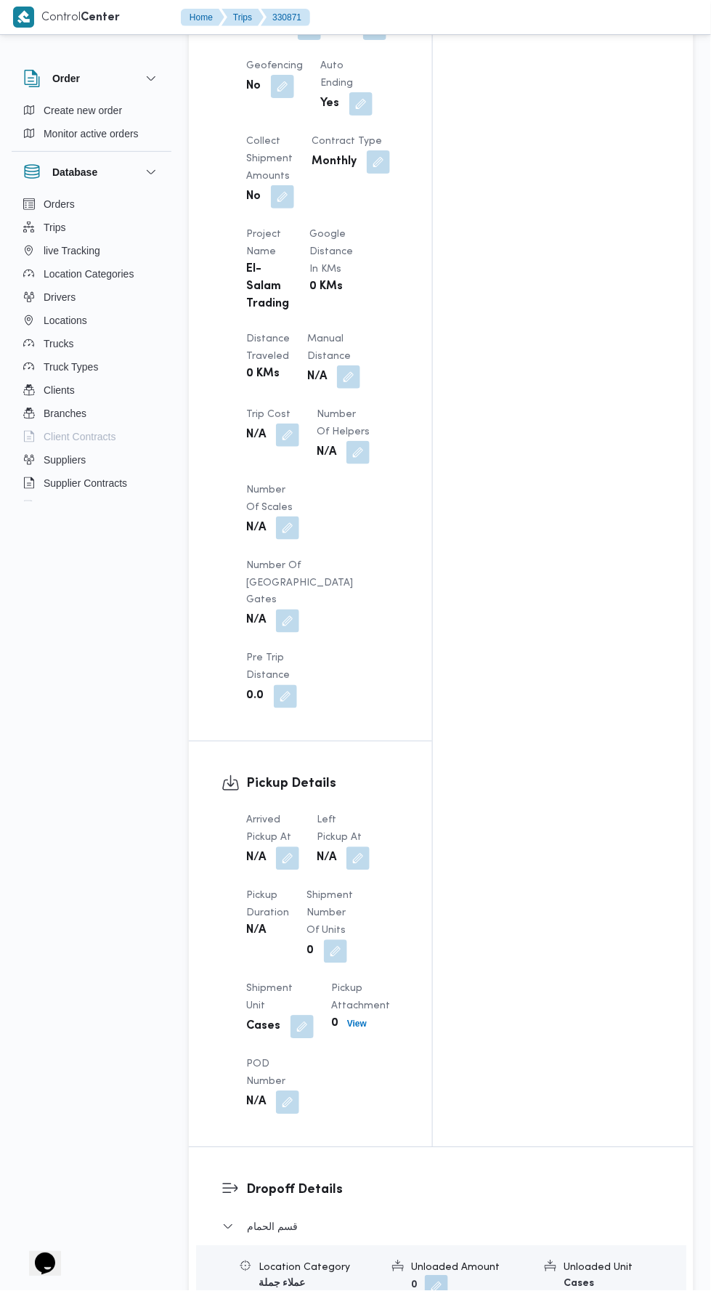
scroll to position [1106, 0]
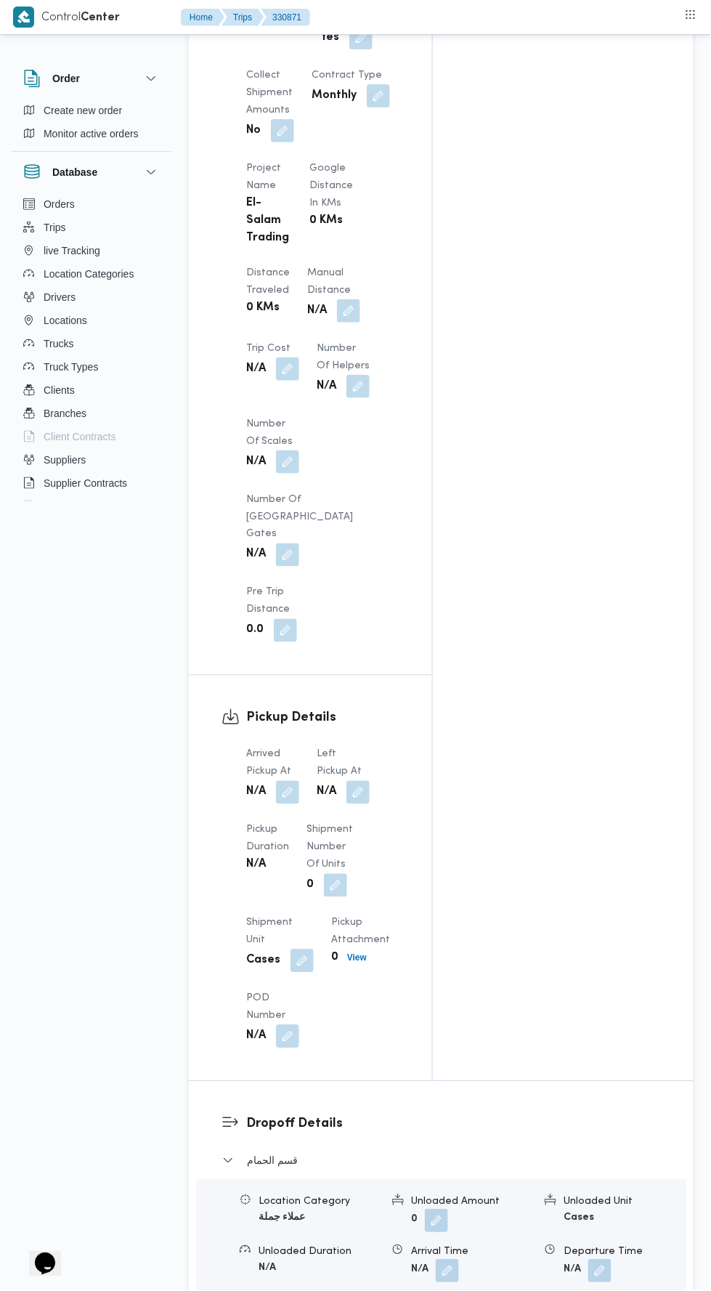
click at [255, 784] on b "N/A" at bounding box center [256, 792] width 20 height 17
click at [293, 781] on button "button" at bounding box center [287, 792] width 23 height 23
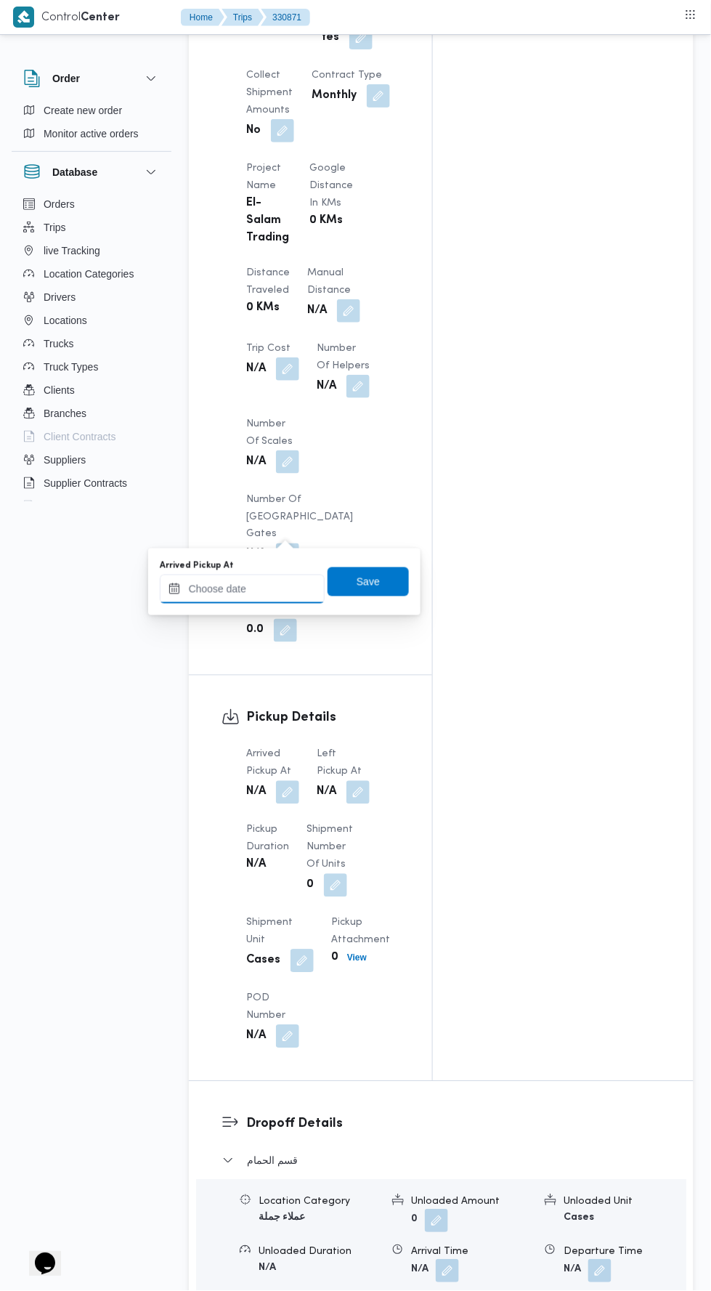
click at [266, 585] on input "Arrived Pickup At" at bounding box center [242, 589] width 165 height 29
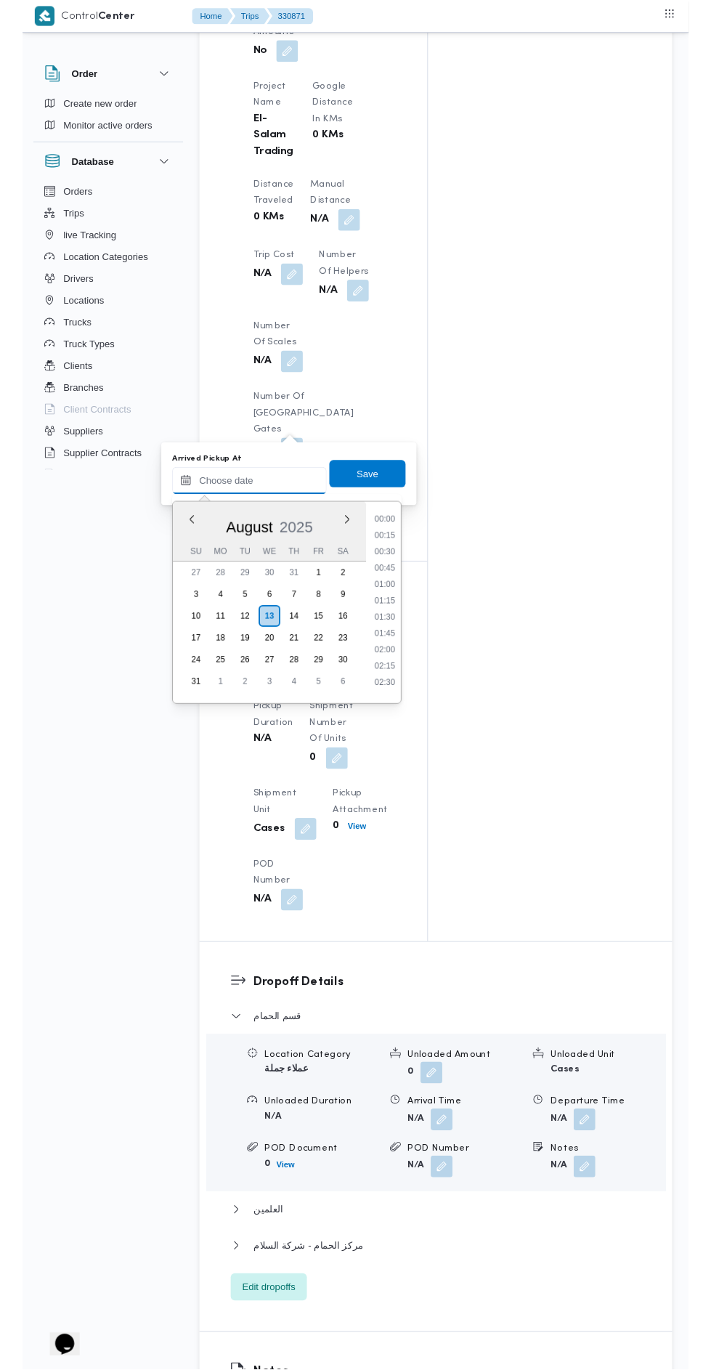
scroll to position [597, 0]
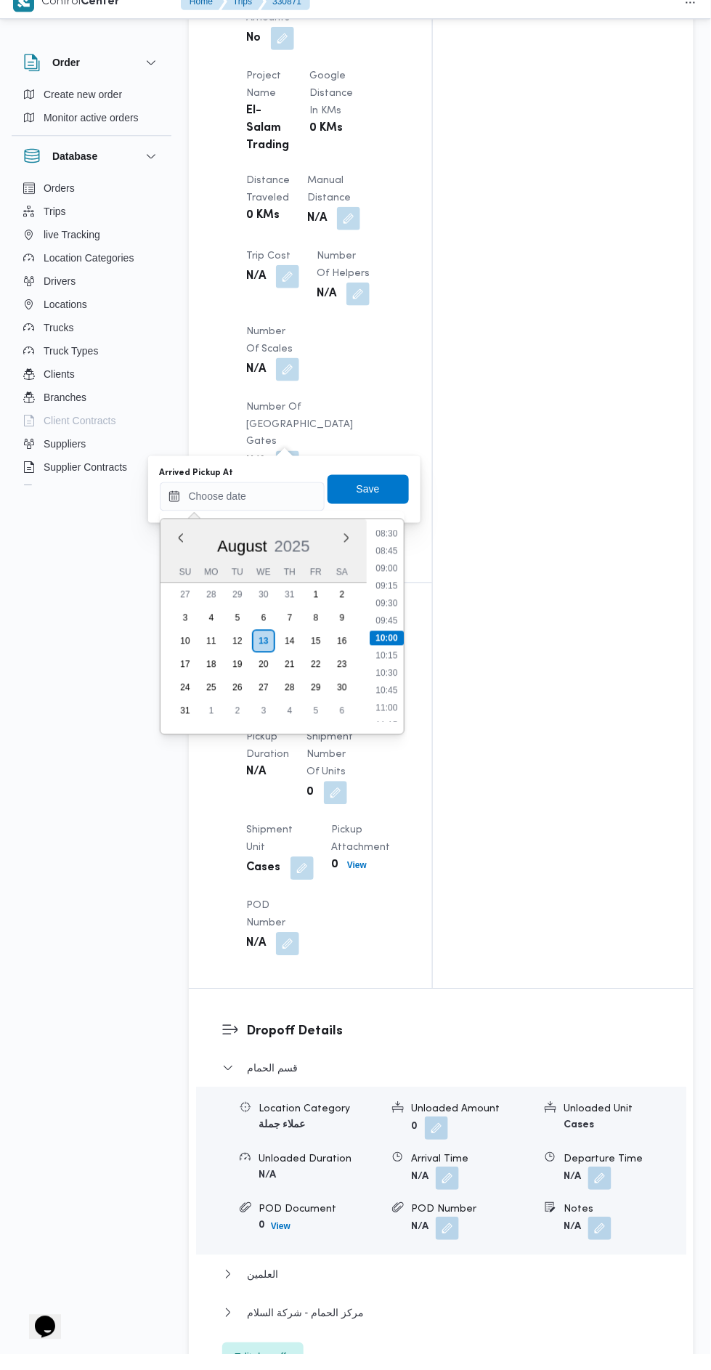
click at [381, 562] on li "08:45" at bounding box center [386, 567] width 33 height 15
type input "13/08/2025 08:45"
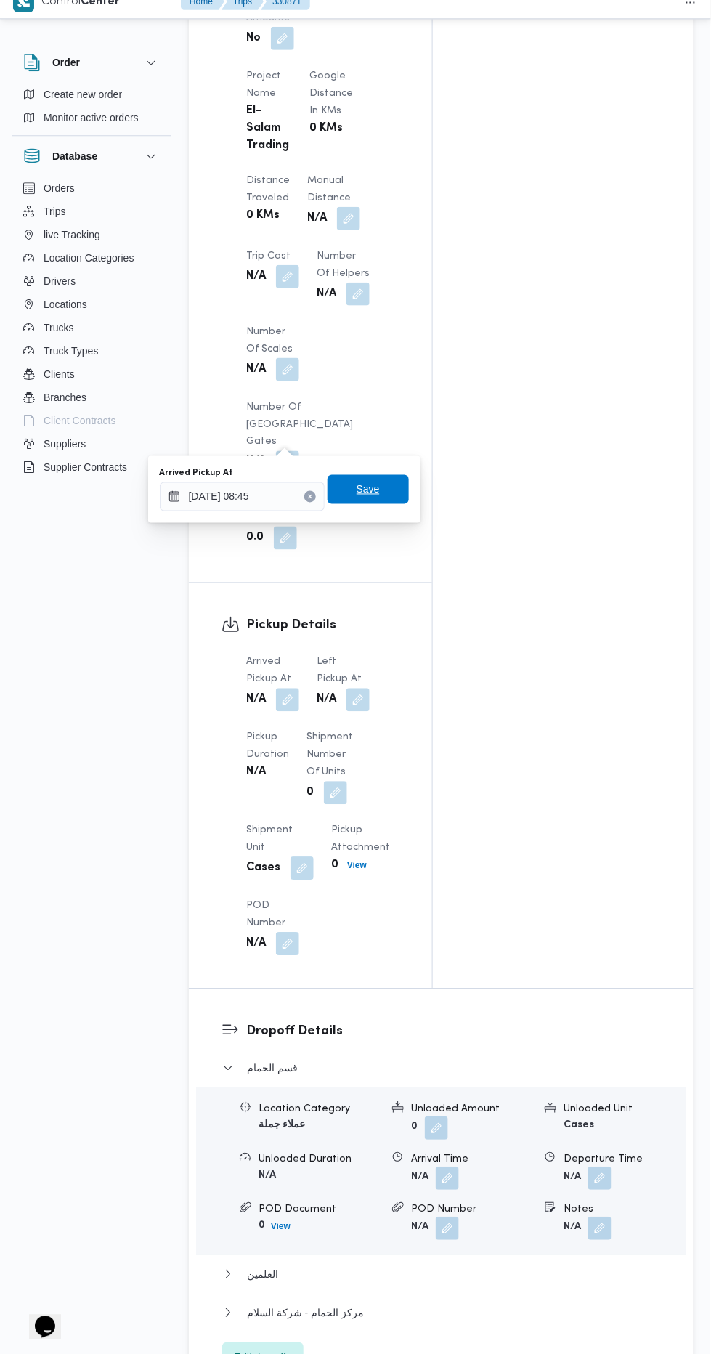
click at [356, 505] on span "Save" at bounding box center [368, 505] width 81 height 29
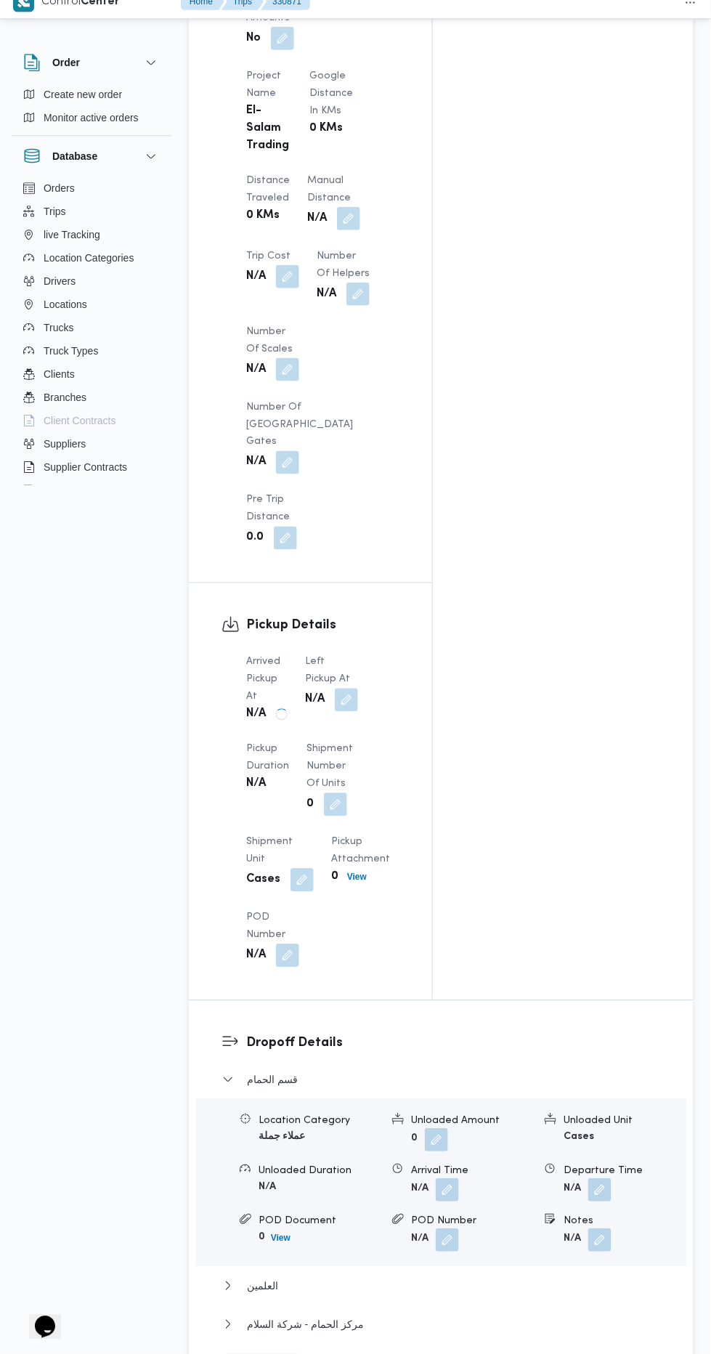
scroll to position [1182, 0]
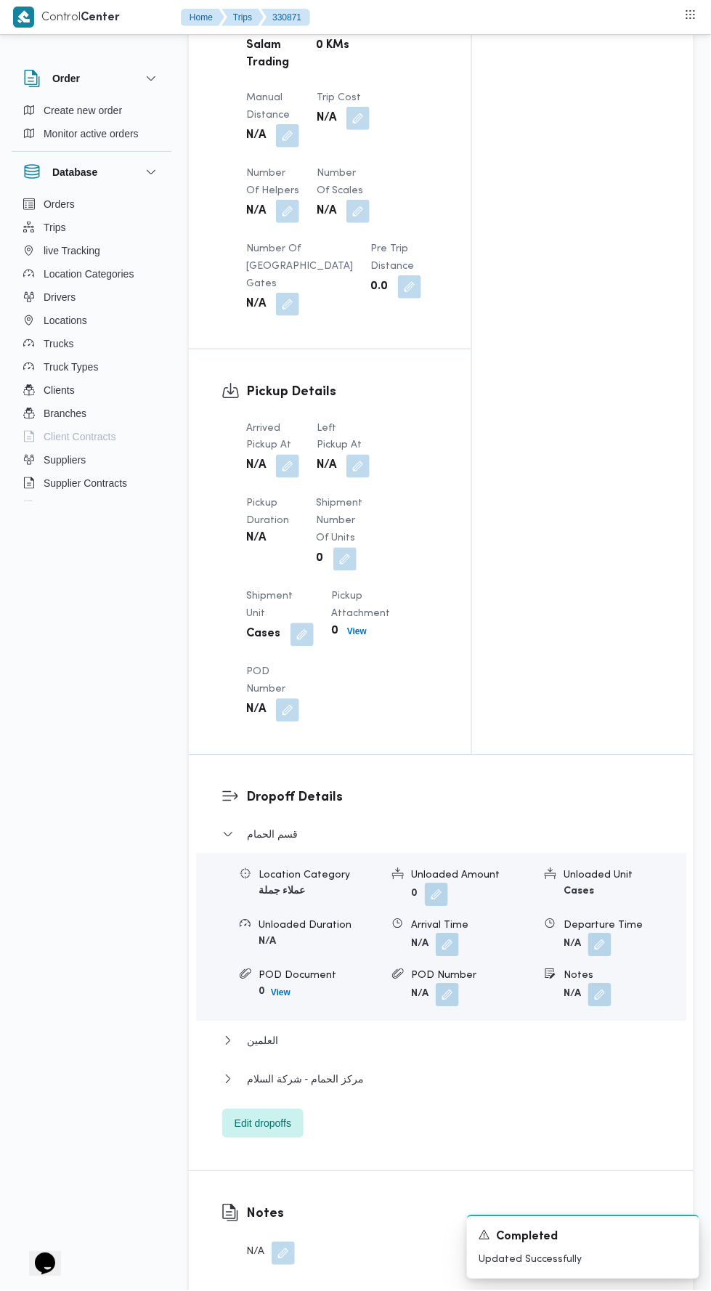
click at [351, 455] on button "button" at bounding box center [357, 466] width 23 height 23
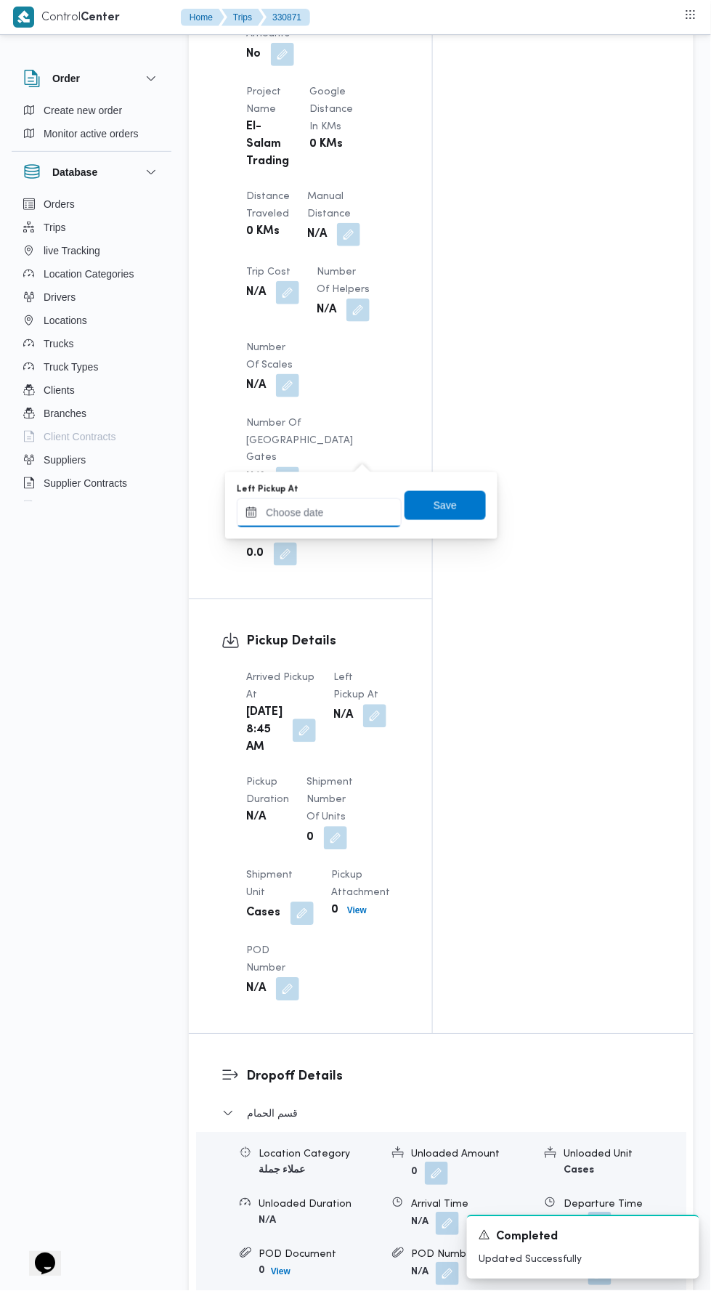
click at [328, 508] on input "Left Pickup At" at bounding box center [319, 512] width 165 height 29
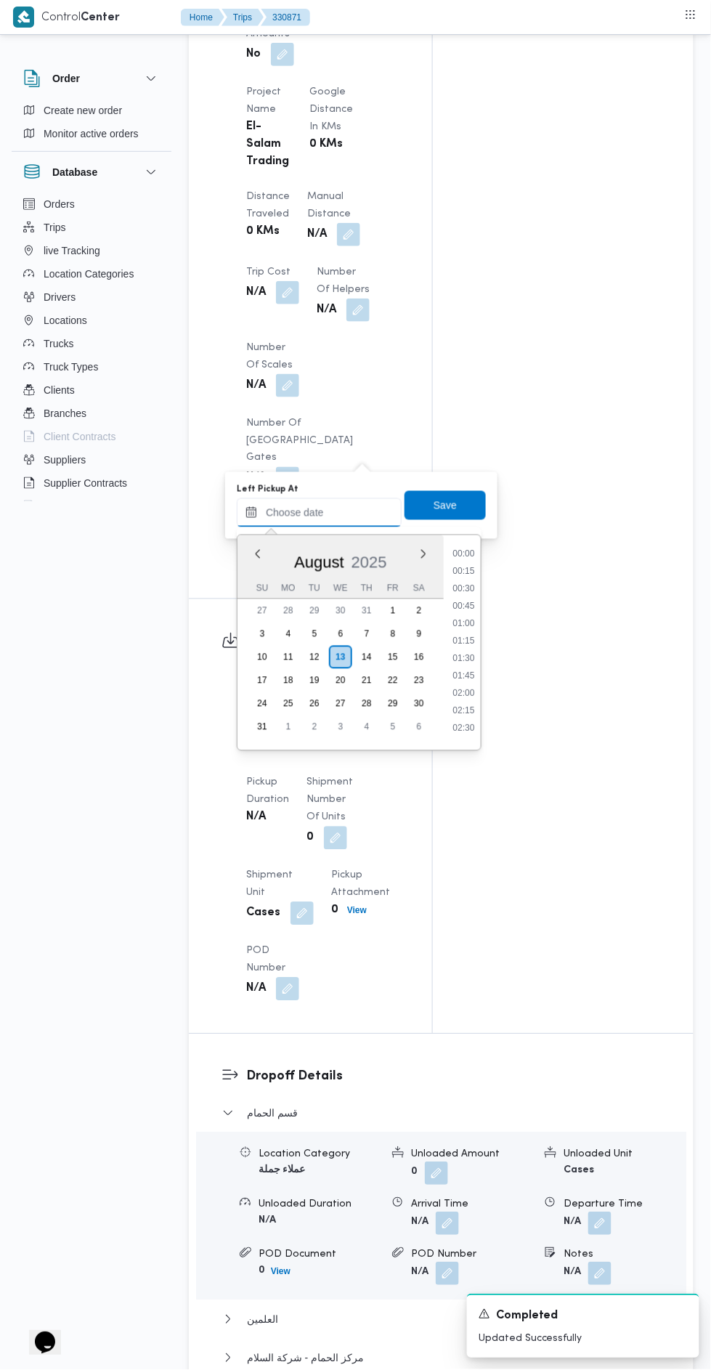
scroll to position [597, 0]
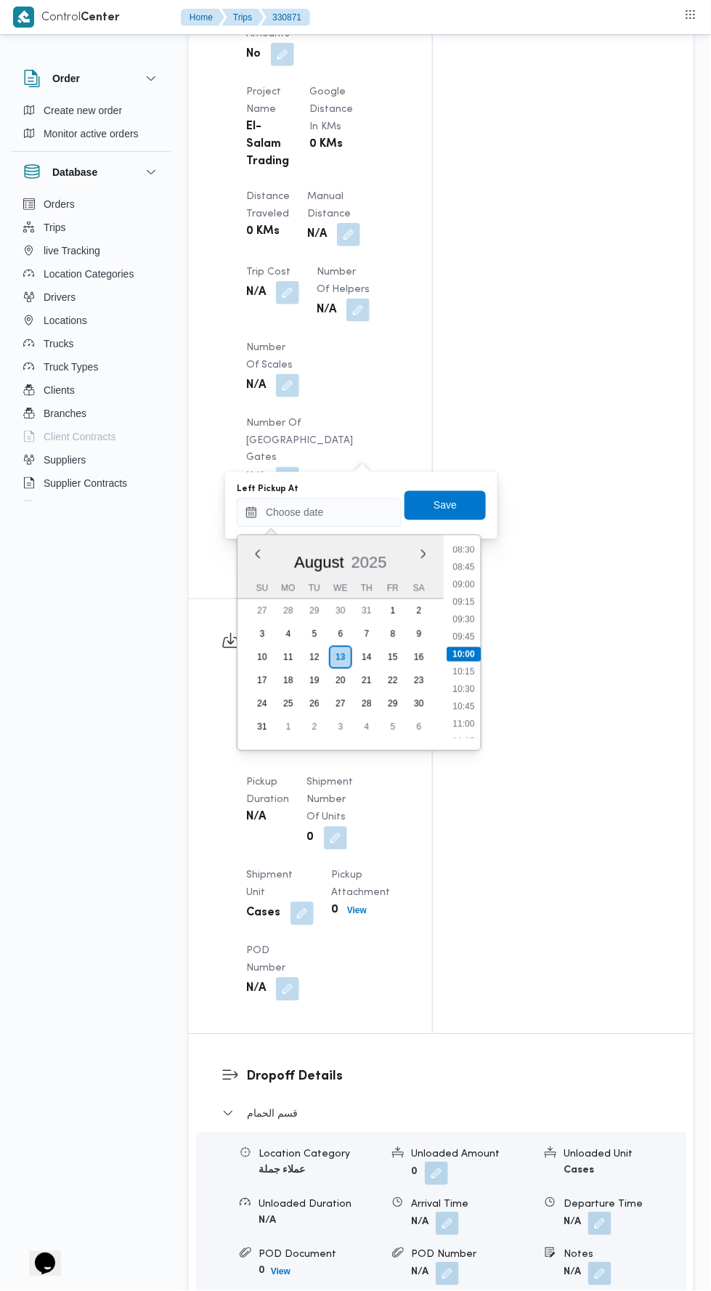
click at [462, 617] on li "09:30" at bounding box center [463, 619] width 33 height 15
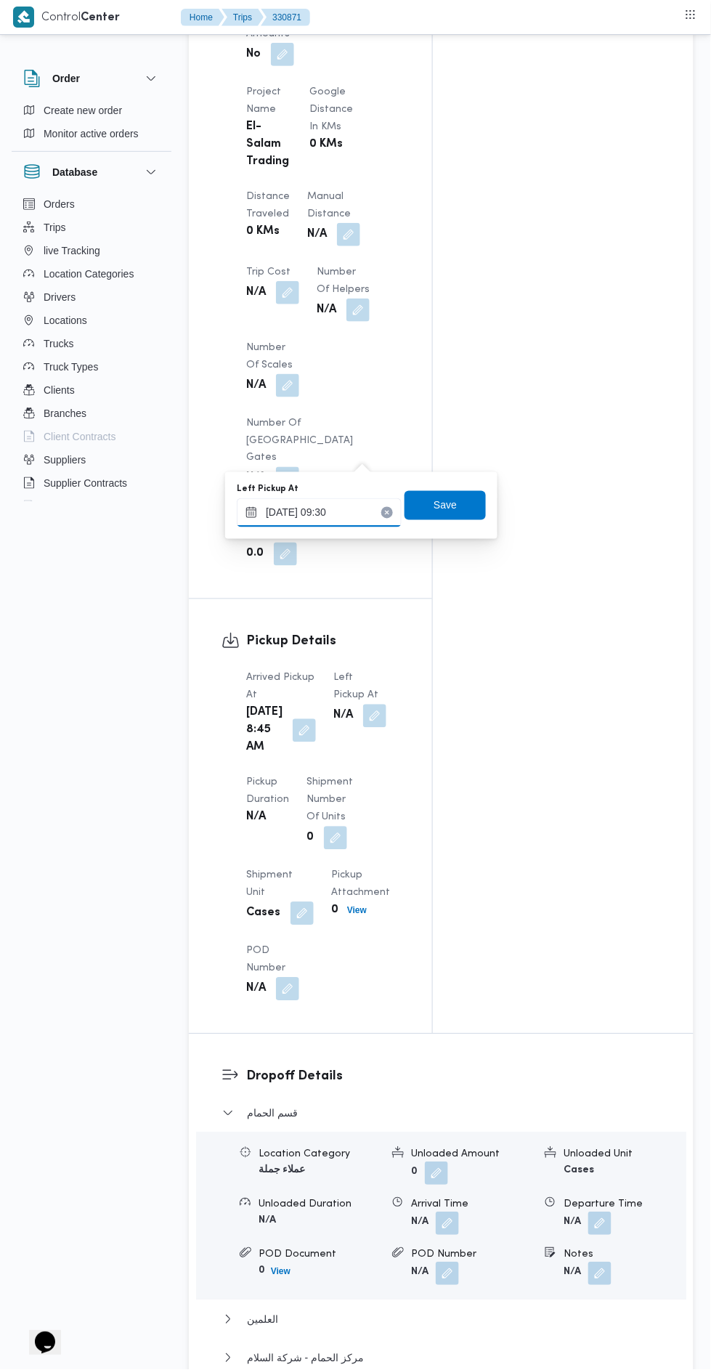
click at [322, 511] on input "13/08/2025 09:30" at bounding box center [319, 512] width 165 height 29
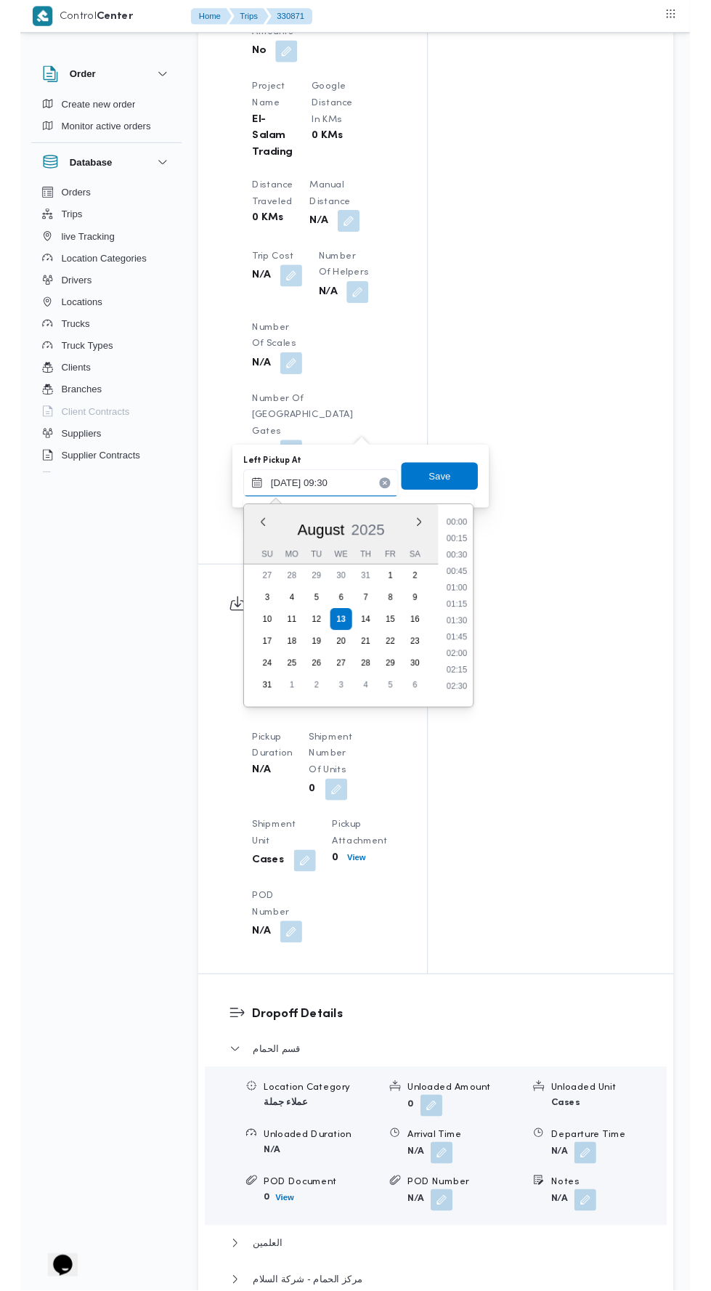
scroll to position [562, 0]
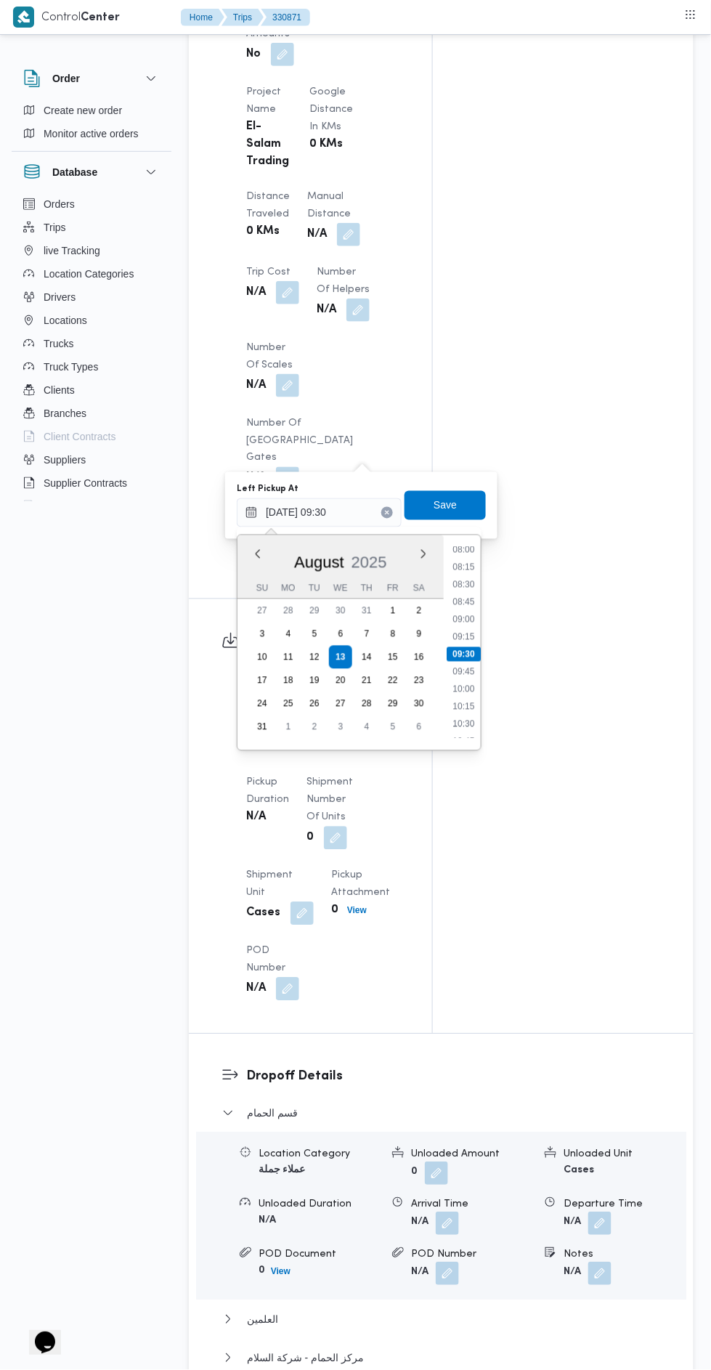
click at [461, 688] on li "10:00" at bounding box center [463, 689] width 33 height 15
type input "13/08/2025 10:00"
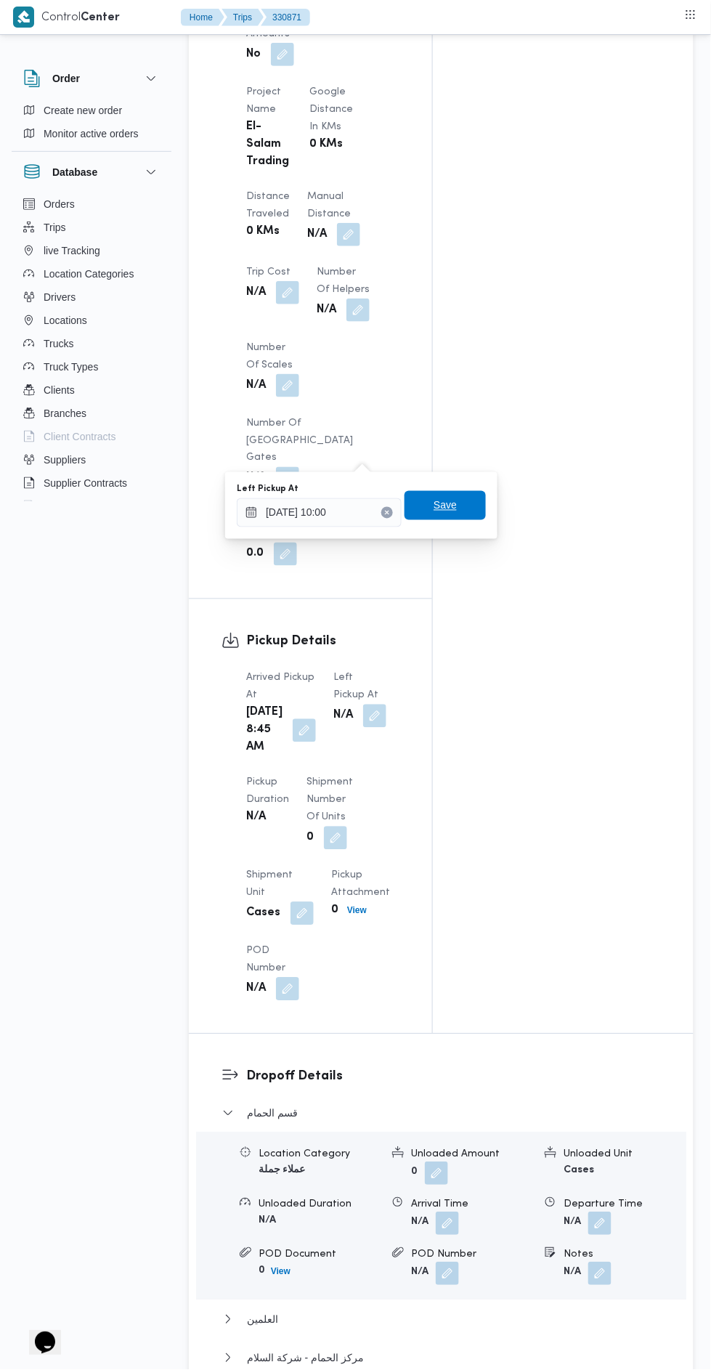
click at [430, 501] on span "Save" at bounding box center [445, 505] width 81 height 29
